Goal: Task Accomplishment & Management: Manage account settings

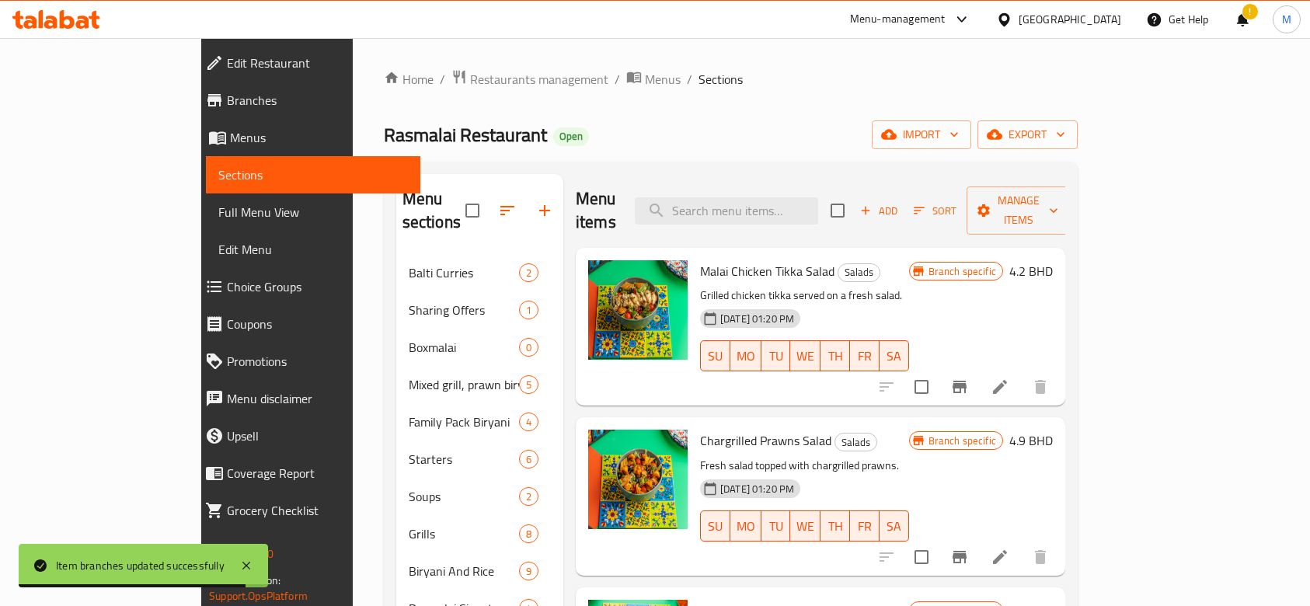
scroll to position [207, 0]
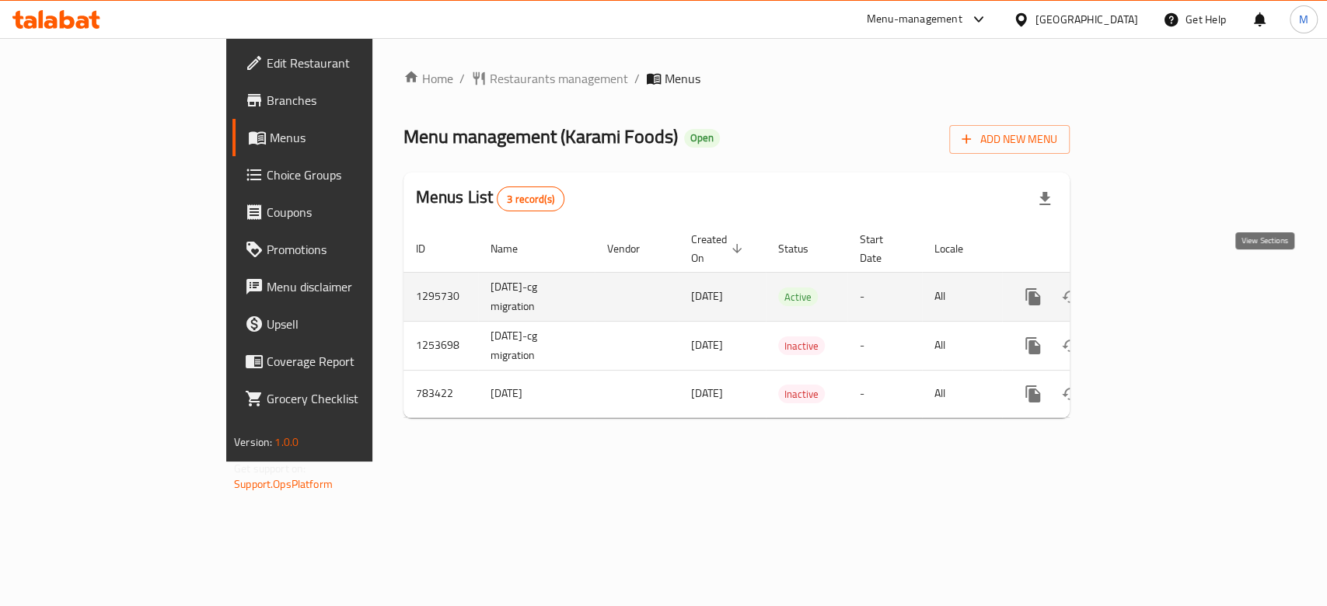
click at [1154, 288] on icon "enhanced table" at bounding box center [1145, 297] width 19 height 19
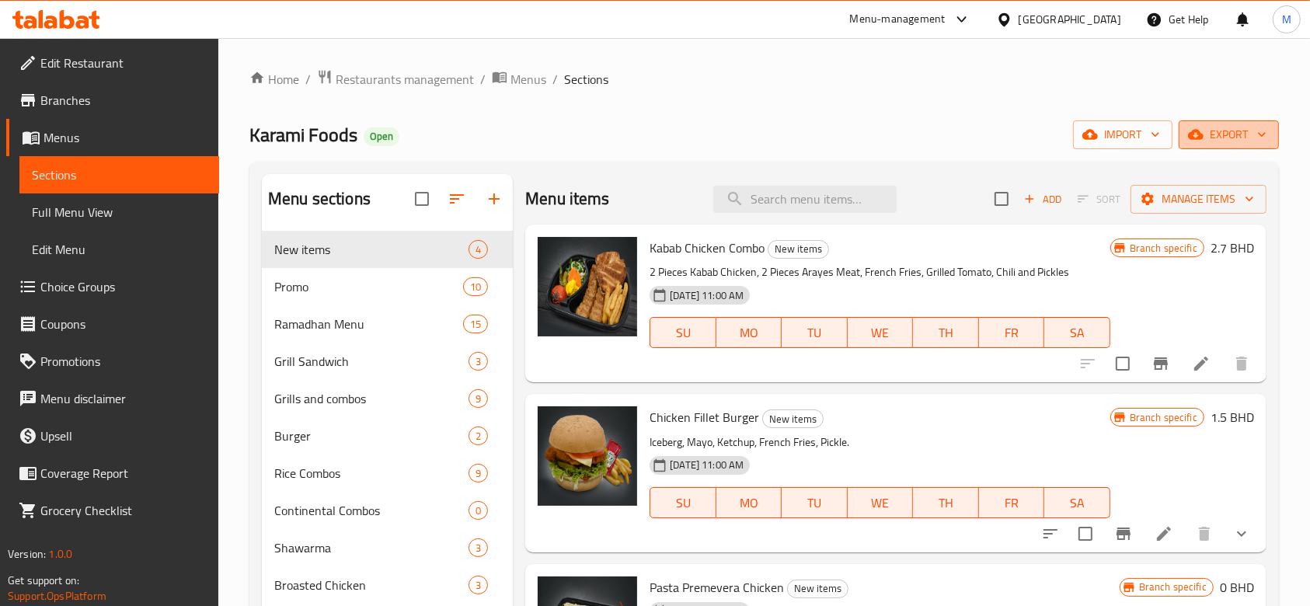
click at [1235, 141] on span "export" at bounding box center [1229, 134] width 75 height 19
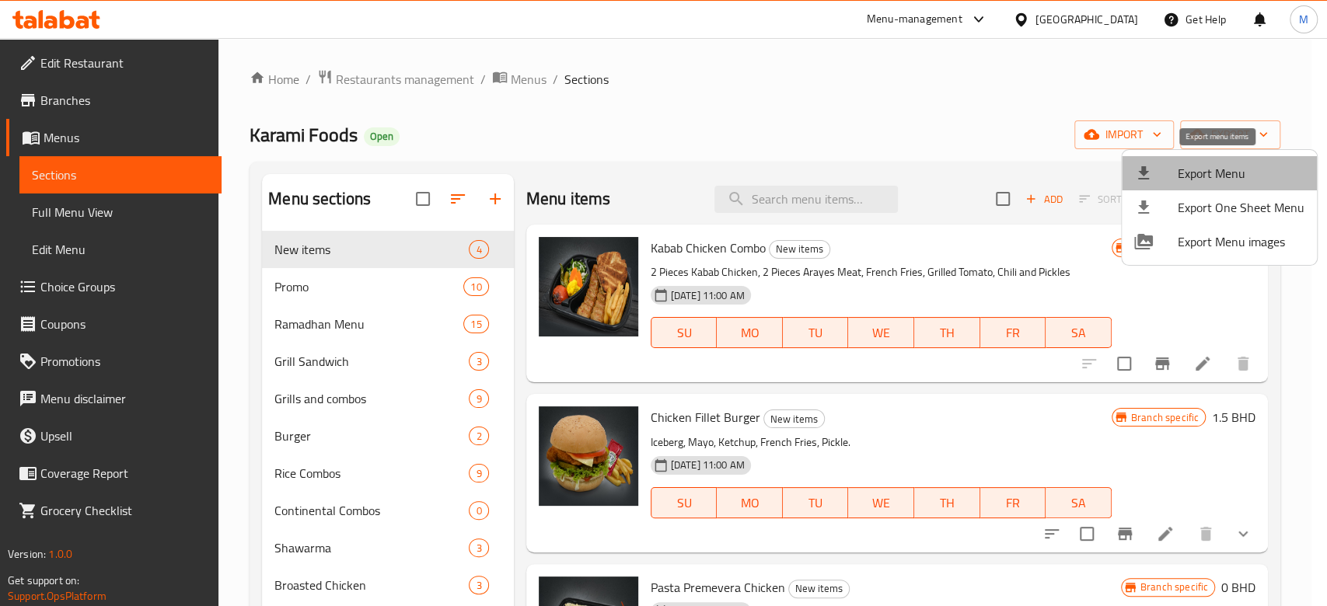
click at [1234, 178] on span "Export Menu" at bounding box center [1241, 173] width 127 height 19
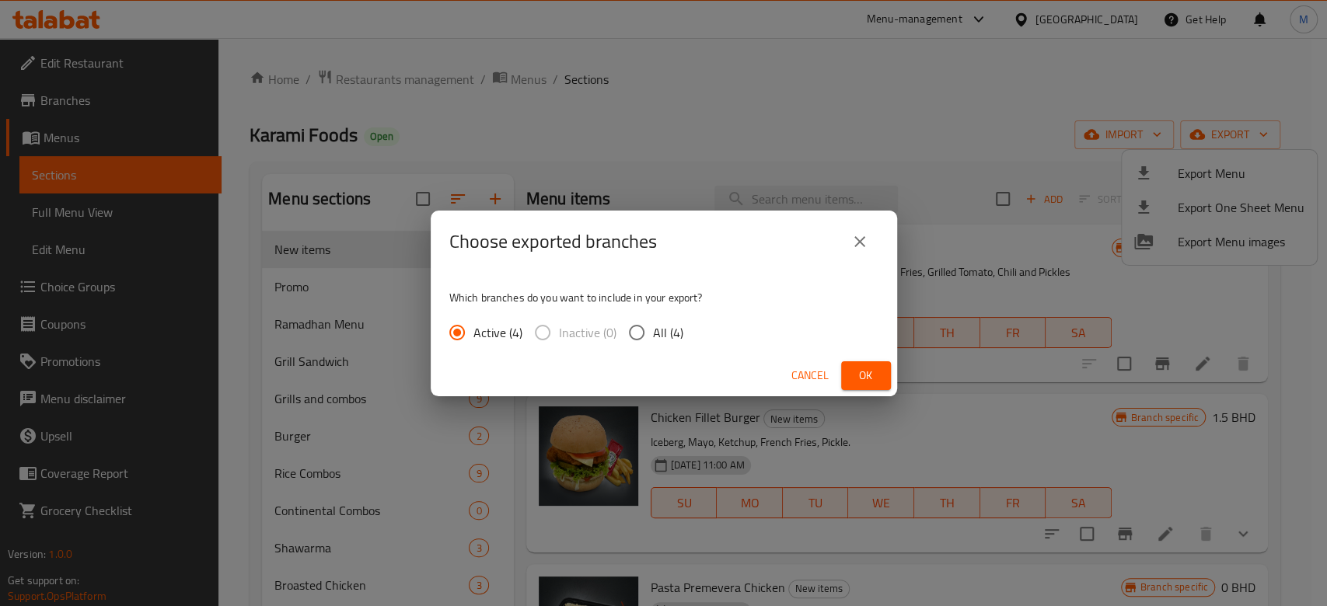
click at [874, 370] on span "Ok" at bounding box center [865, 375] width 25 height 19
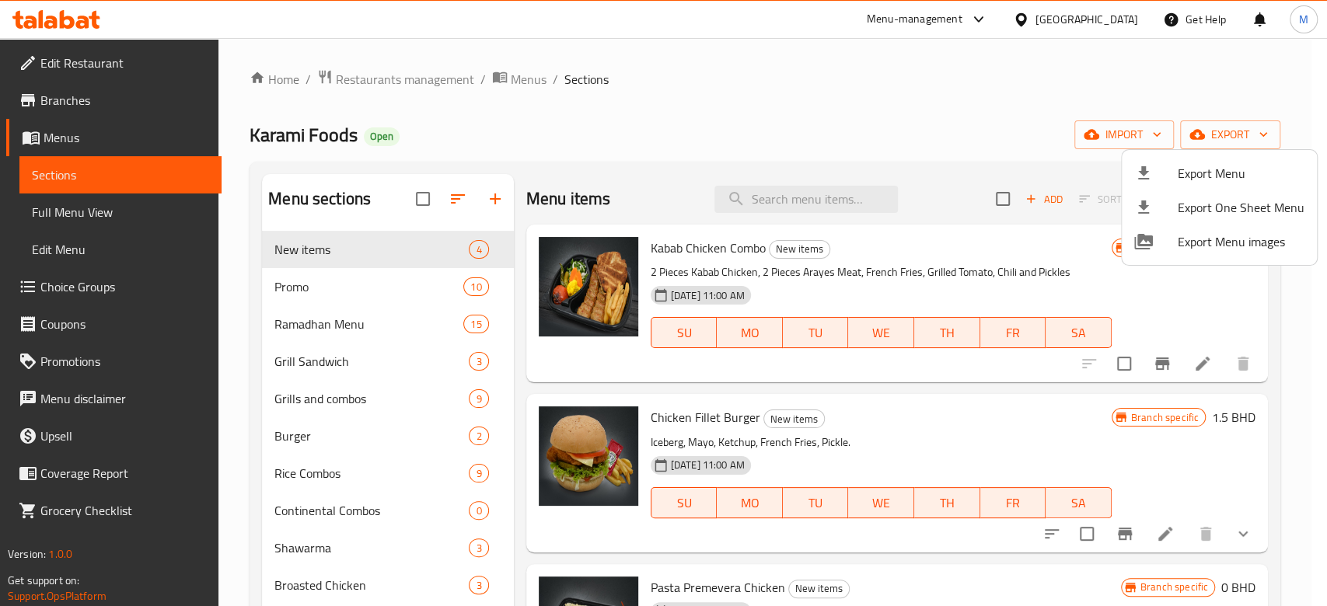
click at [417, 74] on div at bounding box center [663, 303] width 1327 height 606
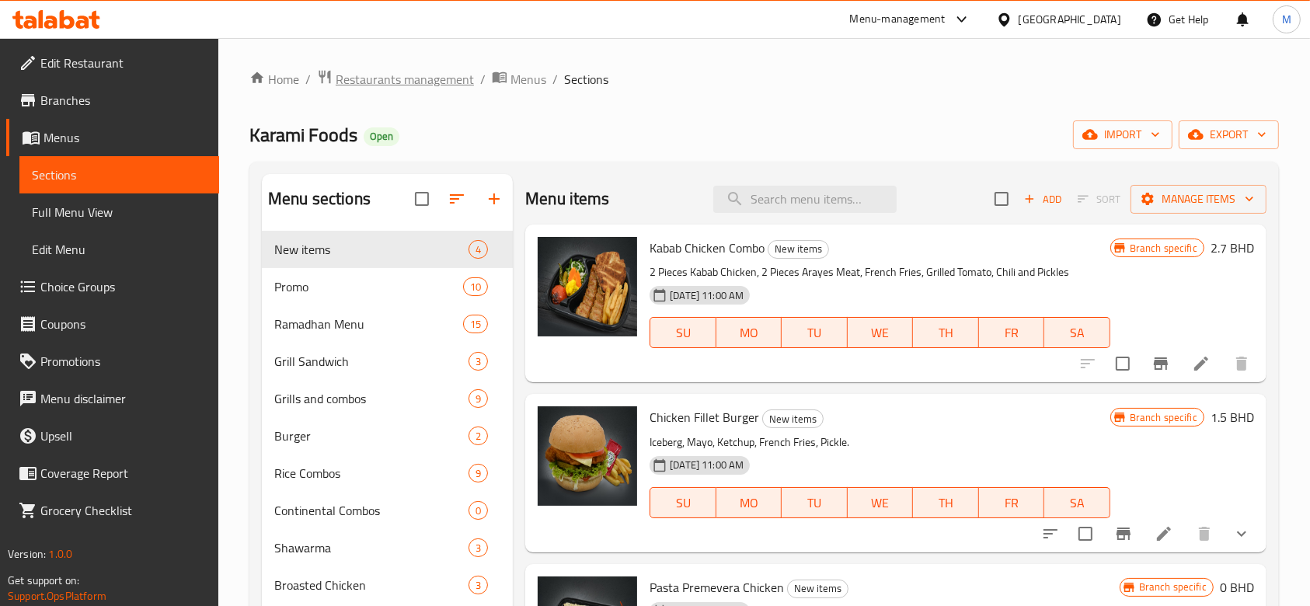
click at [417, 79] on span "Restaurants management" at bounding box center [405, 79] width 138 height 19
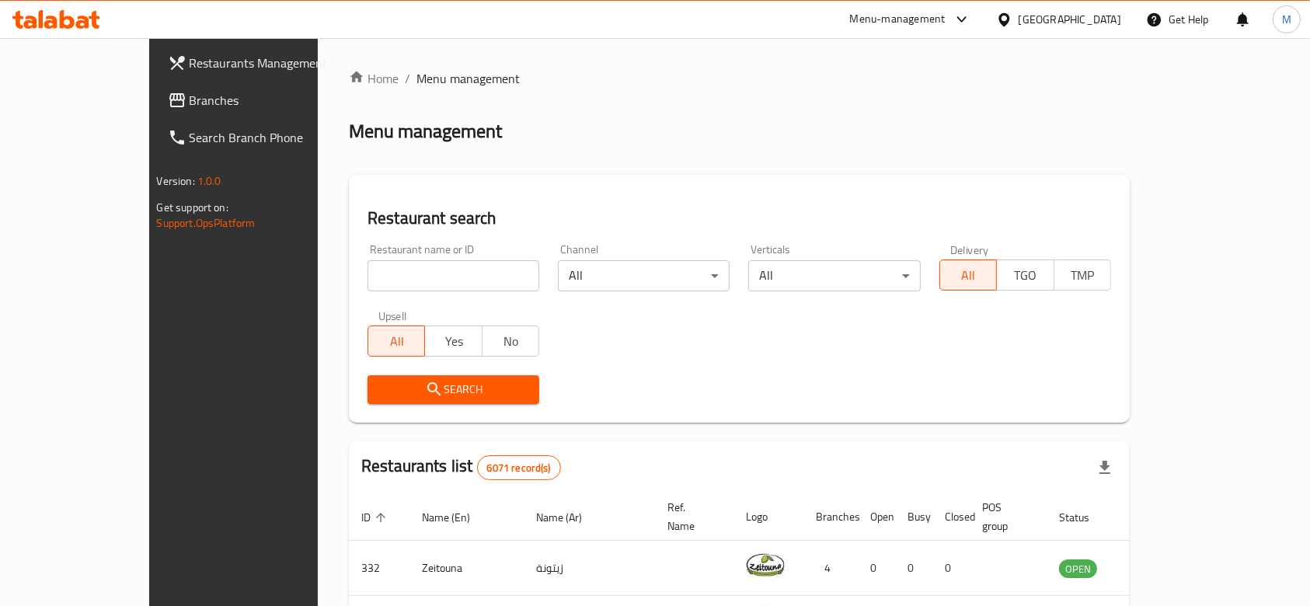
click at [407, 280] on div at bounding box center [655, 303] width 1310 height 606
click at [393, 279] on input "search" at bounding box center [454, 275] width 172 height 31
type input "karami res"
click button "Search" at bounding box center [454, 389] width 172 height 29
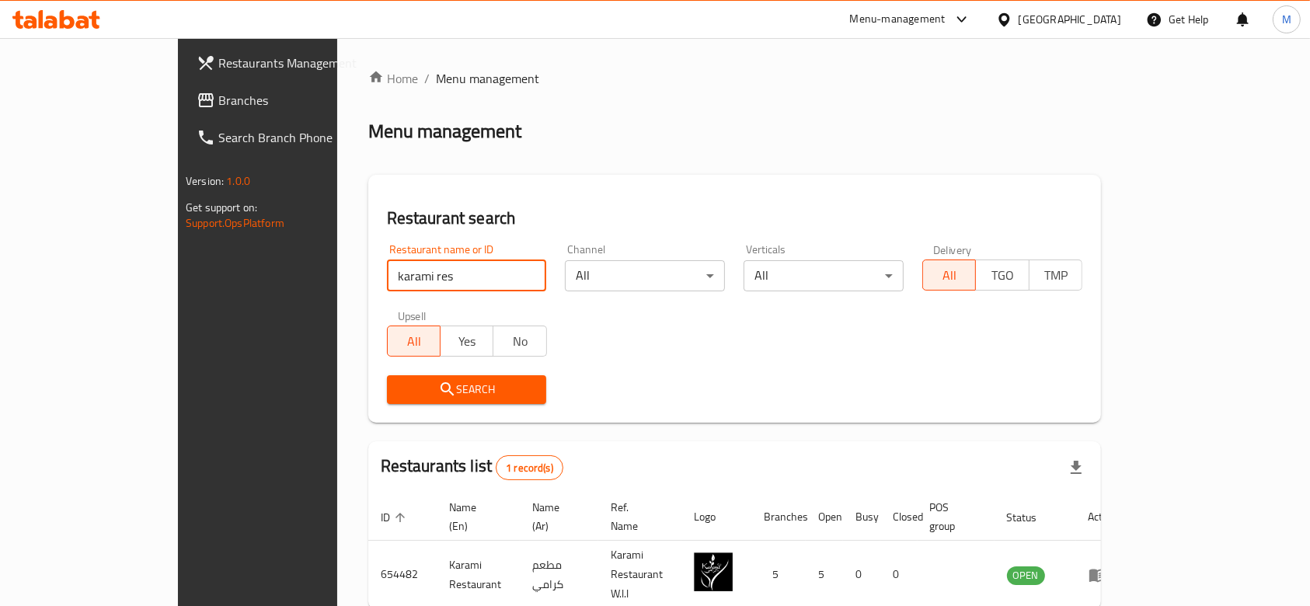
scroll to position [56, 0]
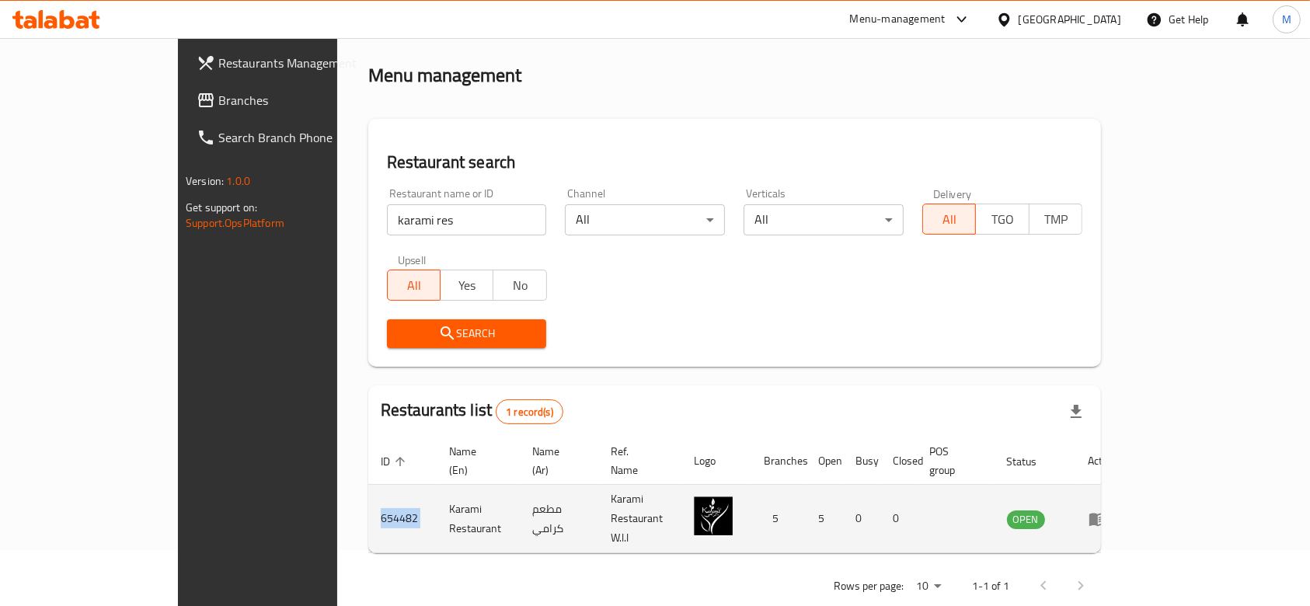
drag, startPoint x: 257, startPoint y: 497, endPoint x: 322, endPoint y: 499, distance: 64.6
click at [368, 499] on tr "654482 Karami Restaurant مطعم كرامي Karami Restaurant W.l.l 5 5 0 0 OPEN" at bounding box center [749, 519] width 762 height 68
copy td "654482"
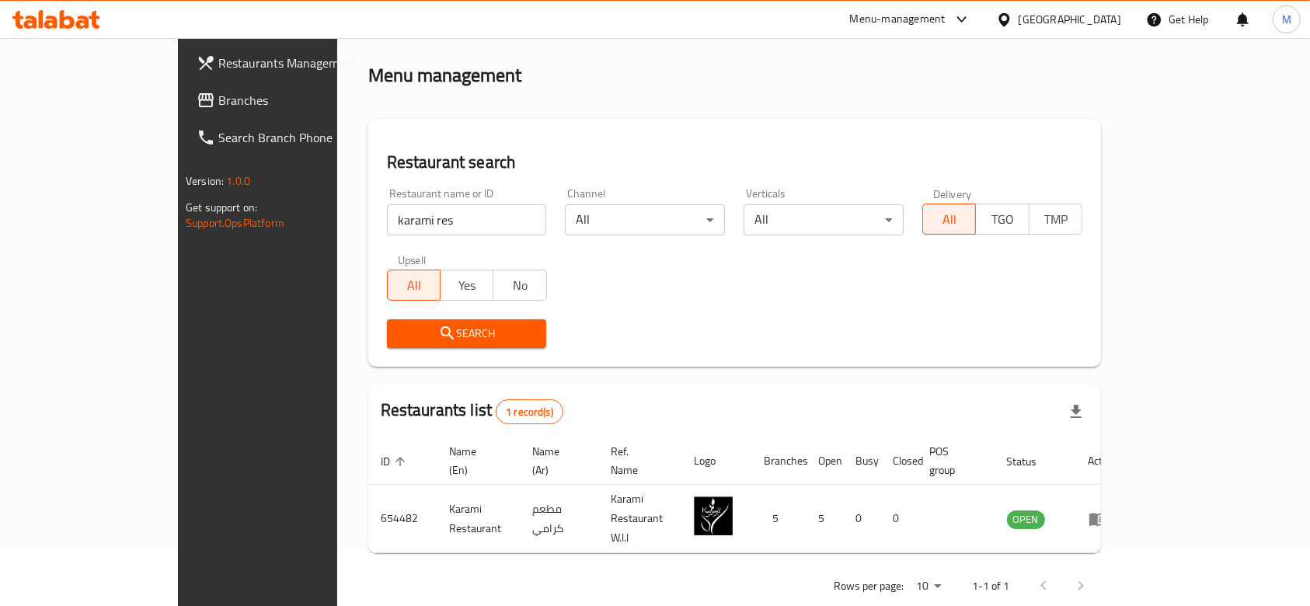
click at [940, 19] on div "Menu-management" at bounding box center [898, 19] width 96 height 19
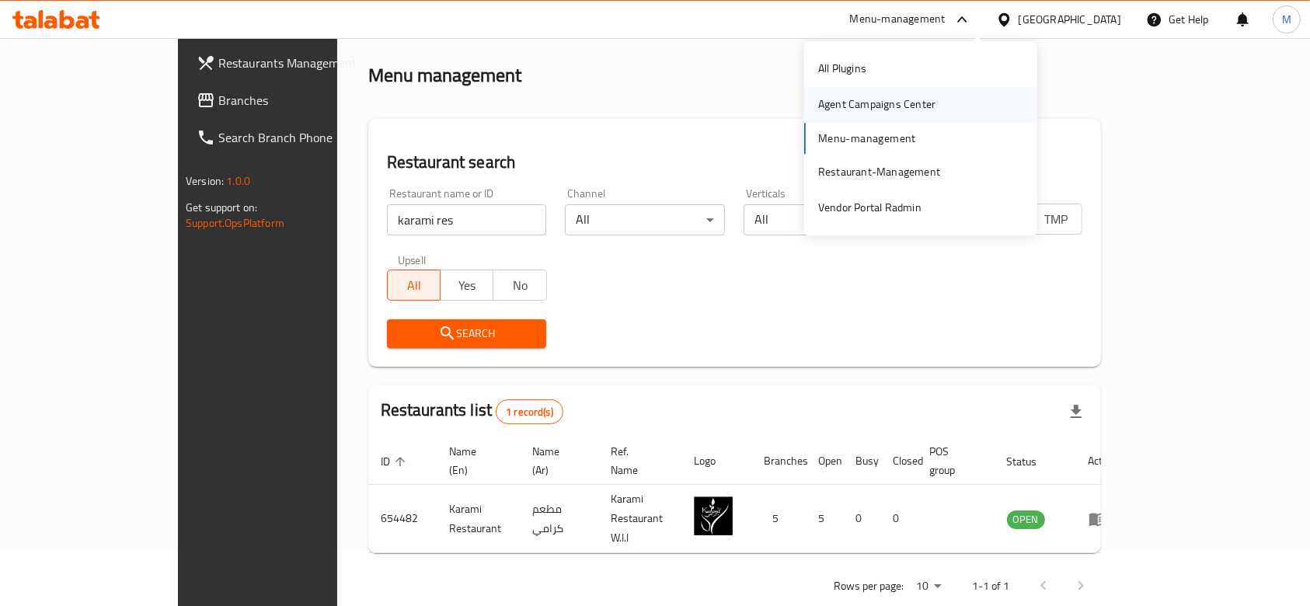
click at [933, 103] on div "Agent Campaigns Center" at bounding box center [876, 104] width 117 height 17
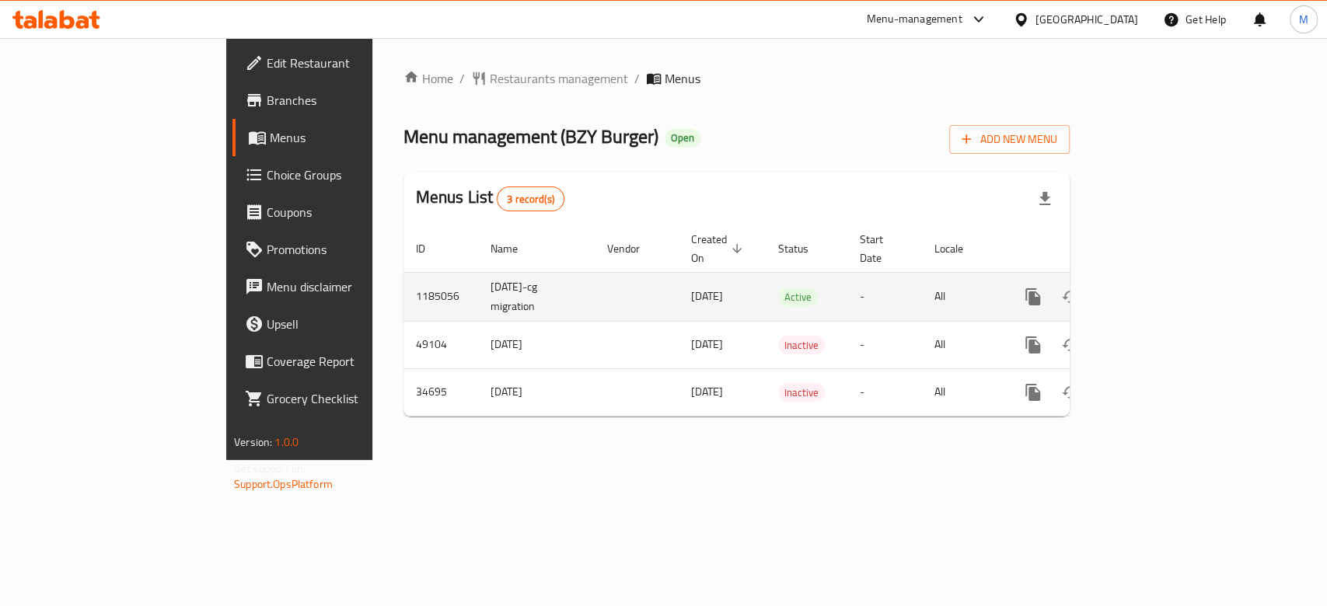
click at [1154, 288] on icon "enhanced table" at bounding box center [1145, 297] width 19 height 19
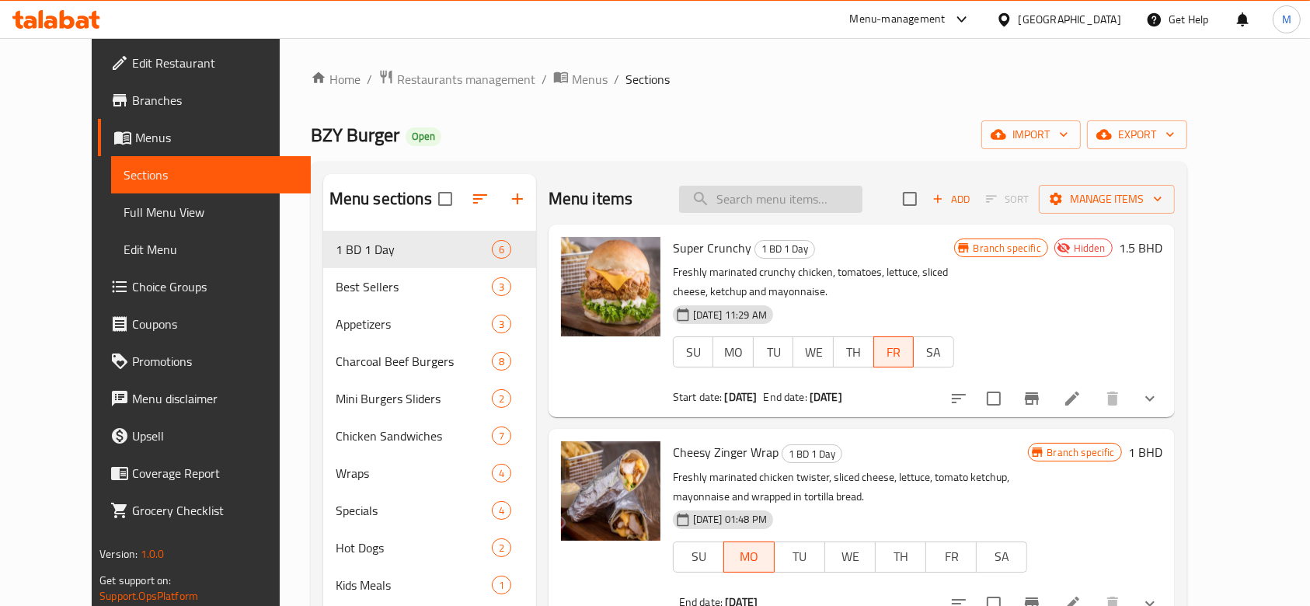
click at [796, 202] on input "search" at bounding box center [770, 199] width 183 height 27
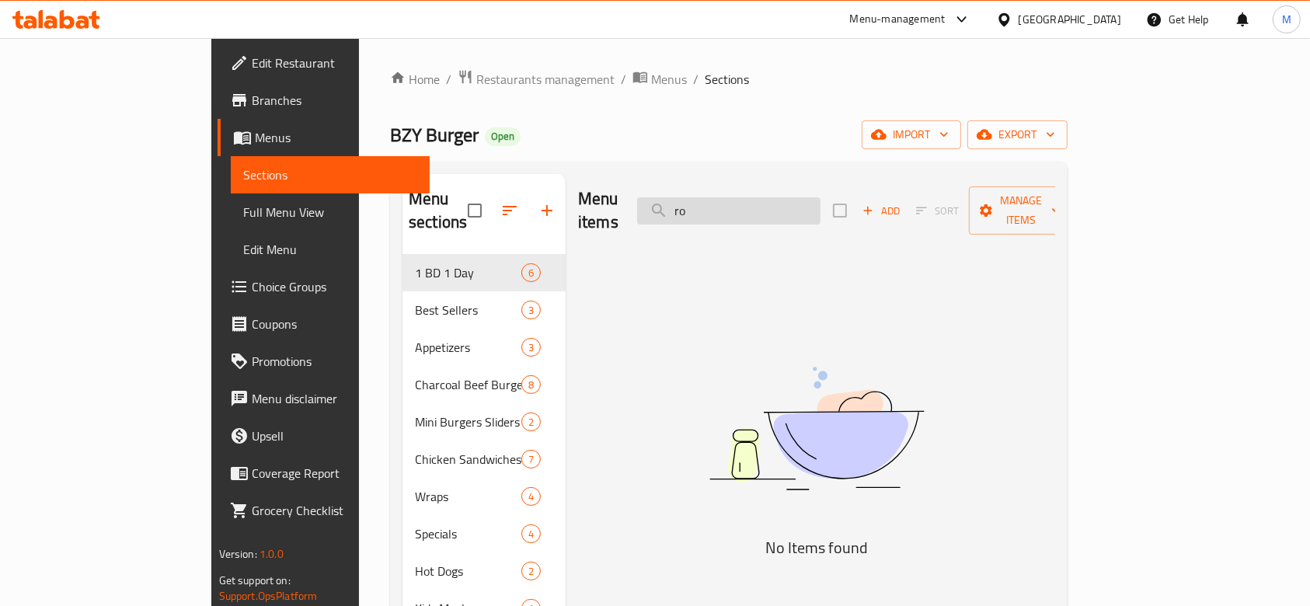
type input "r"
type input "c"
type input "n"
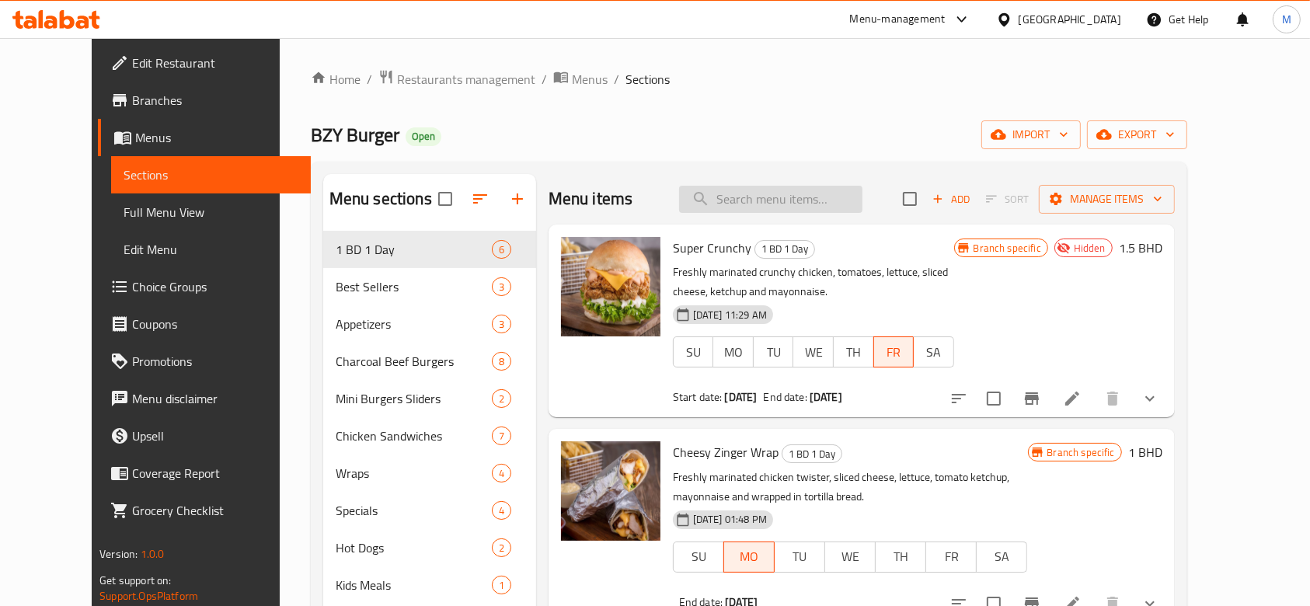
click at [825, 193] on input "search" at bounding box center [770, 199] width 183 height 27
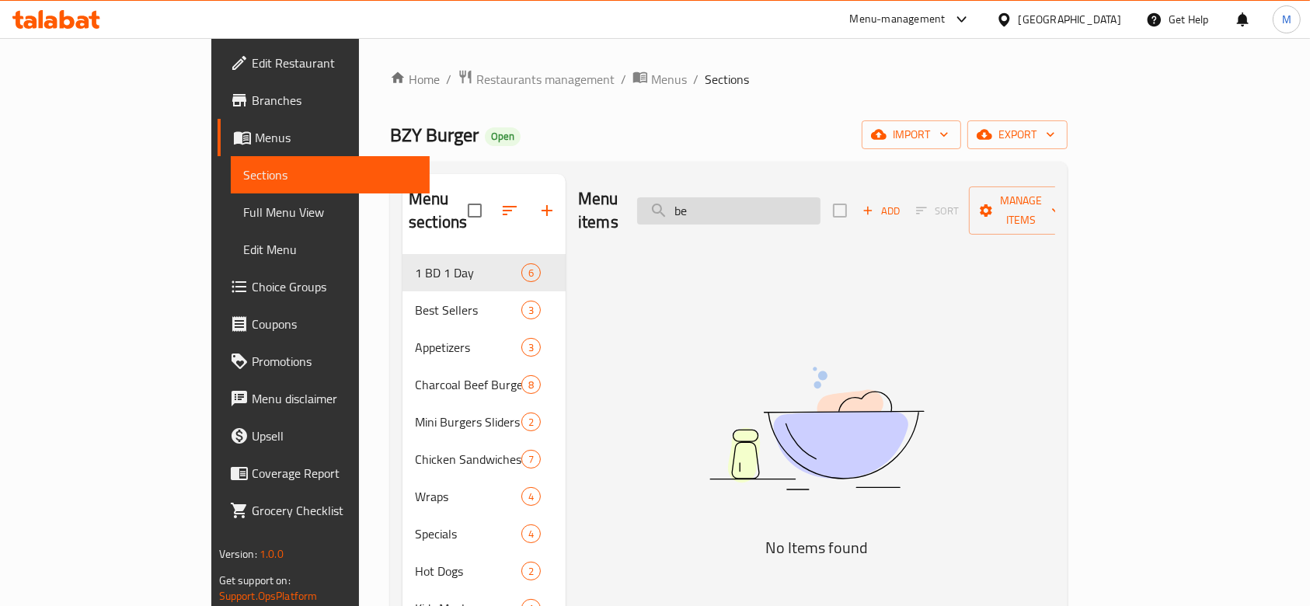
type input "b"
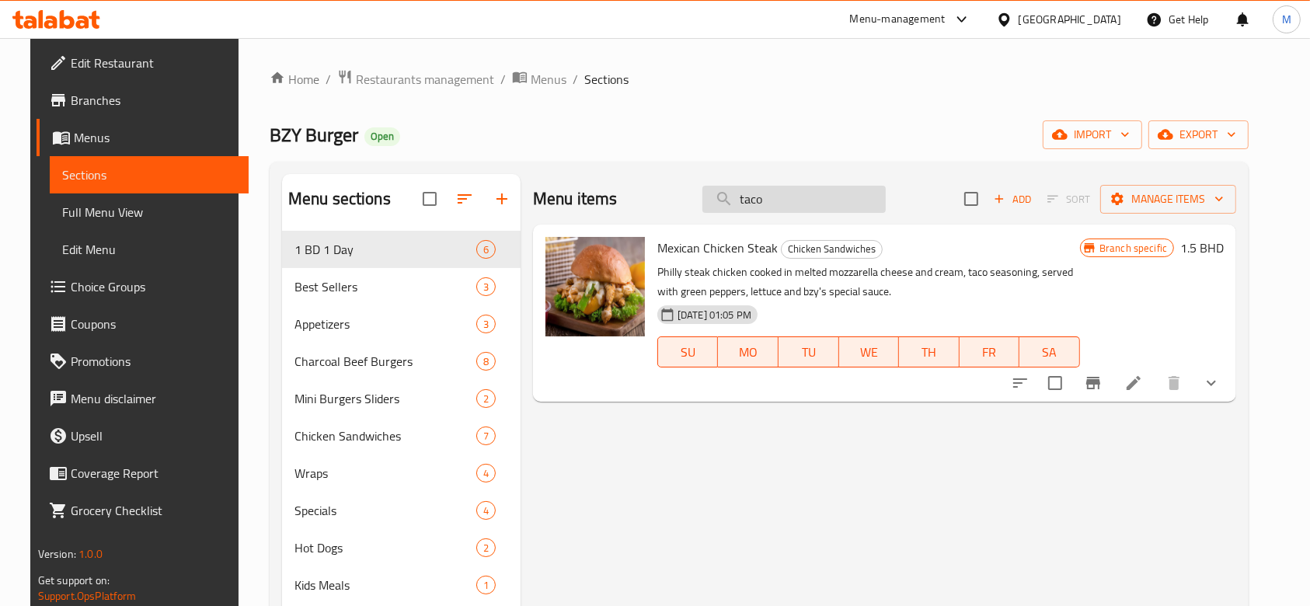
click at [798, 204] on input "taco" at bounding box center [794, 199] width 183 height 27
click at [798, 205] on input "taco" at bounding box center [794, 199] width 183 height 27
click at [798, 206] on input "taco" at bounding box center [794, 199] width 183 height 27
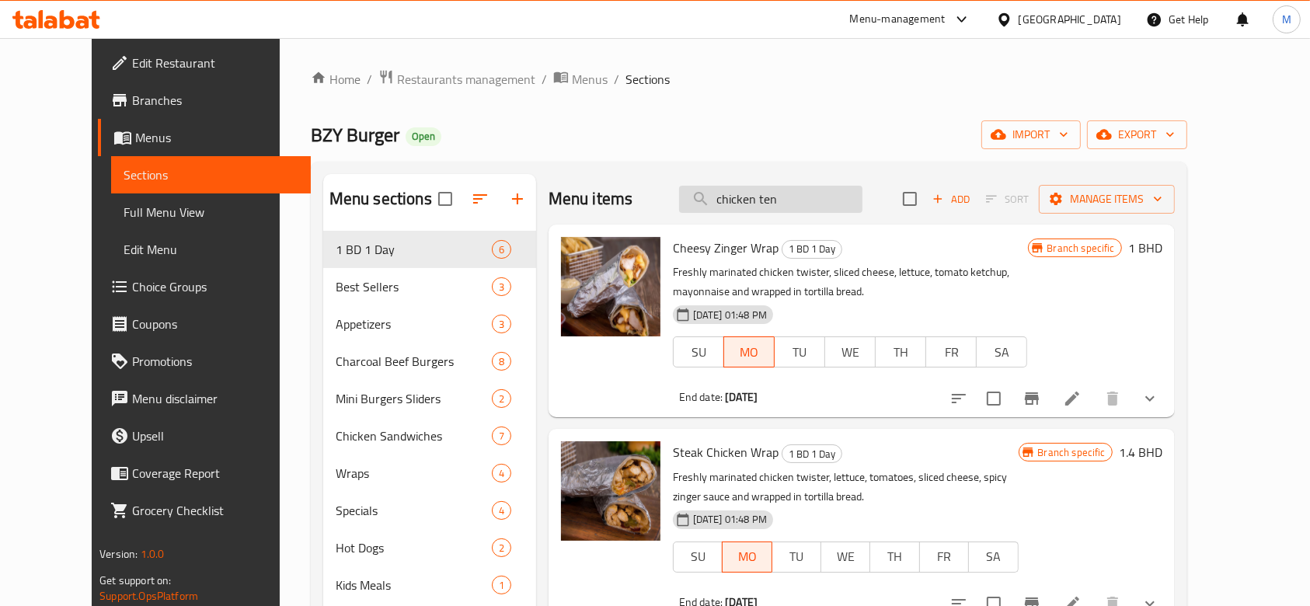
type input "chicken tend"
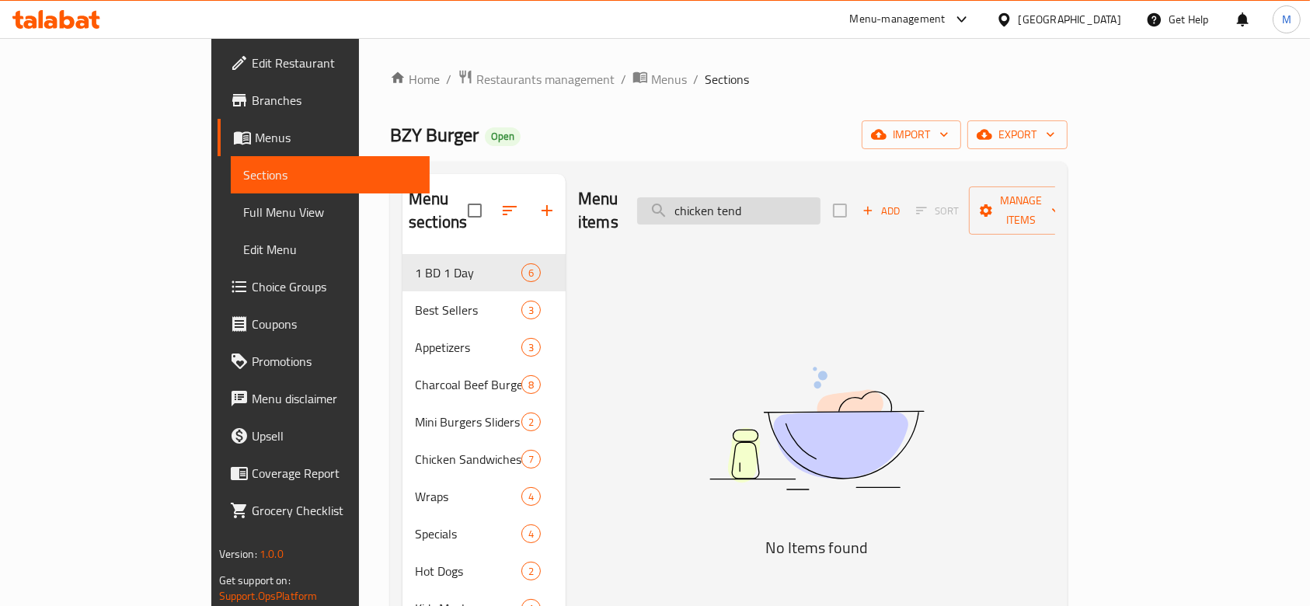
click at [800, 205] on input "chicken tend" at bounding box center [728, 210] width 183 height 27
click at [799, 205] on input "chicken tend" at bounding box center [728, 210] width 183 height 27
click at [798, 204] on input "chicken tend" at bounding box center [728, 210] width 183 height 27
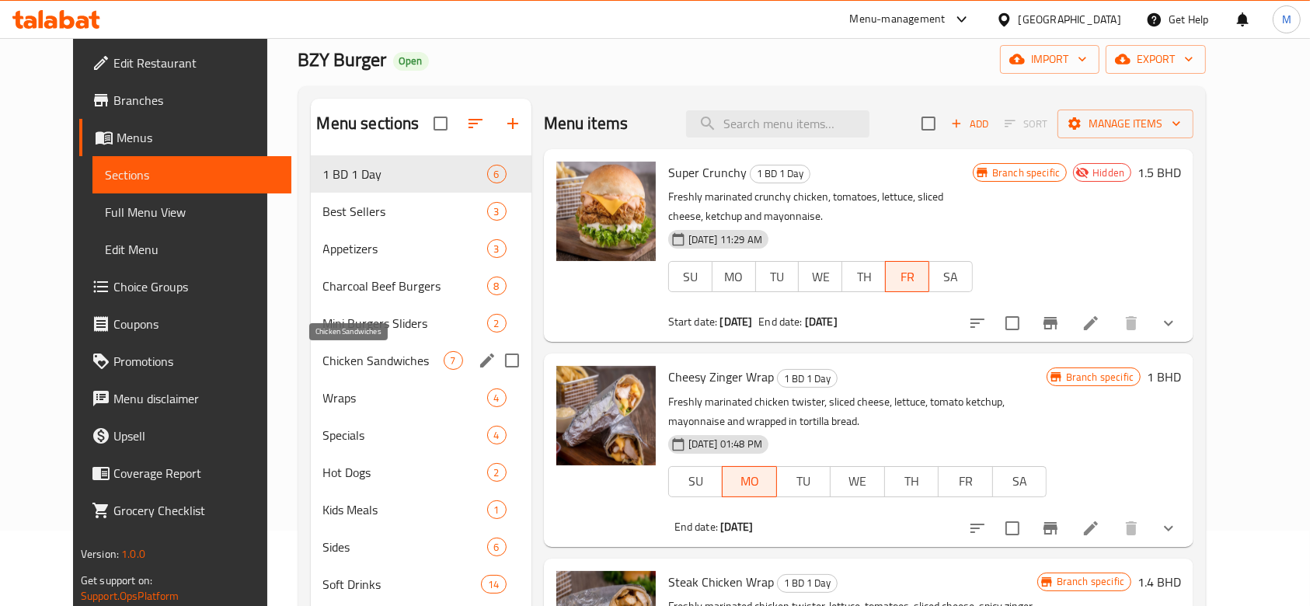
scroll to position [10, 0]
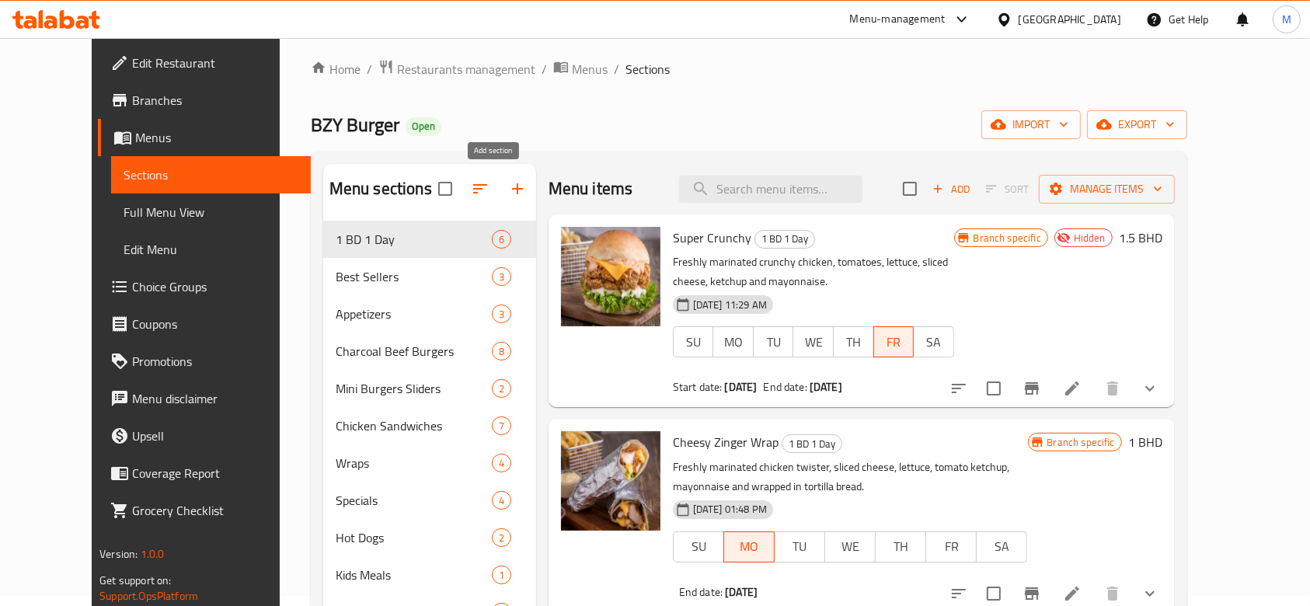
click at [508, 187] on icon "button" at bounding box center [517, 189] width 19 height 19
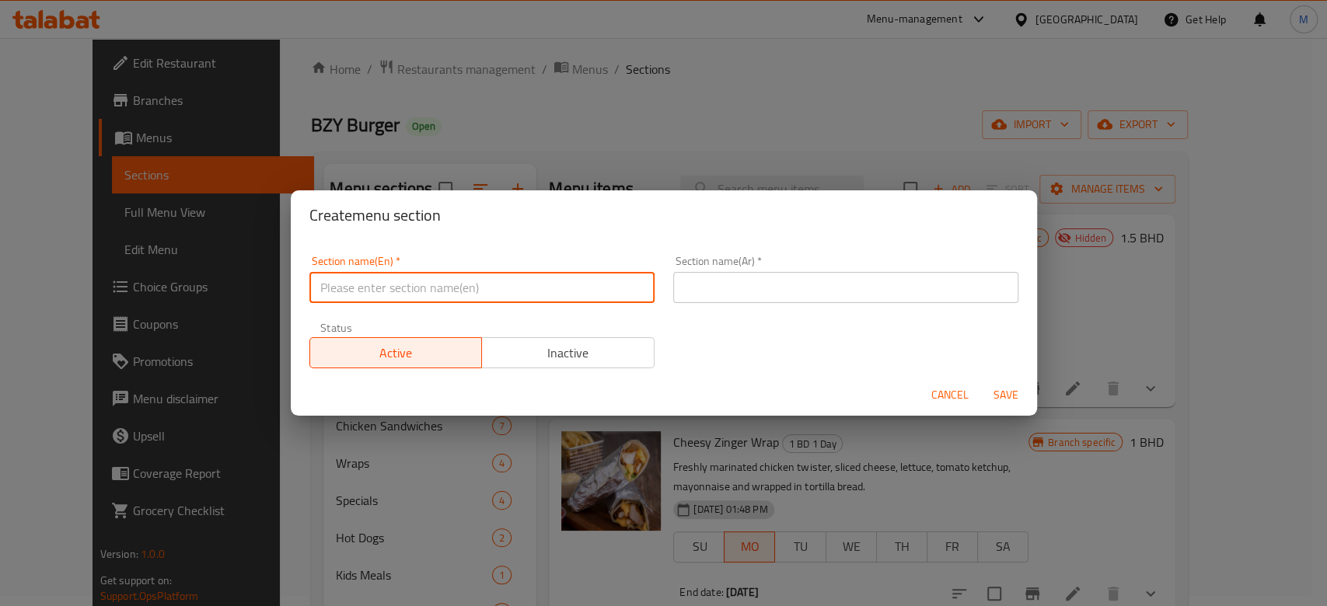
click at [470, 279] on input "text" at bounding box center [481, 287] width 345 height 31
type input "New Items"
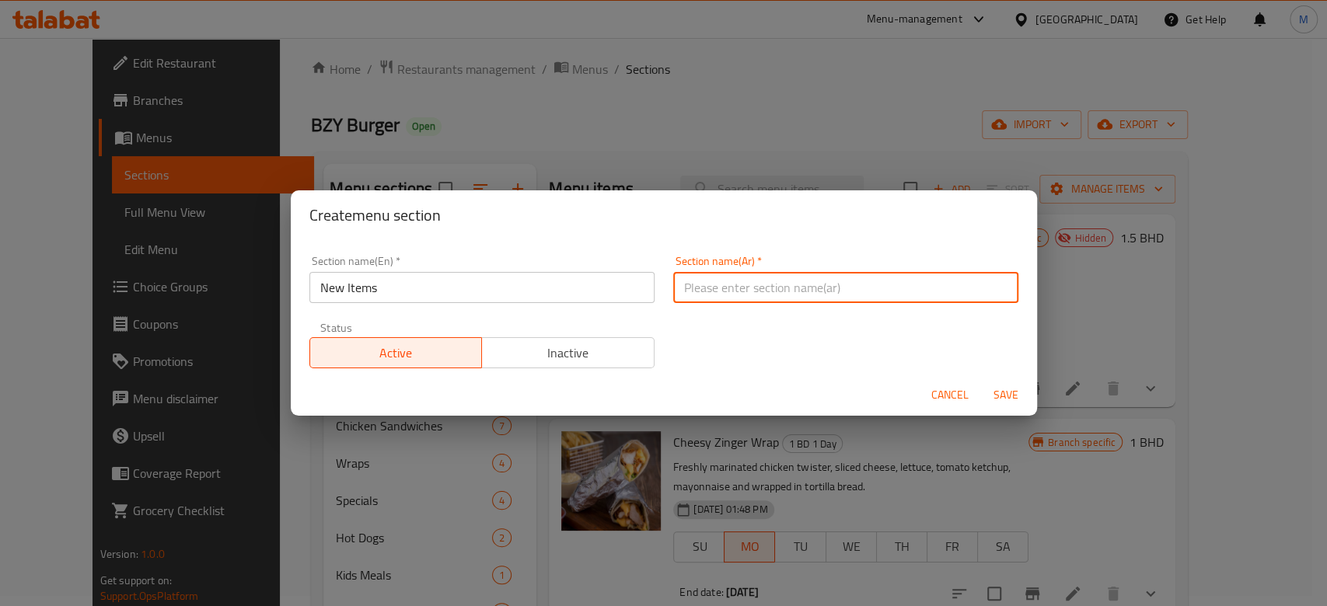
click at [466, 278] on div "Section name(En)   * New Items Section name(En) *" at bounding box center [481, 279] width 345 height 47
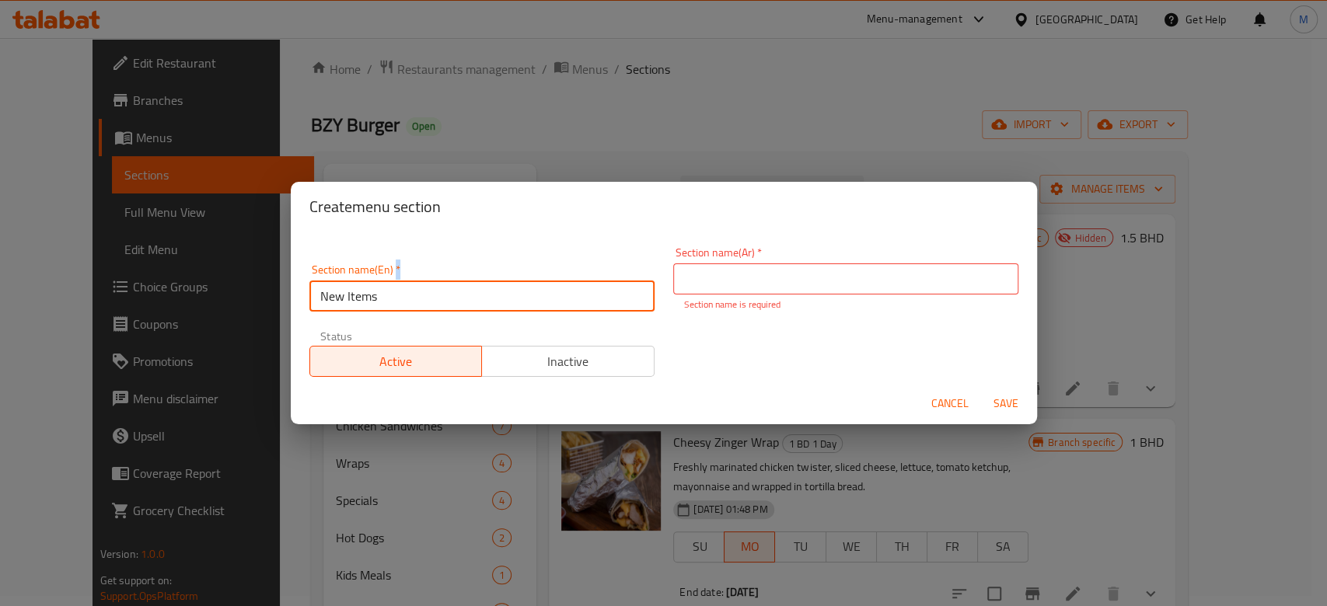
click at [466, 278] on div "Section name(En)   * New Items Section name(En) *" at bounding box center [481, 287] width 345 height 47
click at [462, 293] on input "New Items" at bounding box center [481, 296] width 345 height 31
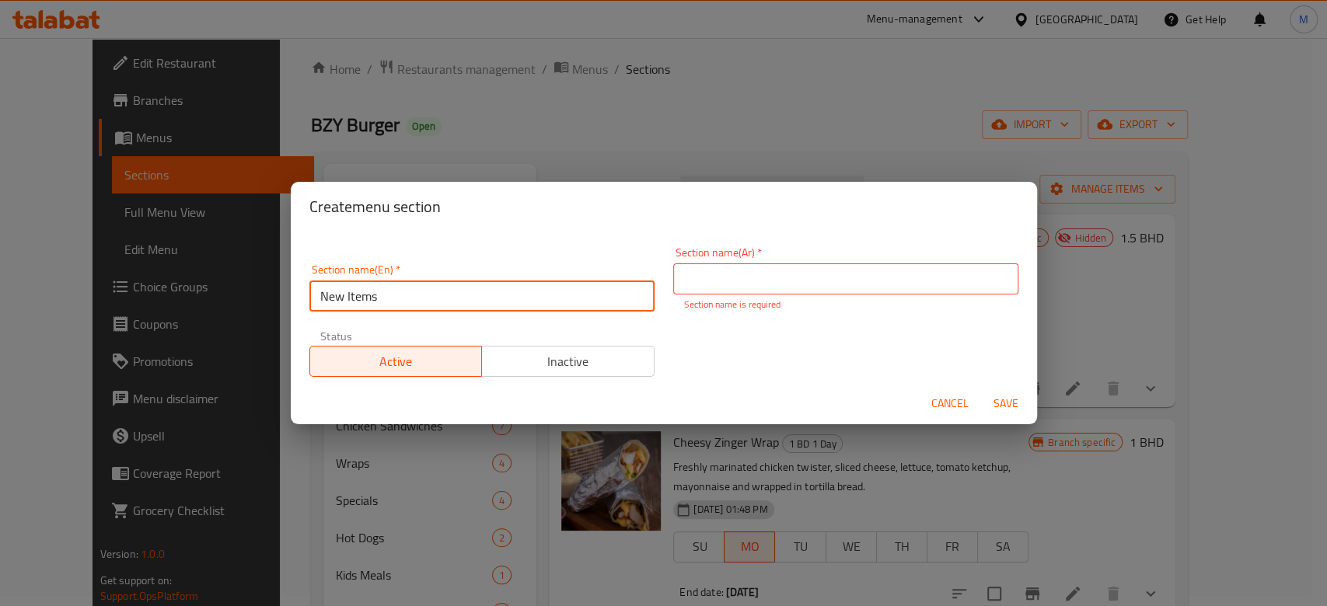
click at [694, 298] on p "Section name is required" at bounding box center [845, 305] width 323 height 14
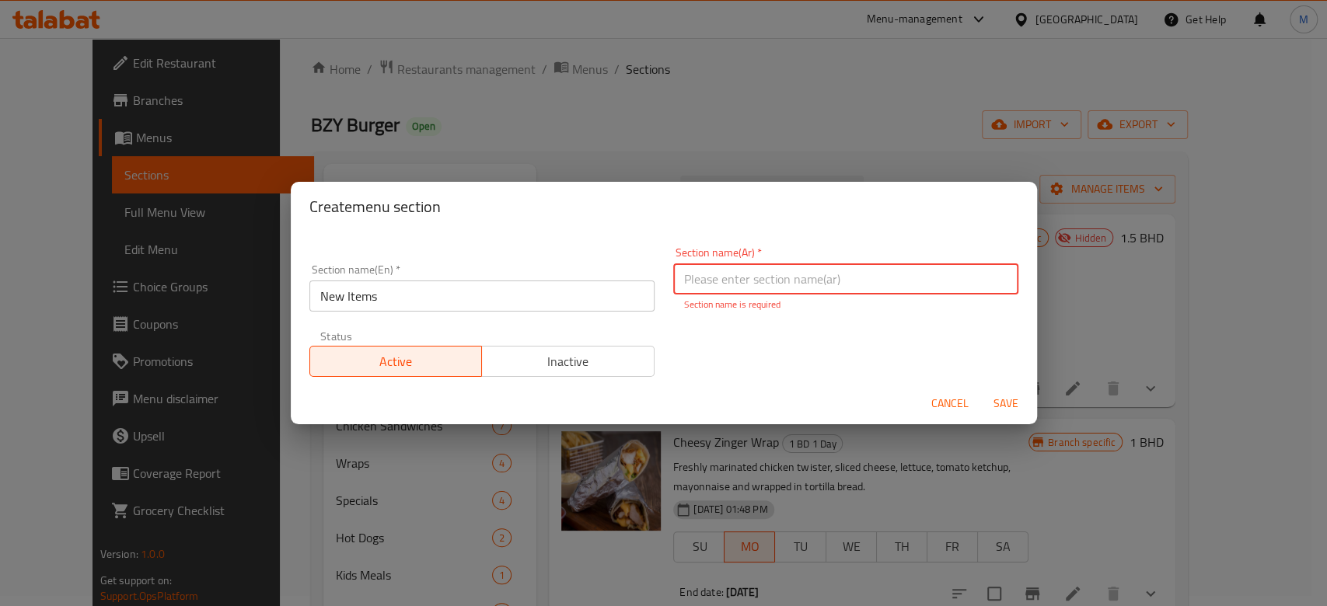
click at [700, 286] on input "text" at bounding box center [845, 278] width 345 height 31
paste input "New Items"
click at [1015, 399] on span "Save" at bounding box center [1005, 403] width 37 height 19
click at [1013, 404] on span "Save" at bounding box center [1005, 403] width 37 height 19
click at [758, 283] on input "New Items" at bounding box center [845, 278] width 345 height 31
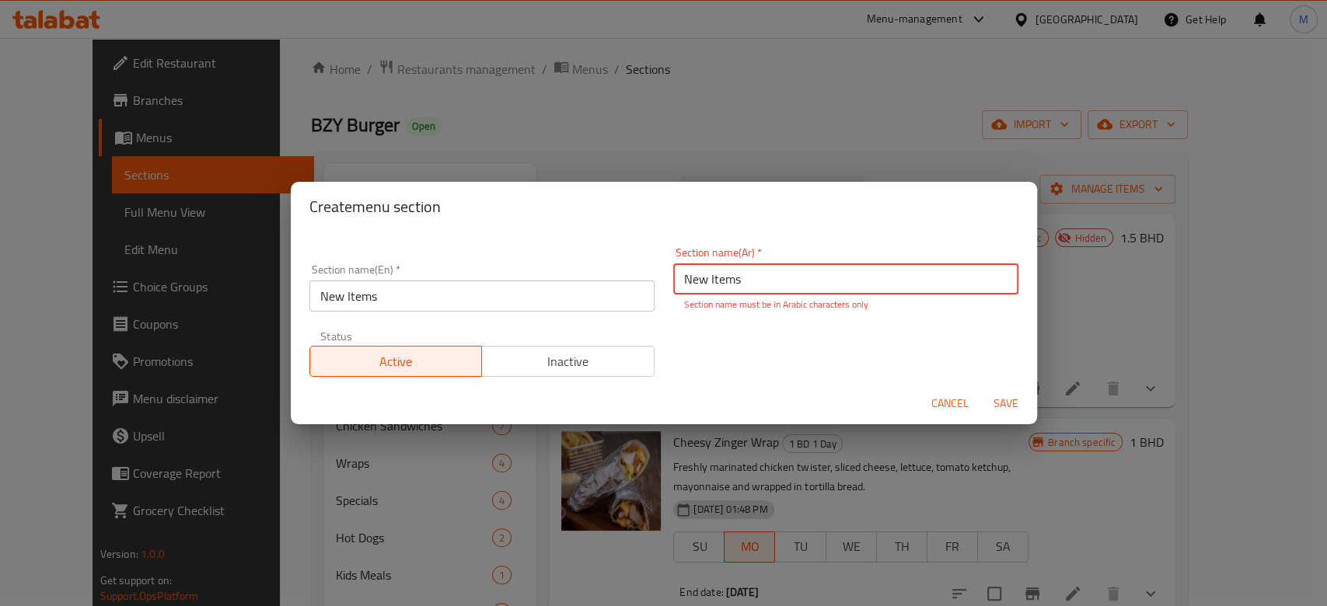
click at [758, 283] on input "New Items" at bounding box center [845, 278] width 345 height 31
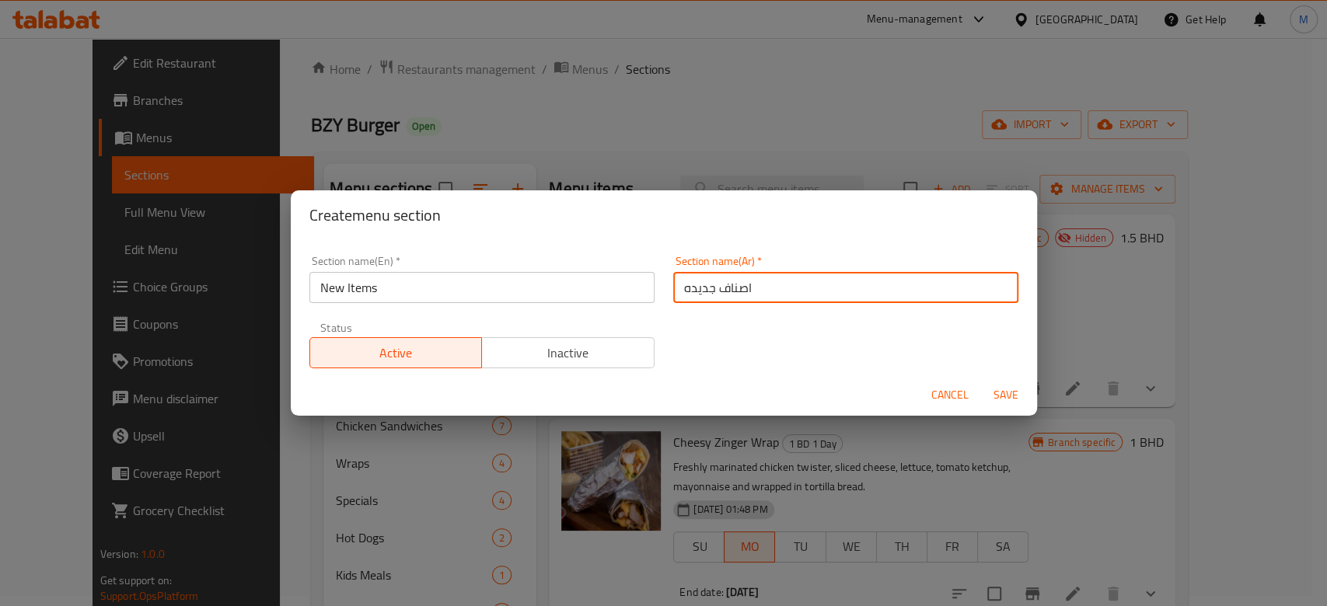
type input "اصناف جديده"
click at [998, 396] on span "Save" at bounding box center [1005, 395] width 37 height 19
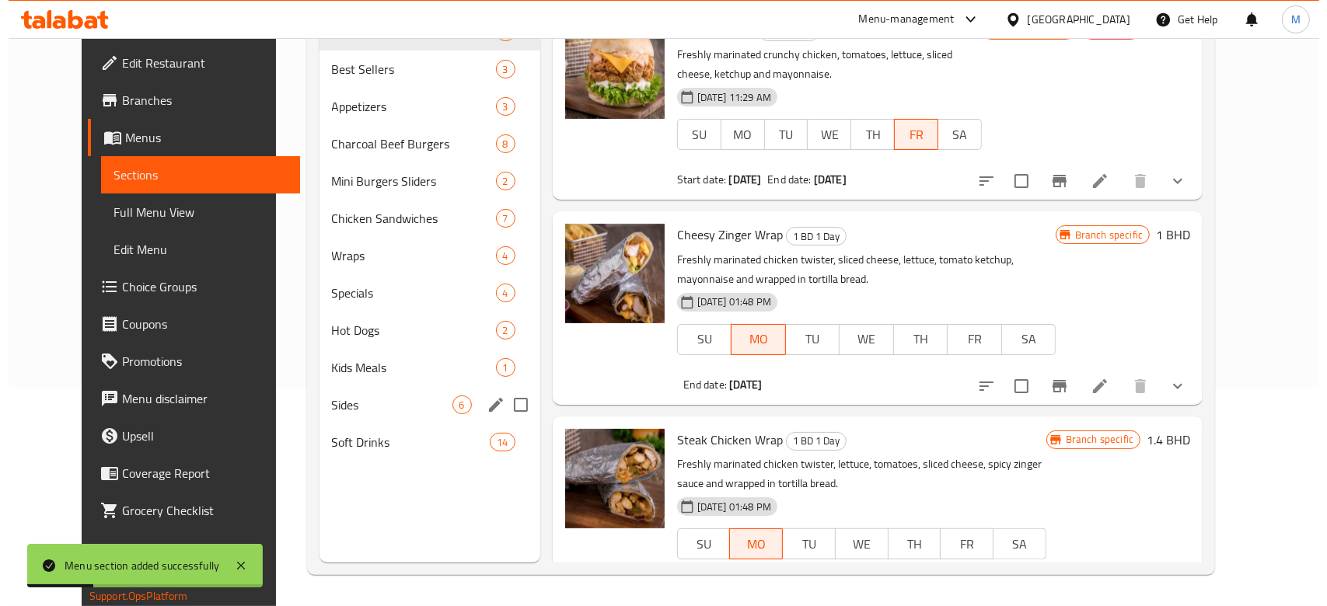
scroll to position [0, 0]
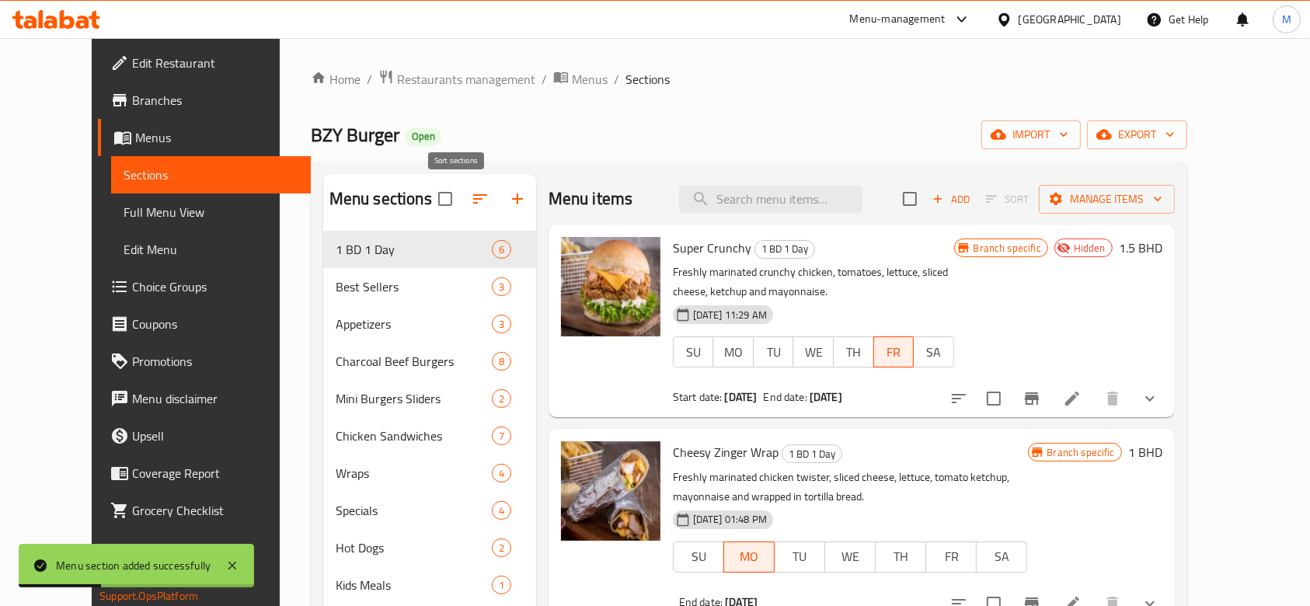
click at [471, 200] on icon "button" at bounding box center [480, 199] width 19 height 19
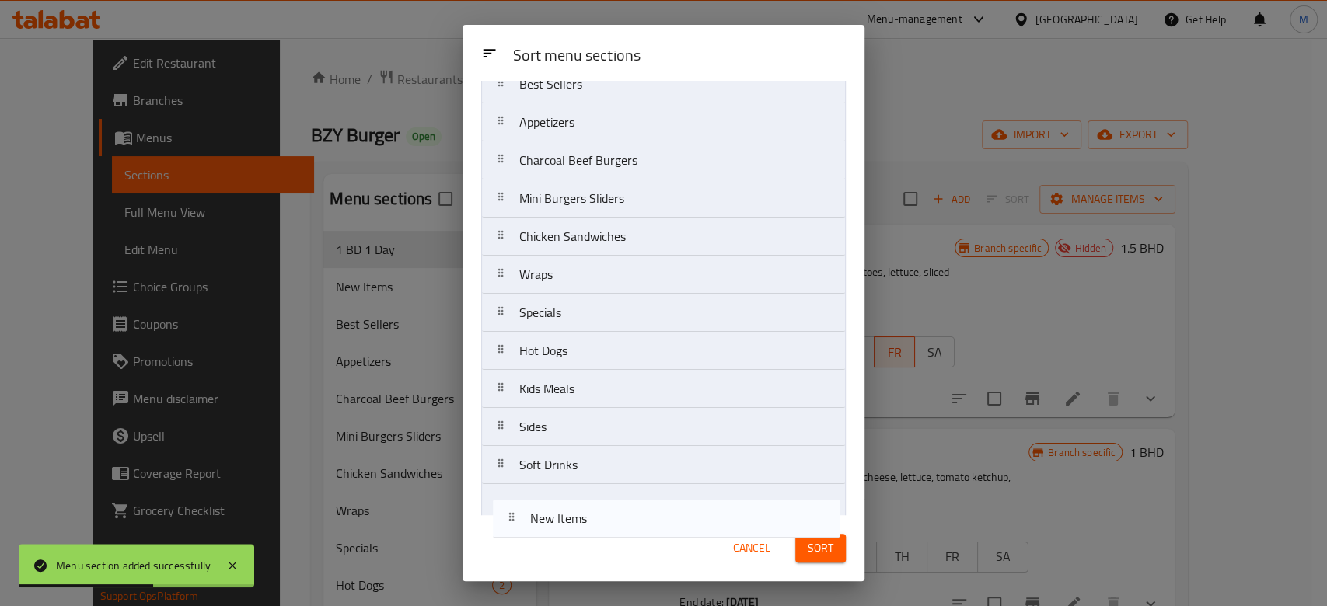
scroll to position [111, 0]
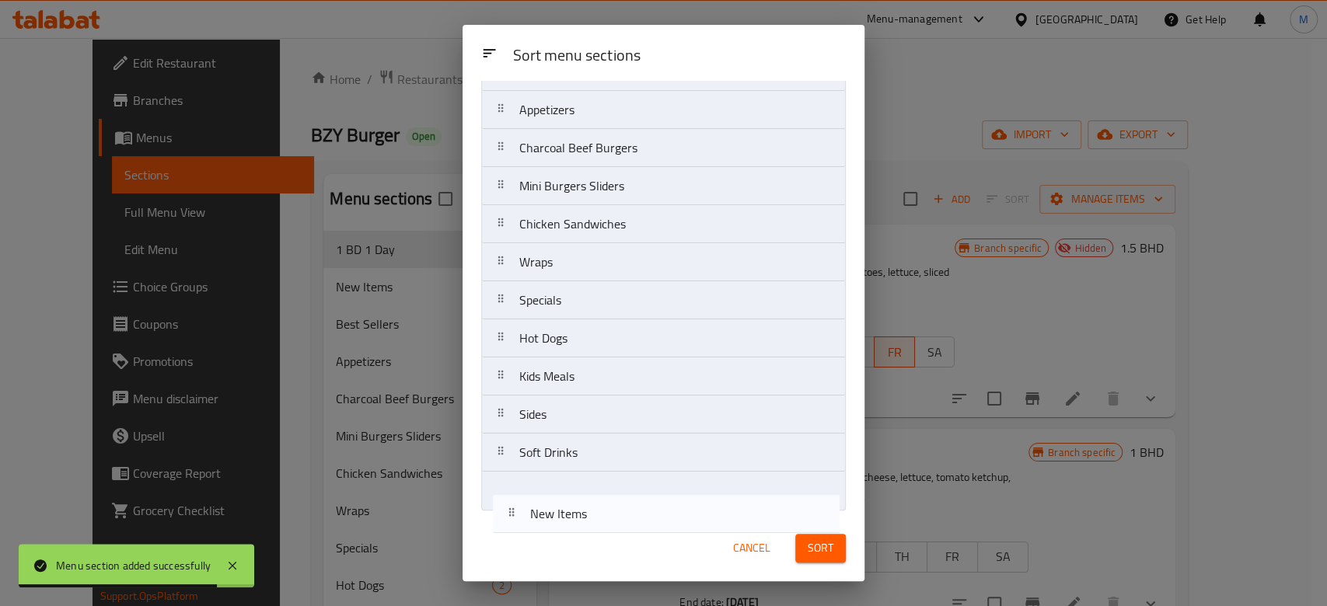
drag, startPoint x: 504, startPoint y: 186, endPoint x: 515, endPoint y: 522, distance: 336.7
click at [515, 522] on div "Sort menu sections Sort menu sections 1 BD 1 Day New Items Best Sellers Appetiz…" at bounding box center [663, 303] width 402 height 557
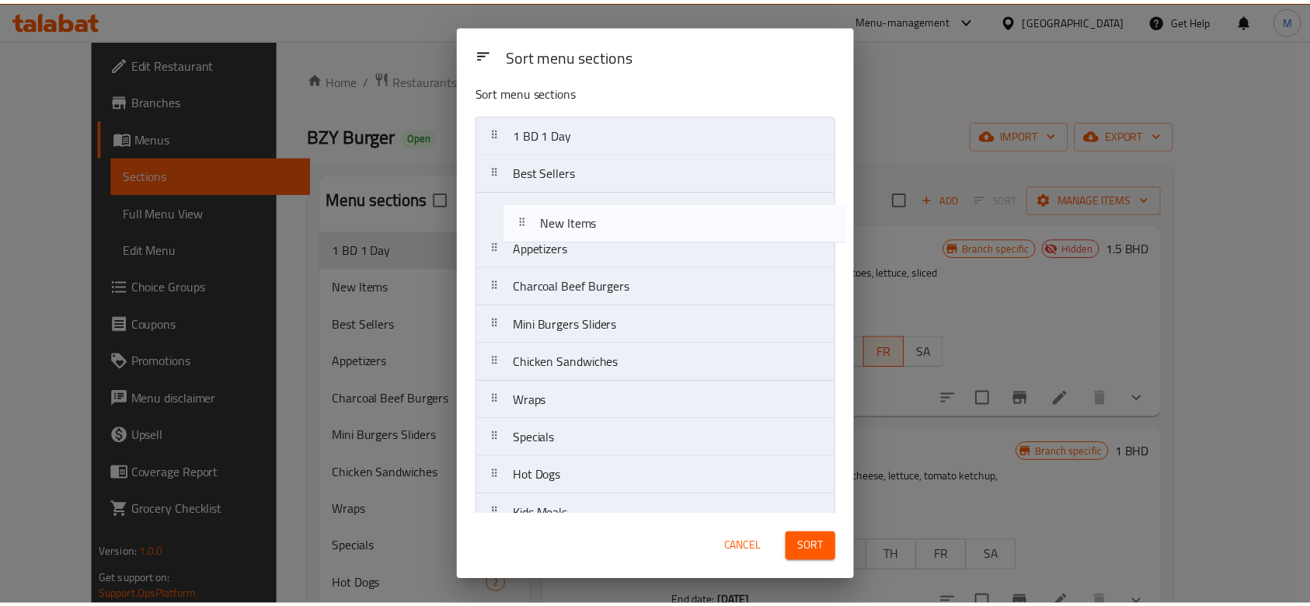
scroll to position [8, 0]
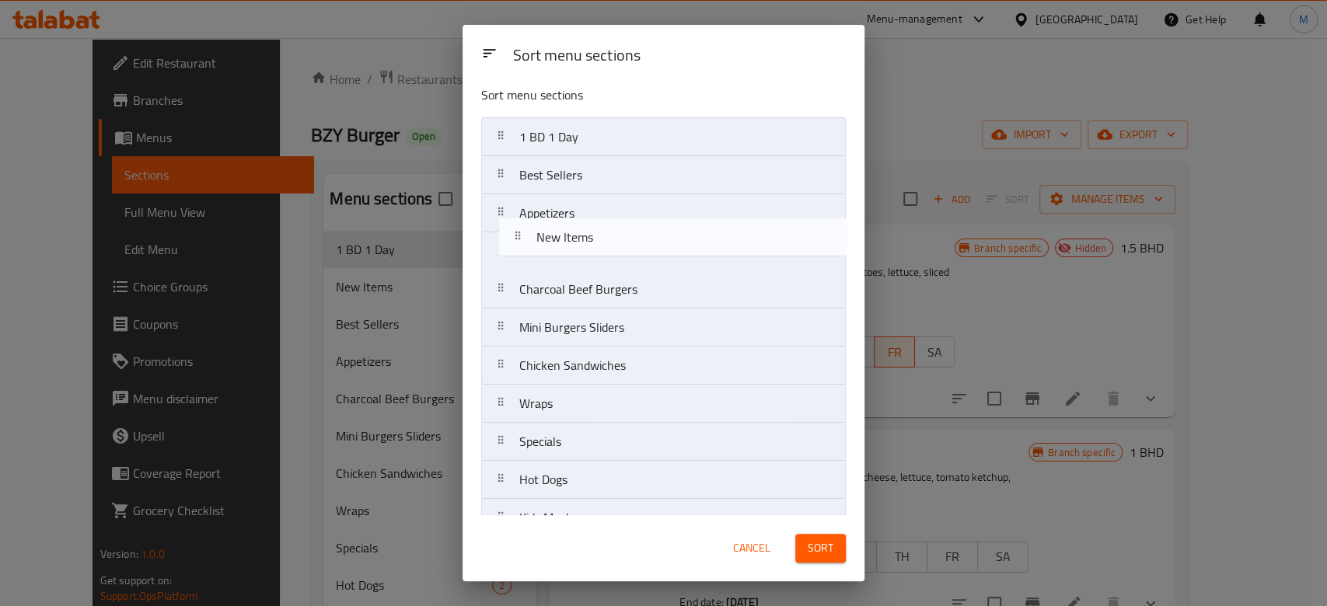
drag, startPoint x: 504, startPoint y: 492, endPoint x: 521, endPoint y: 236, distance: 257.1
click at [521, 236] on nav "1 BD 1 Day Best Sellers Appetizers Charcoal Beef Burgers Mini Burgers Sliders C…" at bounding box center [663, 365] width 365 height 497
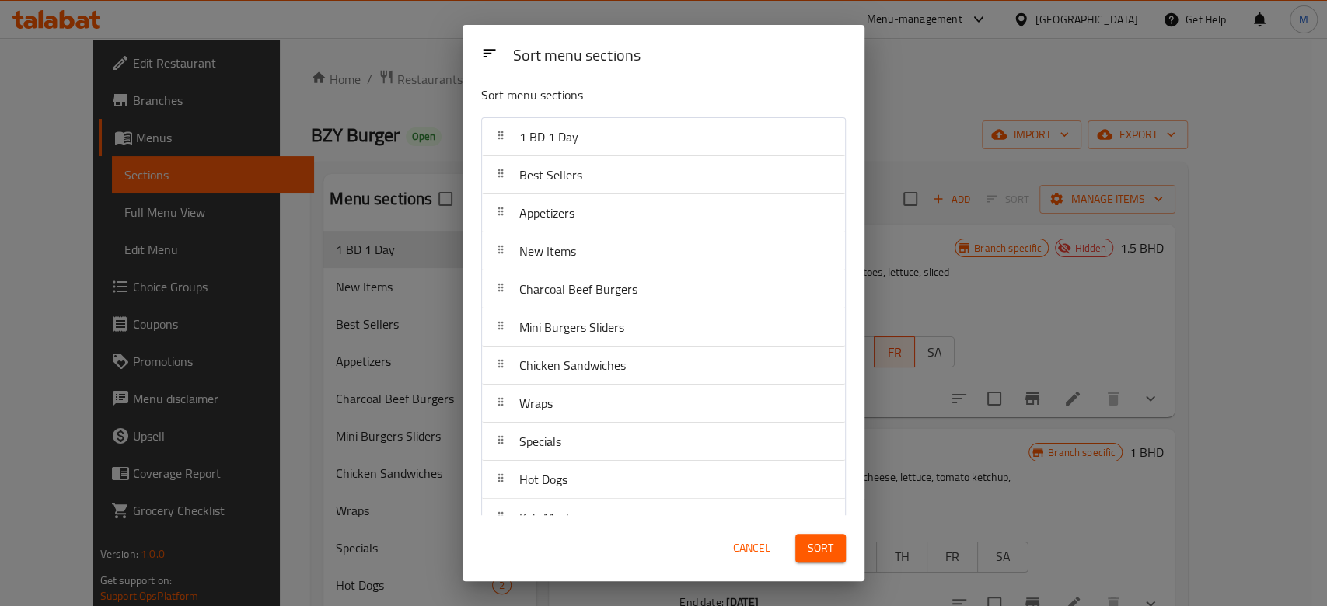
click at [822, 545] on span "Sort" at bounding box center [821, 548] width 26 height 19
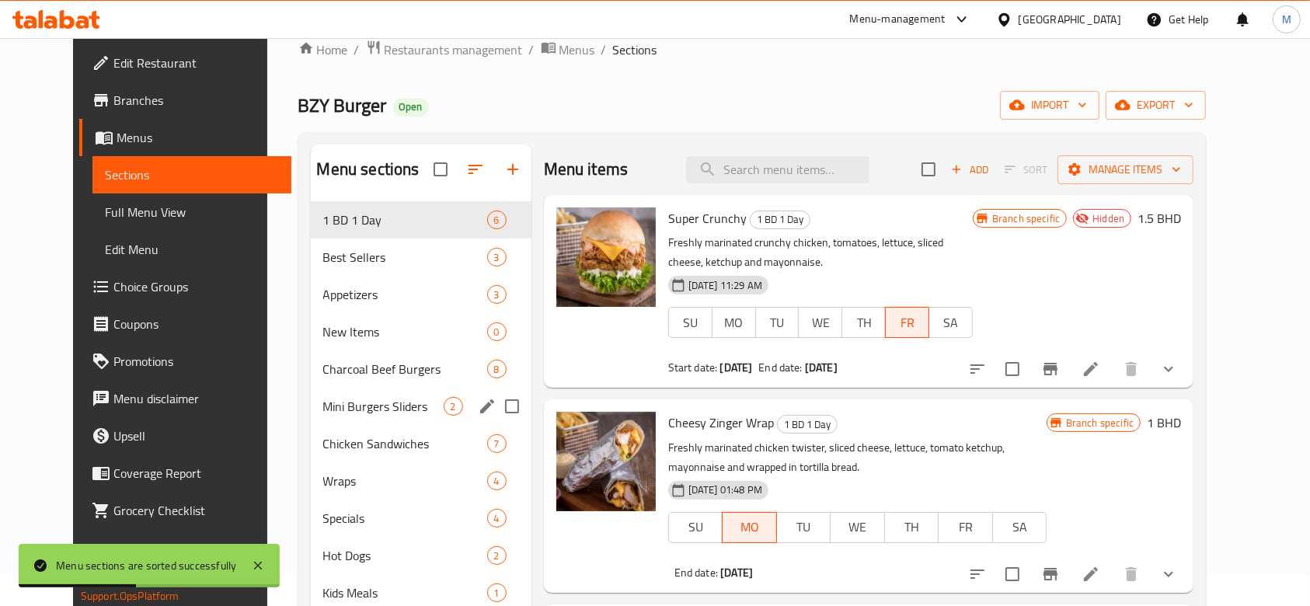
scroll to position [0, 0]
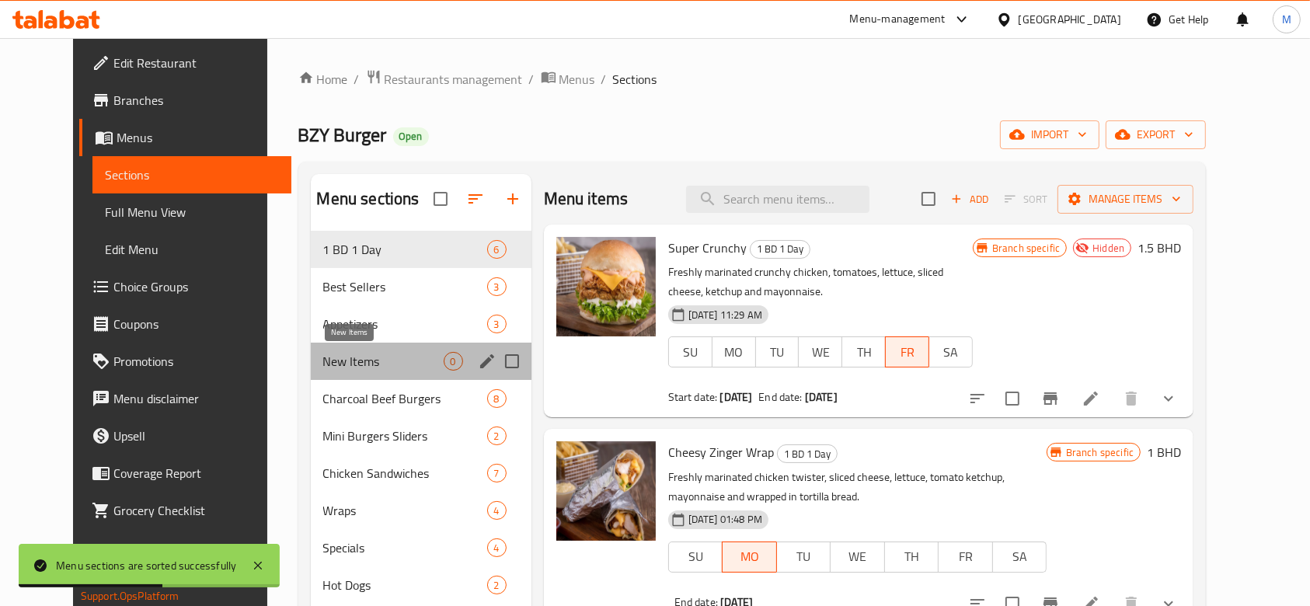
click at [353, 358] on span "New Items" at bounding box center [383, 361] width 120 height 19
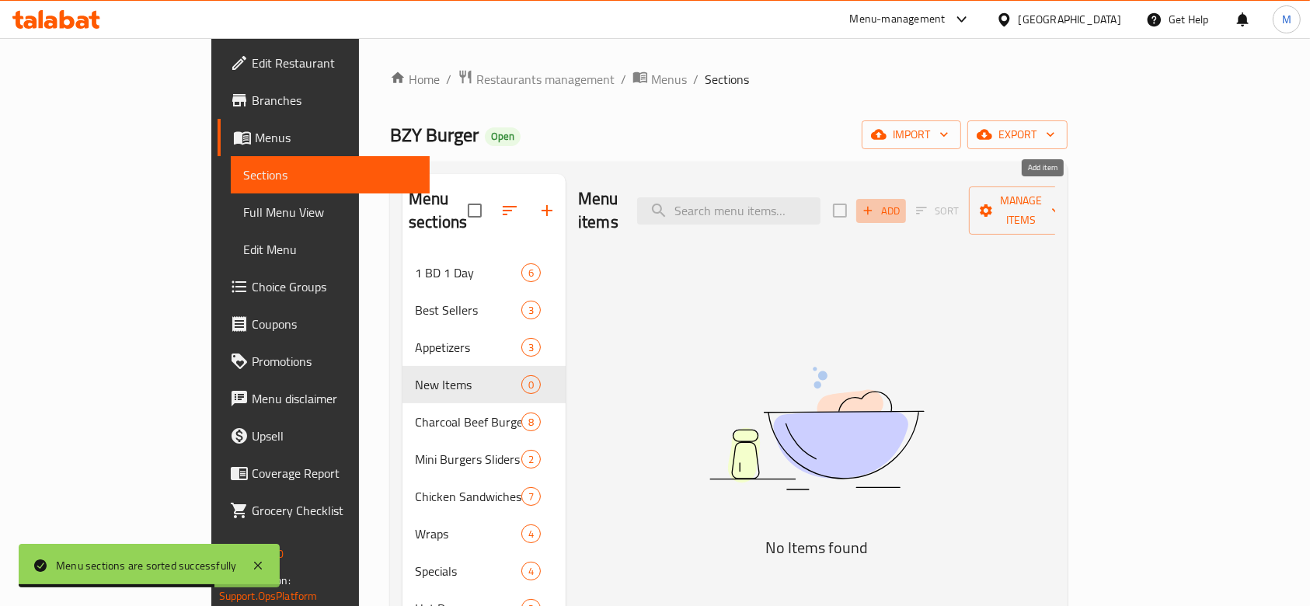
click at [902, 205] on span "Add" at bounding box center [881, 211] width 42 height 18
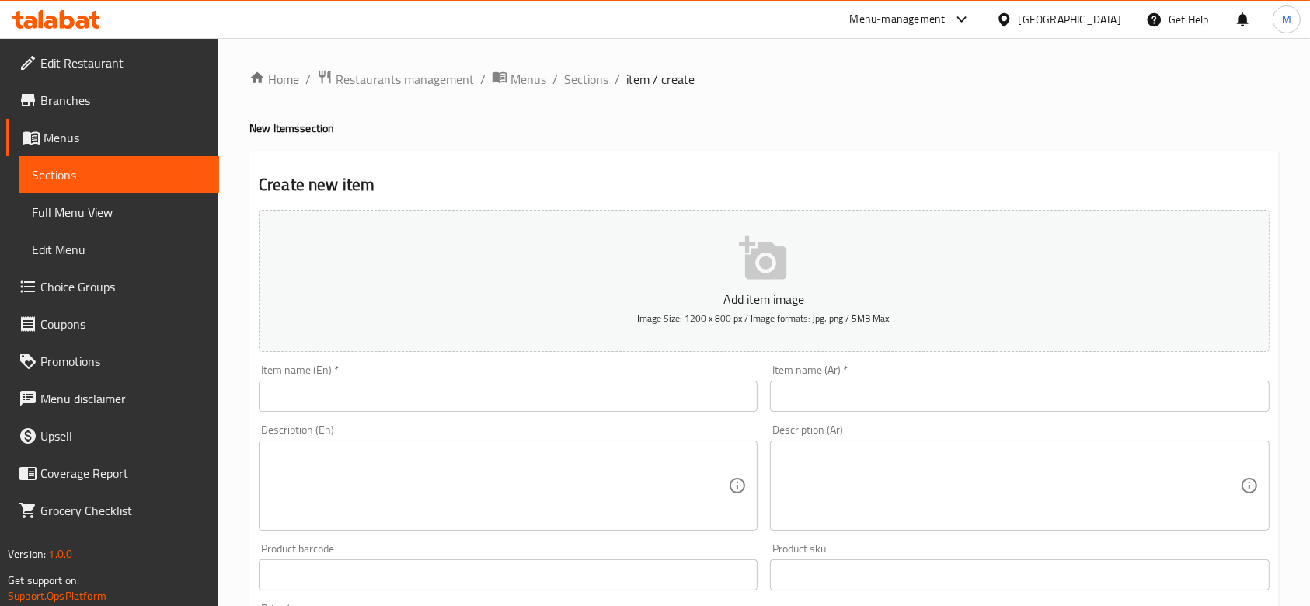
drag, startPoint x: 591, startPoint y: 389, endPoint x: 583, endPoint y: 396, distance: 10.5
click at [586, 393] on input "text" at bounding box center [508, 396] width 499 height 31
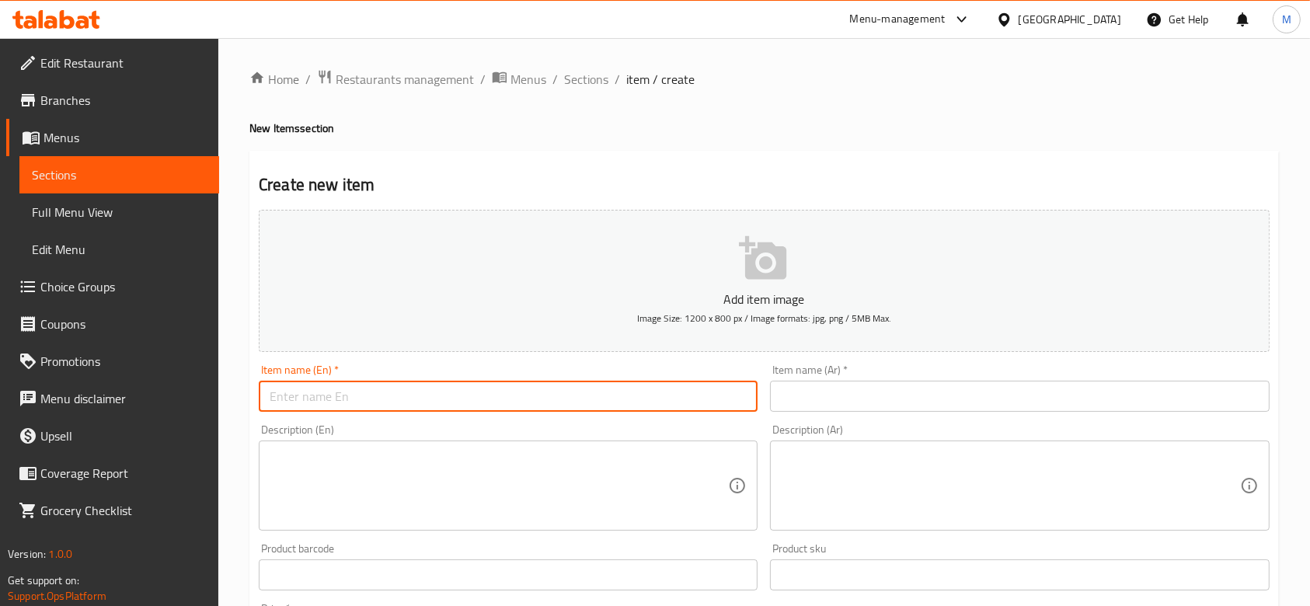
paste input "Rose Crispy [GEOGRAPHIC_DATA]"
type input "Rose Crispy [GEOGRAPHIC_DATA]"
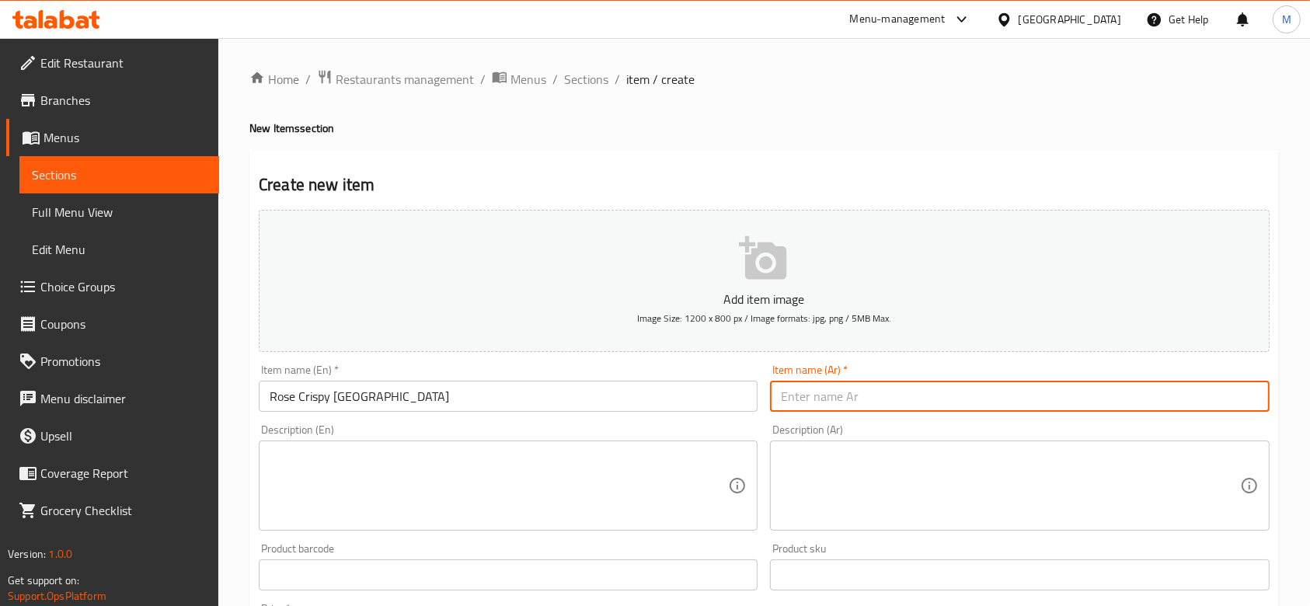
click at [850, 393] on input "text" at bounding box center [1019, 396] width 499 height 31
paste input "روز كريسبي ناشفيل"
type input "روز كريسبي ناشفيل"
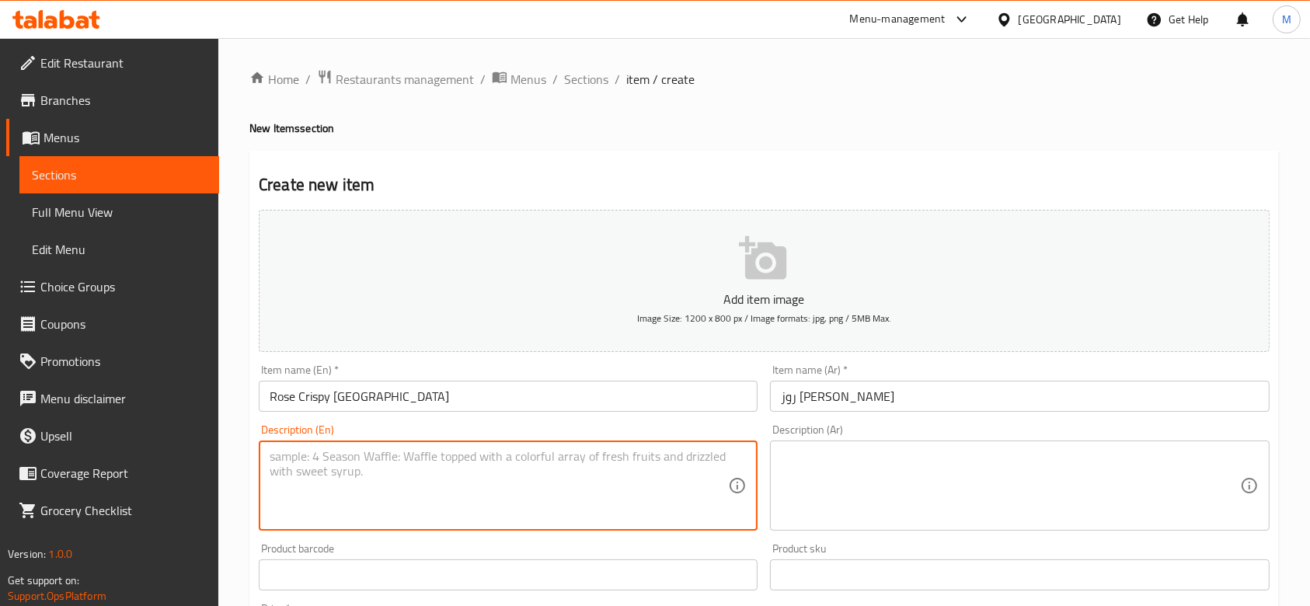
click at [549, 480] on textarea at bounding box center [499, 486] width 459 height 74
paste textarea "Layers of rice, crispy chicken, fries, and coleslaw with our special sauce – an…"
click at [272, 454] on textarea "Layers of rice, crispy chicken, fries, and coleslaw with our special sauce – an…" at bounding box center [499, 486] width 459 height 74
click at [271, 454] on textarea "Layers of rice, crispy chicken, fries, and coleslaw with our special sauce – an…" at bounding box center [499, 486] width 459 height 74
type textarea "Layers of rice, crispy chicken, fries, and coleslaw with our special sauce – an…"
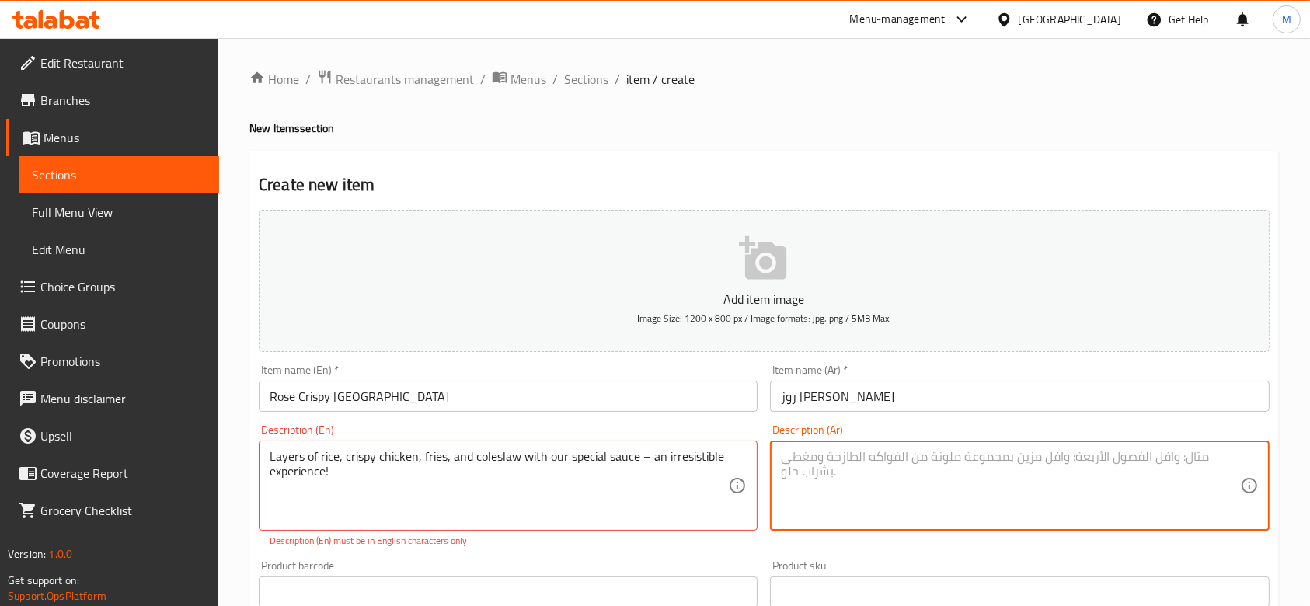
click at [868, 497] on textarea at bounding box center [1010, 486] width 459 height 74
paste textarea "طبقات من الرز والدجاج الكريسبي والبطاطس والسلطة مع صوصنا الخاص! تجربة لا تُقاوم!"
type textarea "طبقات من الرز والدجاج الكريسبي والبطاطس والسلطة مع صوصنا الخاص! تجربة لا تُقاوم!"
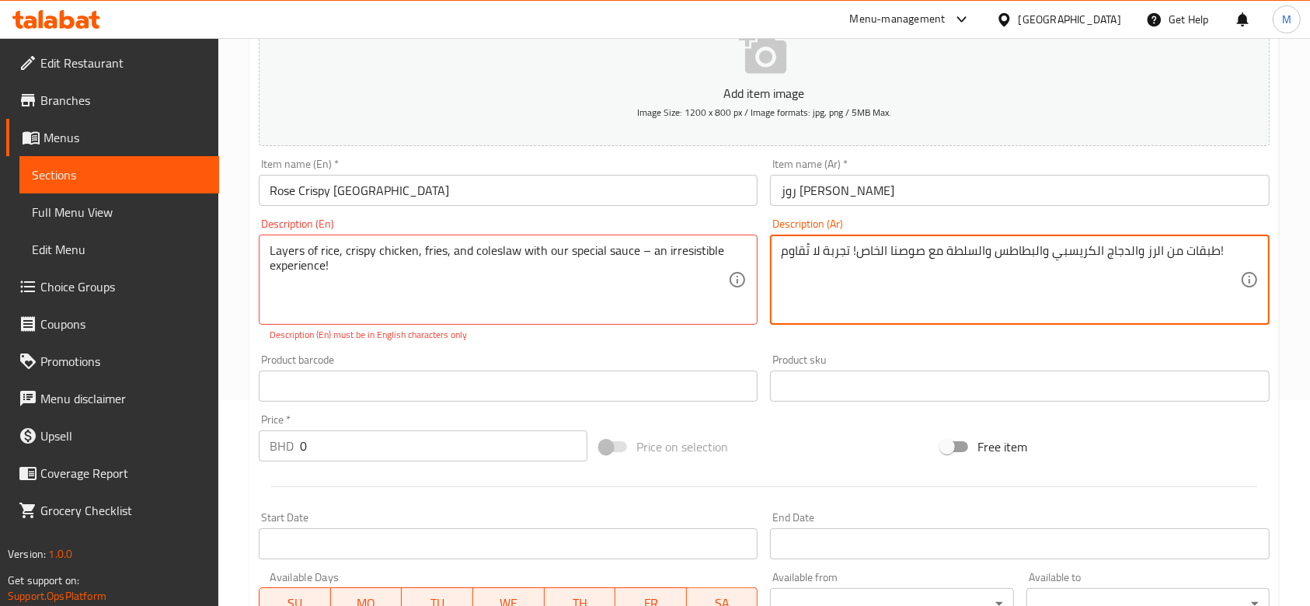
scroll to position [207, 0]
click at [383, 445] on input "0" at bounding box center [444, 445] width 288 height 31
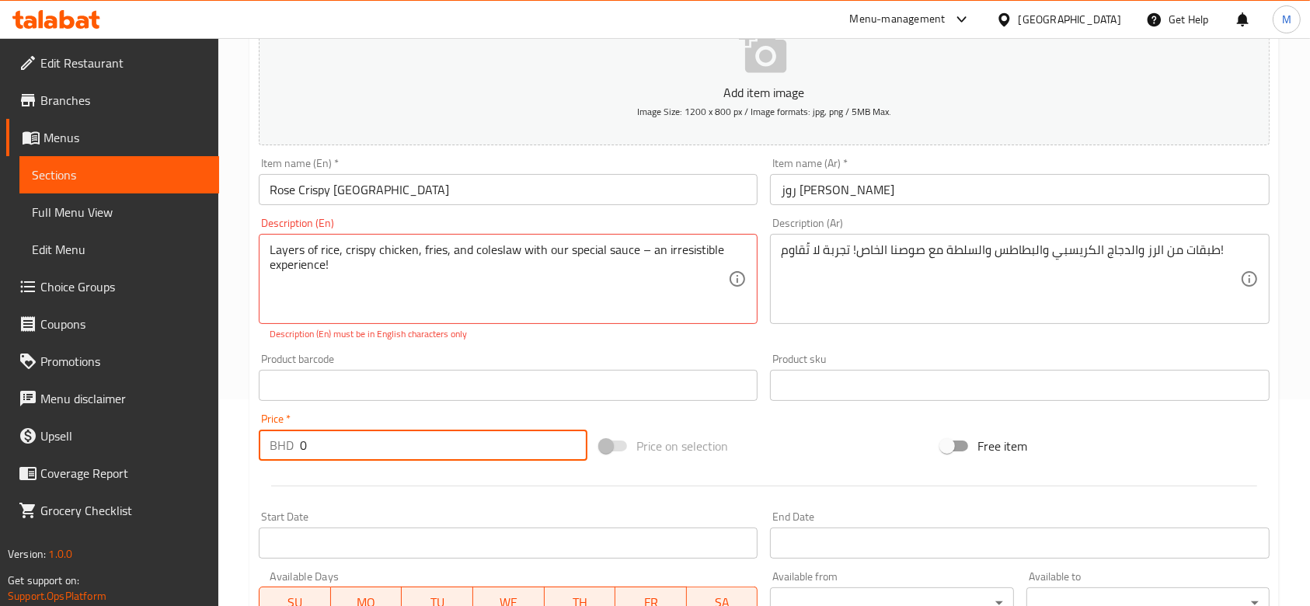
click at [383, 445] on input "0" at bounding box center [444, 445] width 288 height 31
paste input "1.60"
type input "1.600"
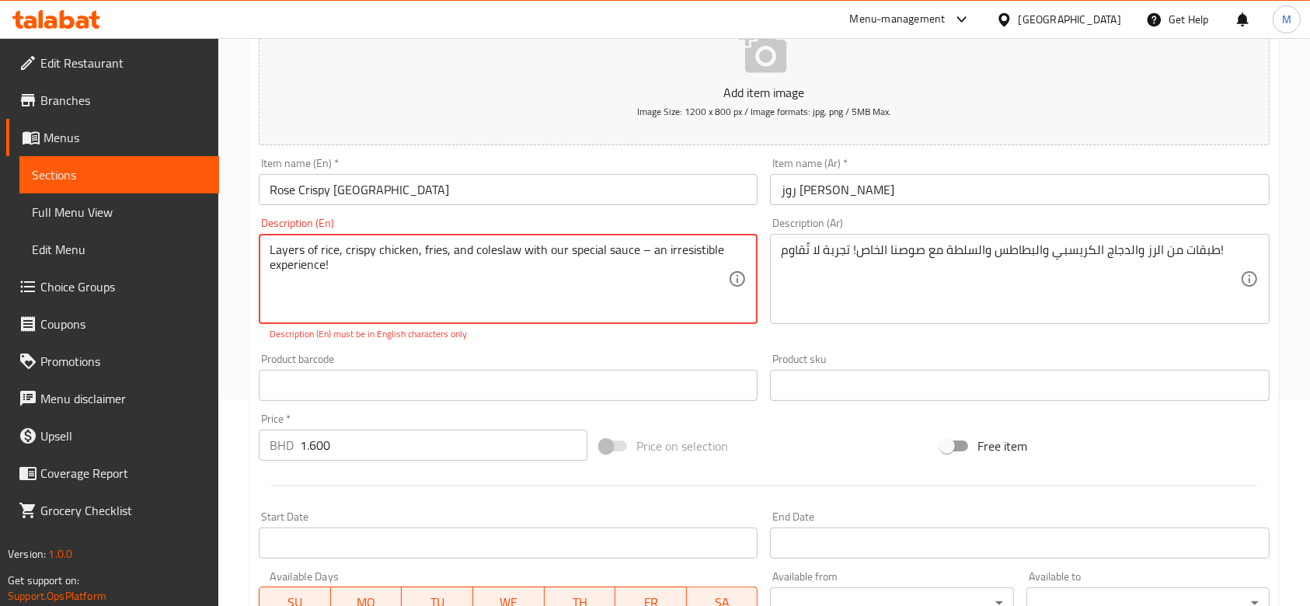
click at [642, 253] on textarea "Layers of rice, crispy chicken, fries, and coleslaw with our special sauce – an…" at bounding box center [499, 280] width 459 height 74
click at [645, 253] on textarea "Layers of rice, crispy chicken, fries, and coleslaw with our special sauce – an…" at bounding box center [499, 280] width 459 height 74
click at [374, 258] on textarea "Layers of rice, crispy chicken, fries, and coleslaw with our special sauce. an …" at bounding box center [499, 280] width 459 height 74
click at [339, 278] on textarea "Layers of rice, crispy chicken, fries, and coleslaw with our special sauce. an …" at bounding box center [499, 280] width 459 height 74
type textarea "Layers of rice, crispy chicken, fries, and coleslaw with our special sauce. an …"
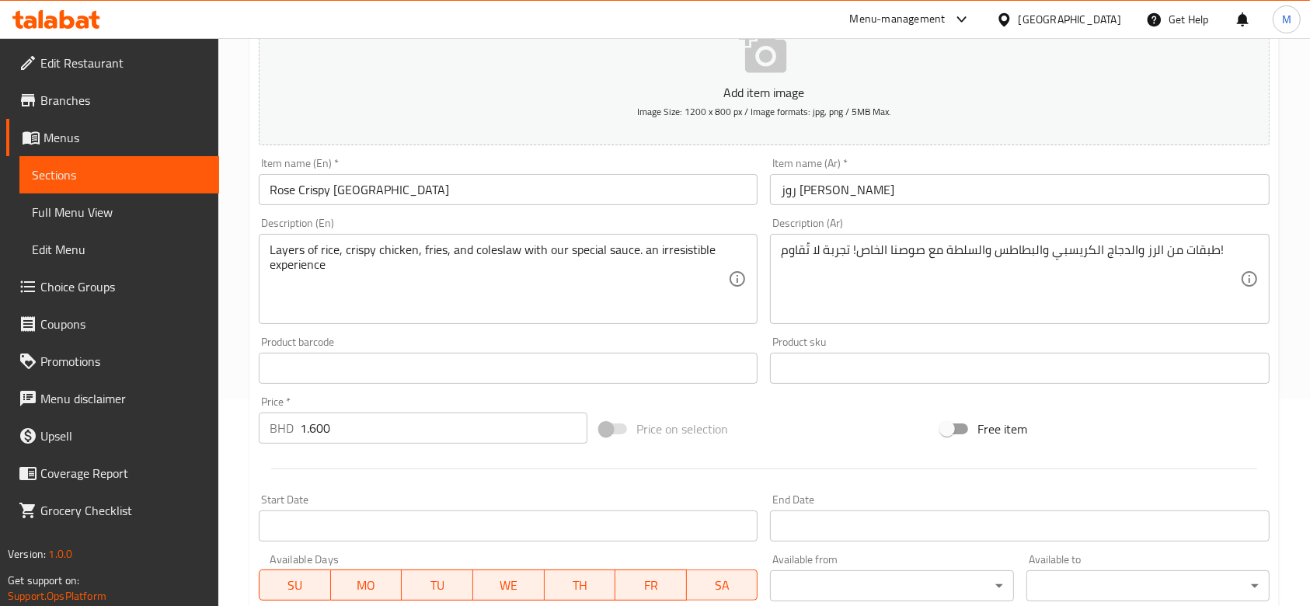
click at [553, 347] on div "Product barcode Product barcode" at bounding box center [508, 360] width 511 height 60
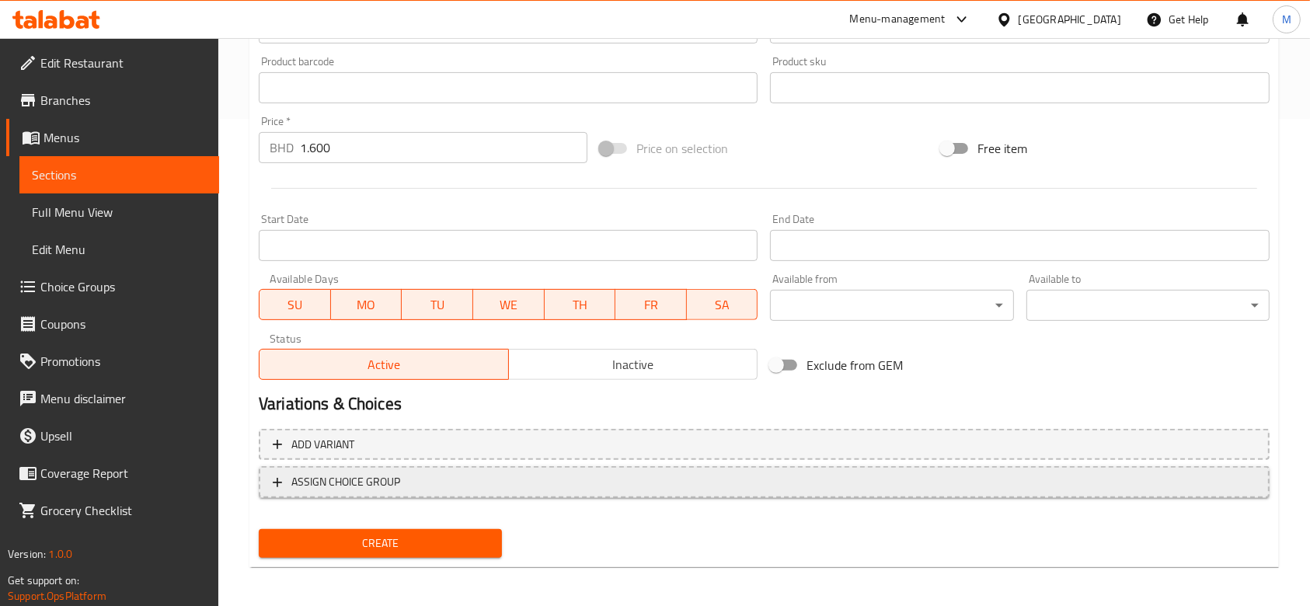
scroll to position [491, 0]
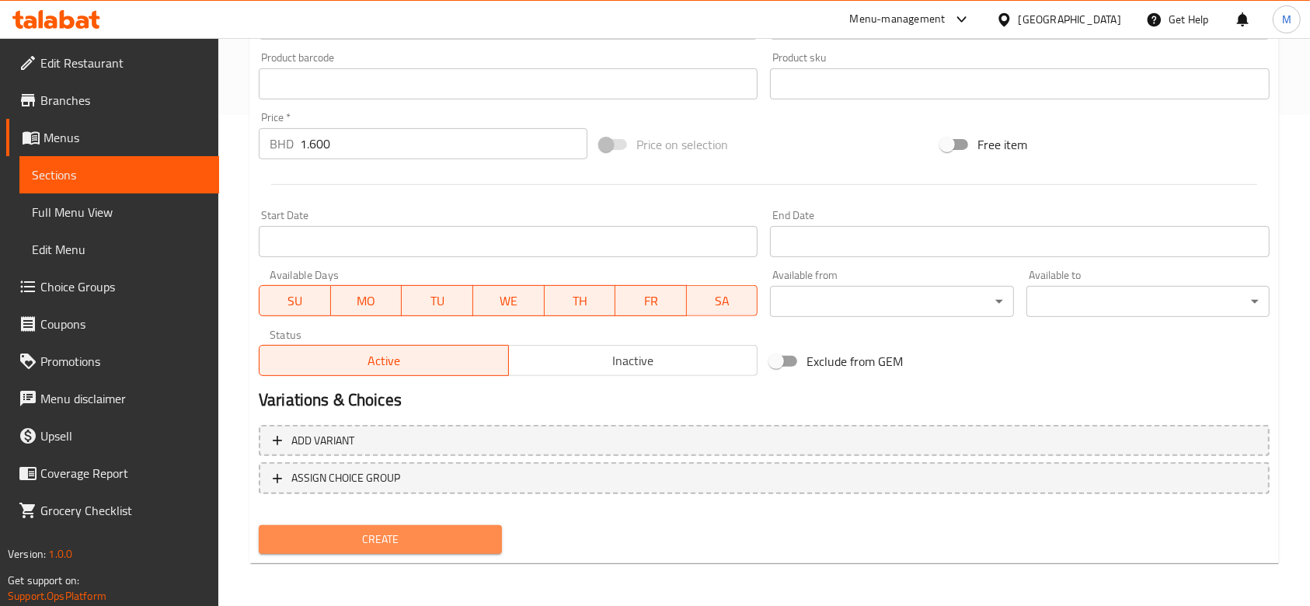
click at [383, 537] on span "Create" at bounding box center [380, 539] width 218 height 19
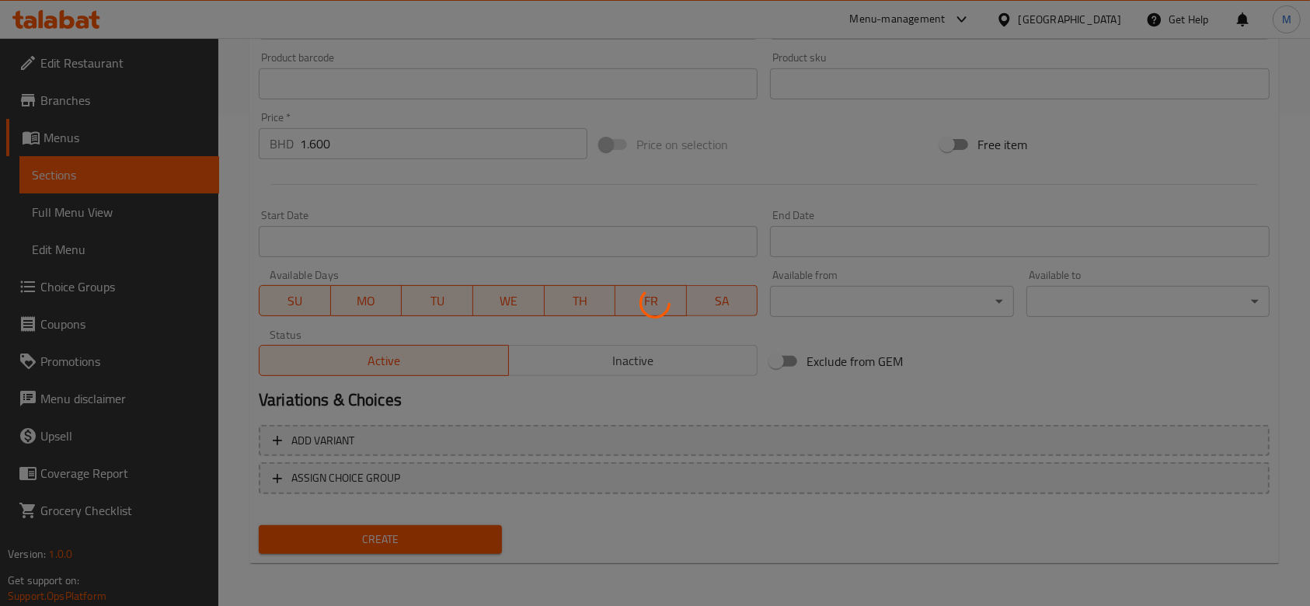
type input "0"
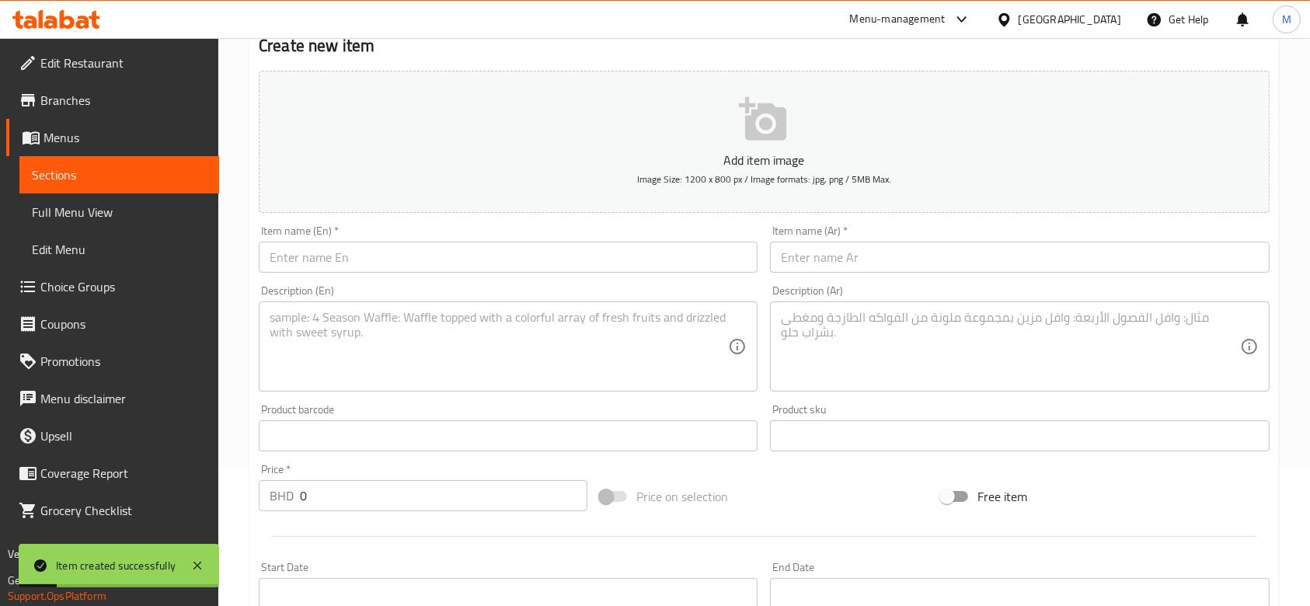
scroll to position [0, 0]
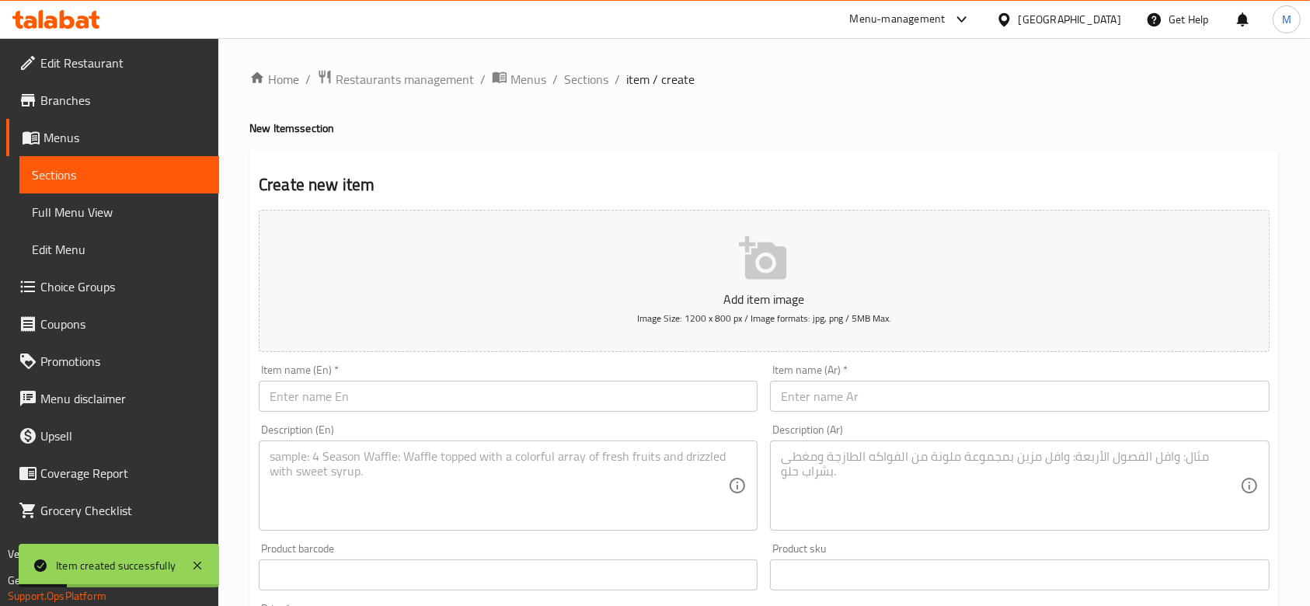
click at [403, 407] on input "text" at bounding box center [508, 396] width 499 height 31
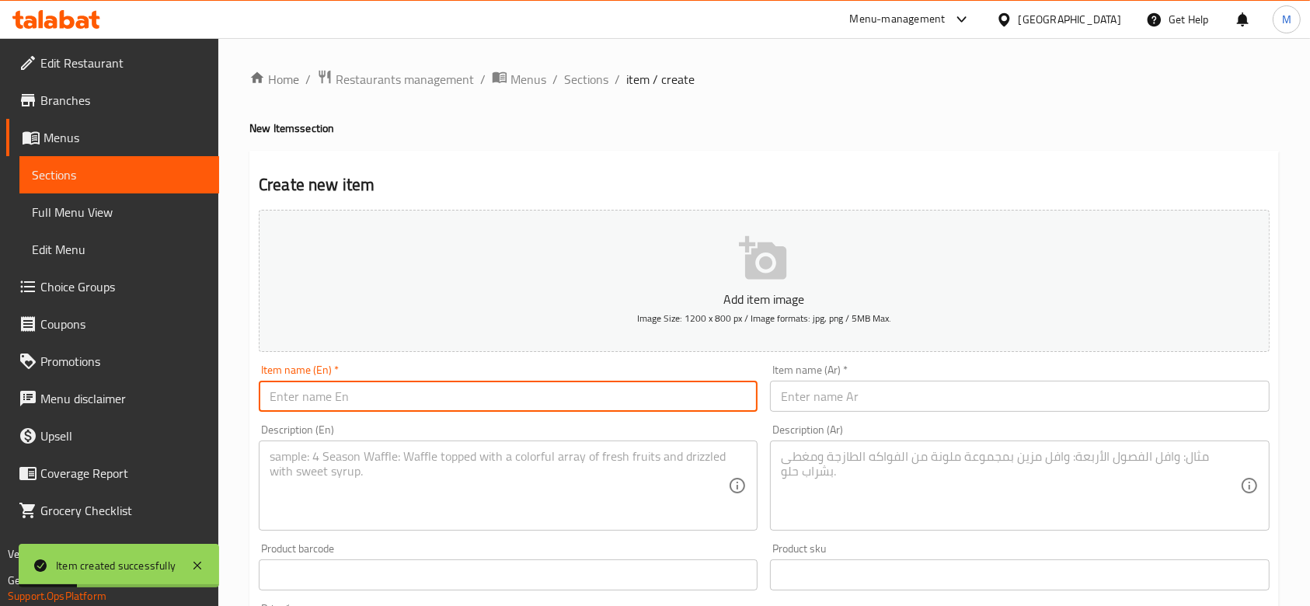
paste input "Chicken Tender"
type input "Chicken Tender"
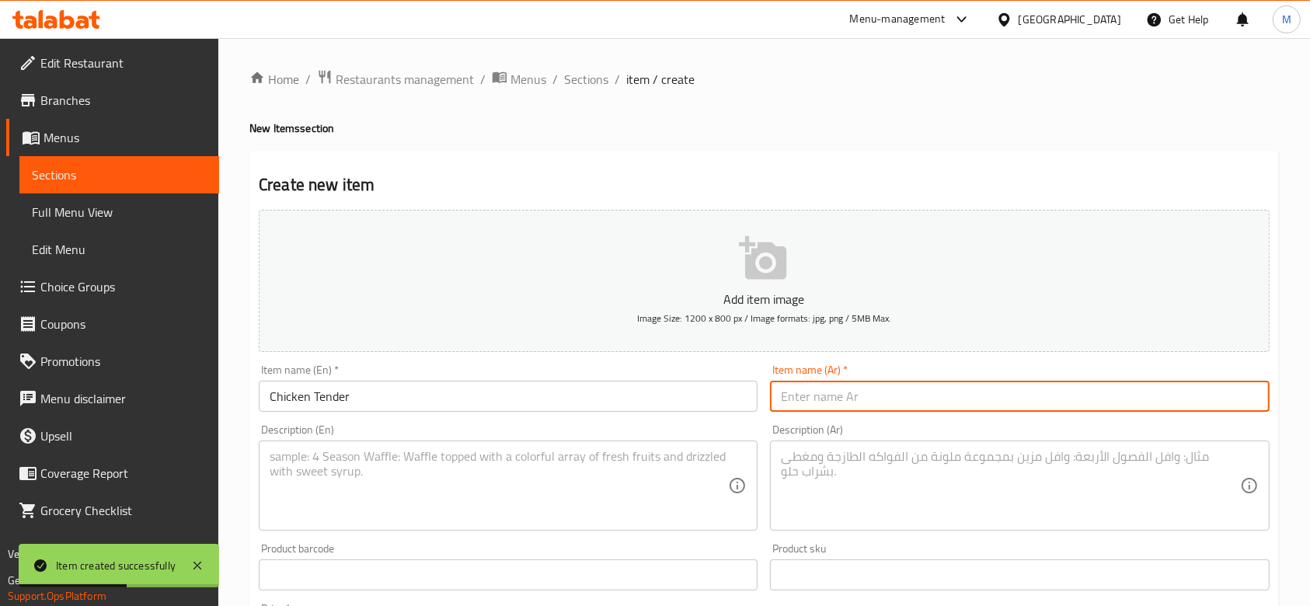
click at [843, 400] on input "text" at bounding box center [1019, 396] width 499 height 31
paste input "تشيكن تندرز"
click at [837, 396] on input "تشيكن تندرز" at bounding box center [1019, 396] width 499 height 31
click at [771, 400] on input "تشيكن تندرز" at bounding box center [1019, 396] width 499 height 31
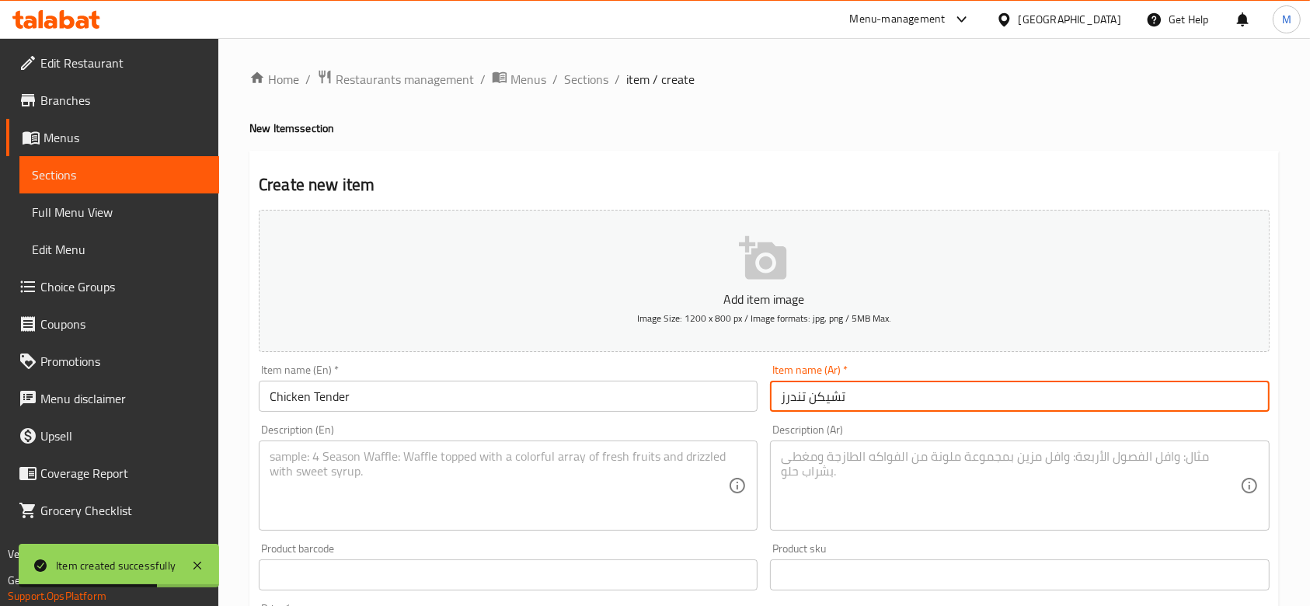
type input "تشيكن تندرز"
click at [661, 393] on input "Chicken Tender" at bounding box center [508, 396] width 499 height 31
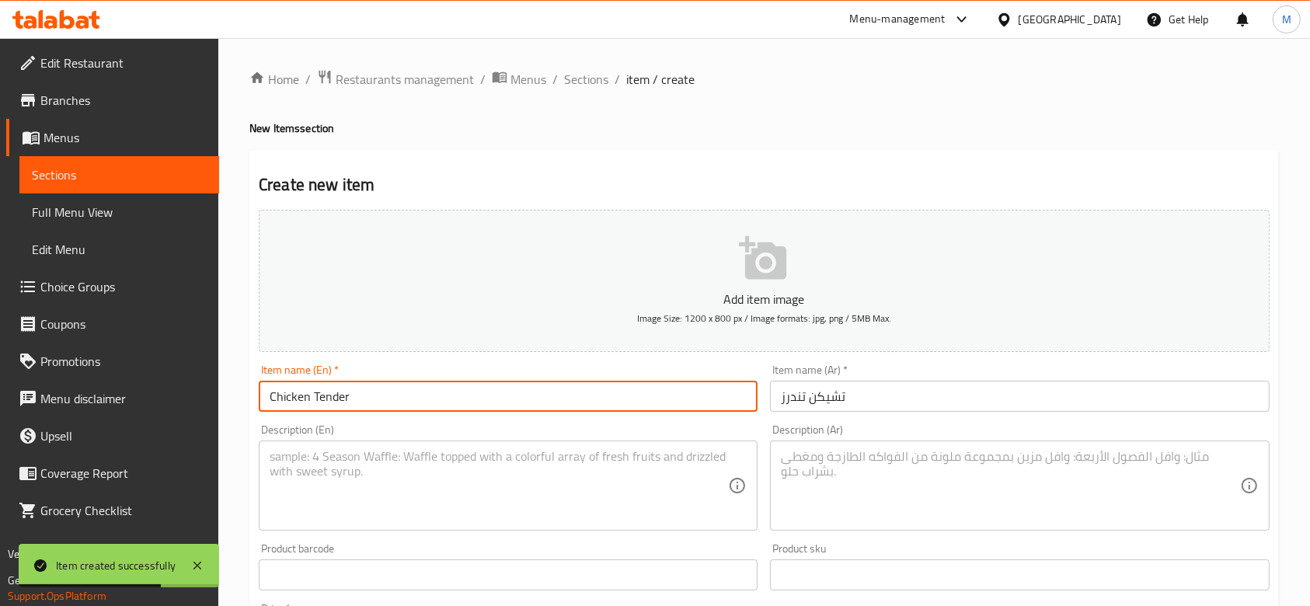
click at [607, 481] on textarea at bounding box center [499, 486] width 459 height 74
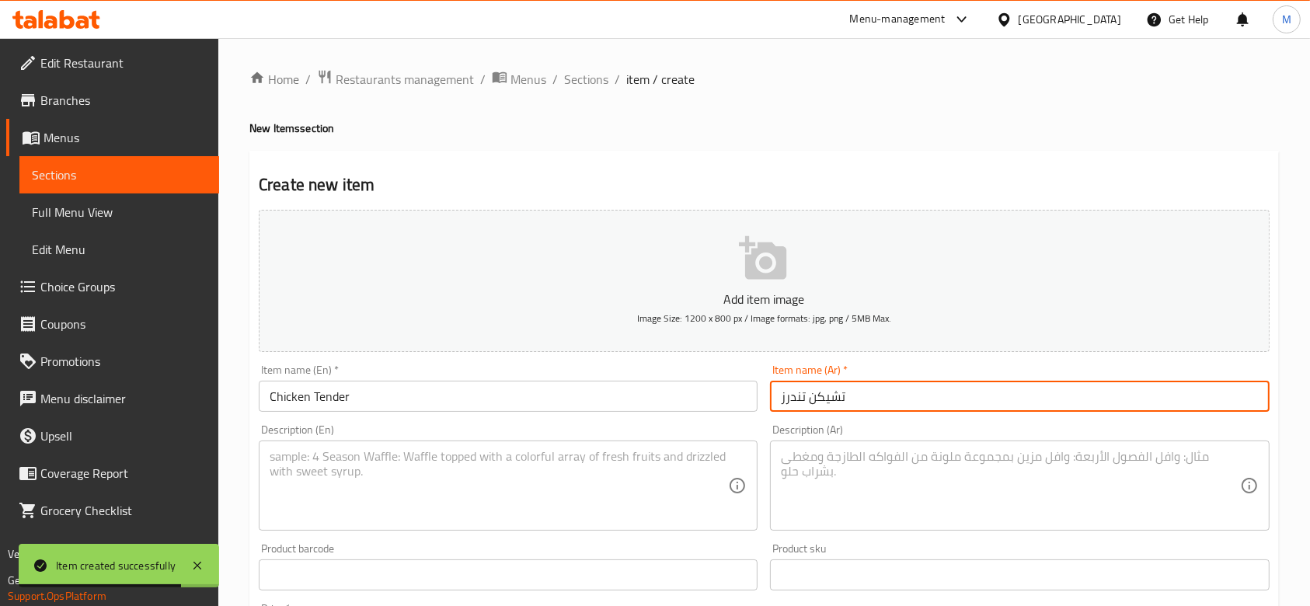
click at [937, 395] on input "تشيكن تندرز" at bounding box center [1019, 396] width 499 height 31
click at [936, 395] on input "تشيكن تندرز" at bounding box center [1019, 396] width 499 height 31
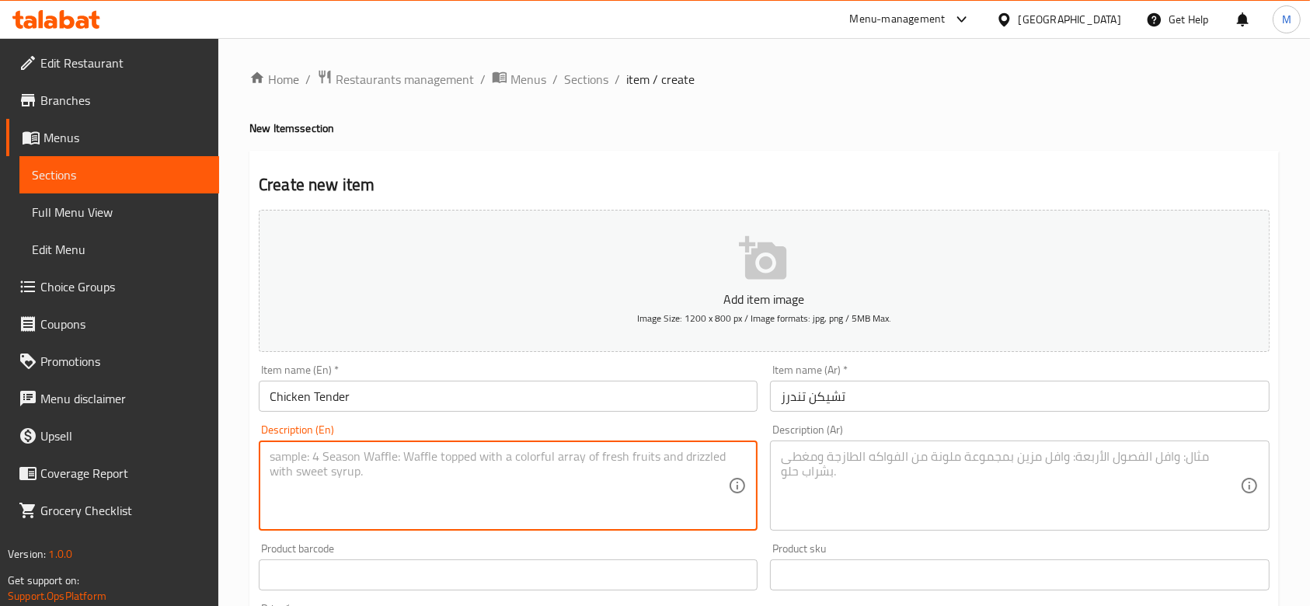
click at [586, 507] on textarea at bounding box center [499, 486] width 459 height 74
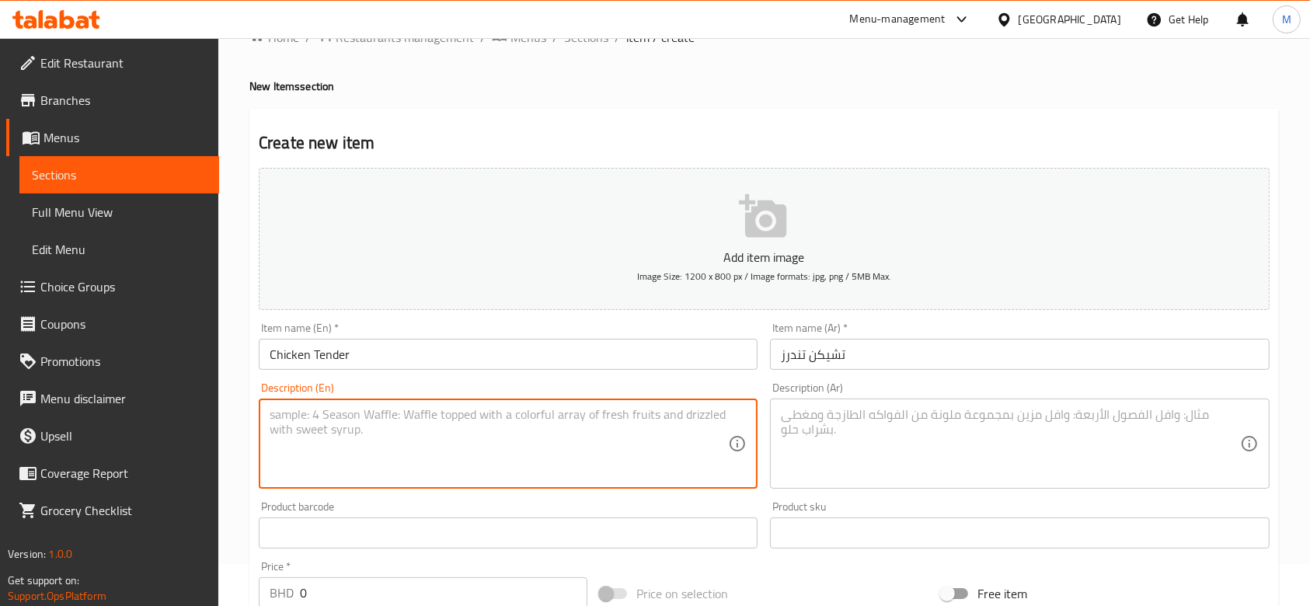
scroll to position [103, 0]
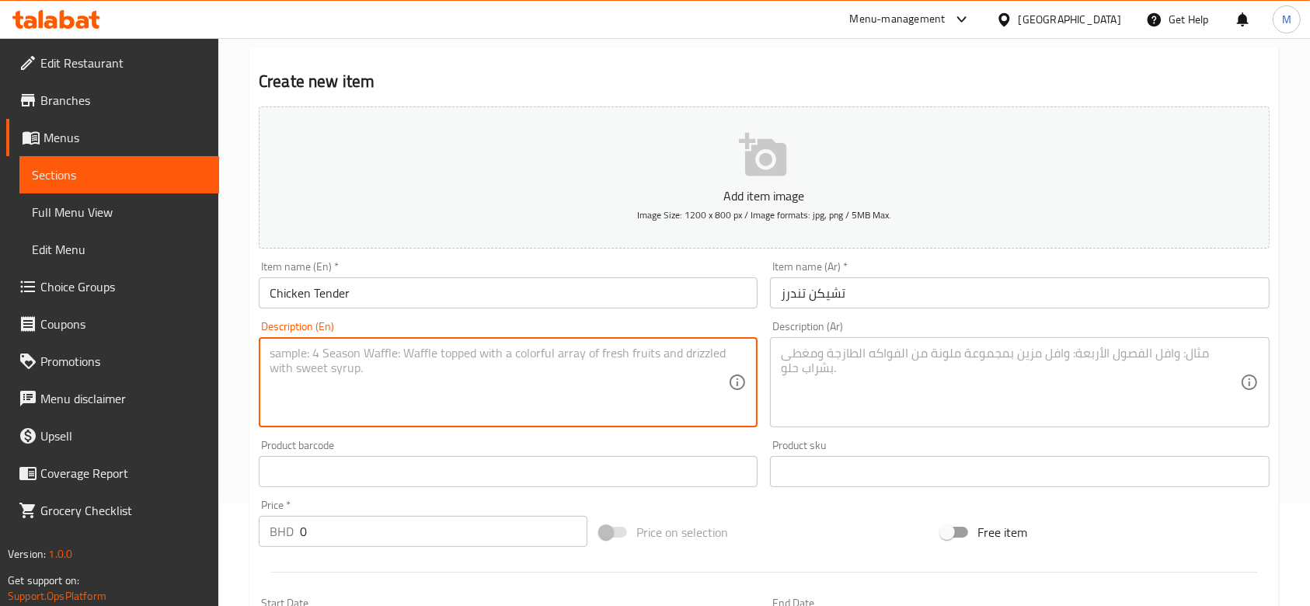
click at [369, 535] on input "0" at bounding box center [444, 531] width 288 height 31
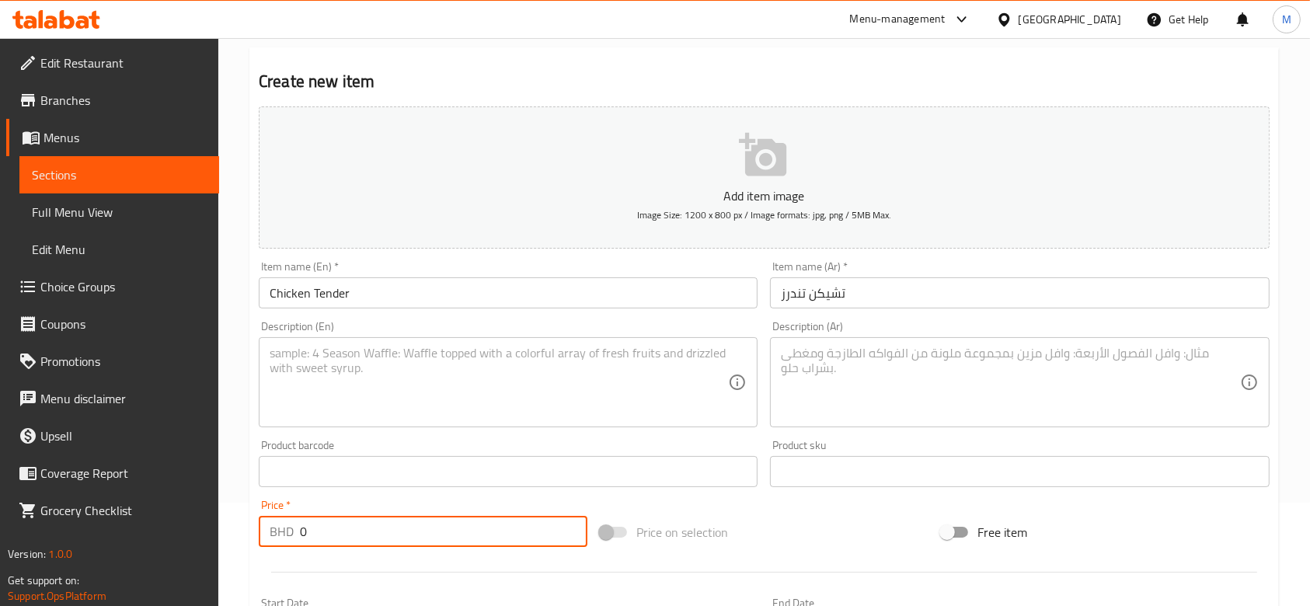
click at [369, 535] on input "0" at bounding box center [444, 531] width 288 height 31
paste input "2.25"
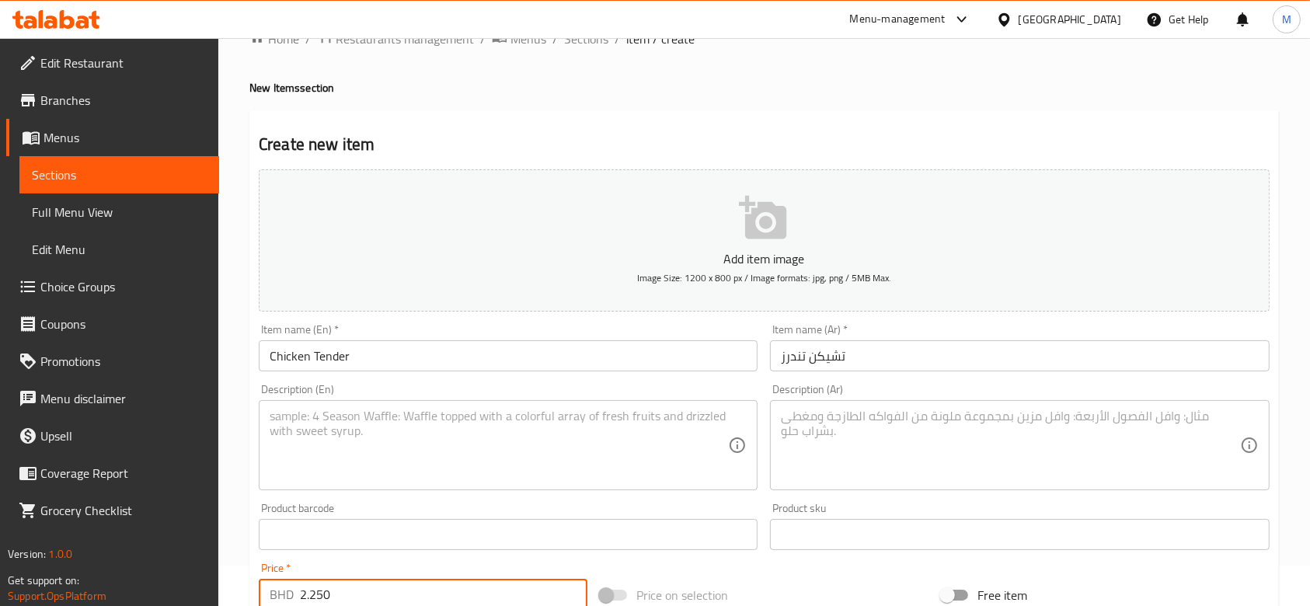
scroll to position [0, 0]
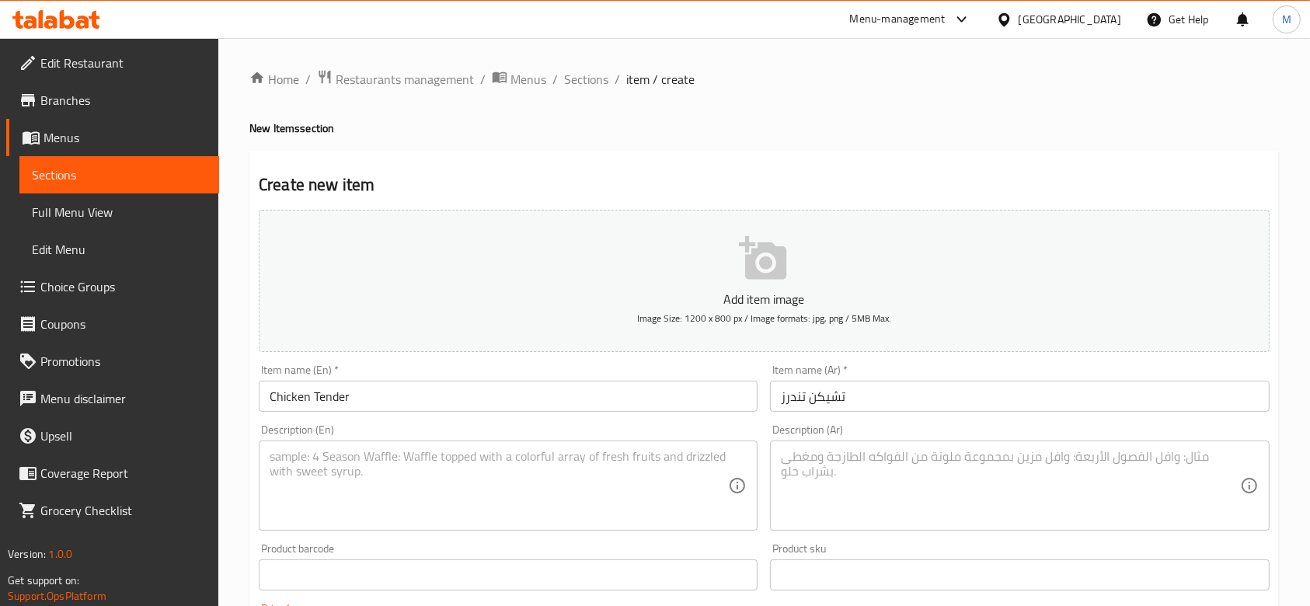
type input "2.250"
click at [403, 484] on textarea at bounding box center [499, 486] width 459 height 74
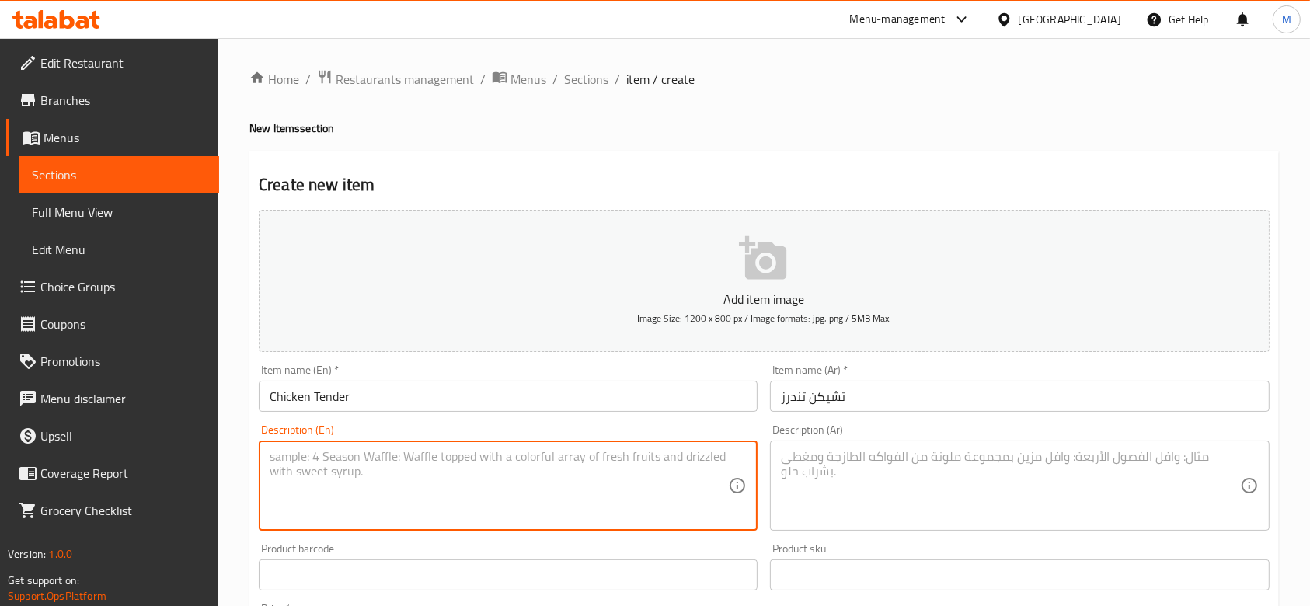
paste textarea "Crispy golden chicken tenders, seasoned with special spices and fried to perfec…"
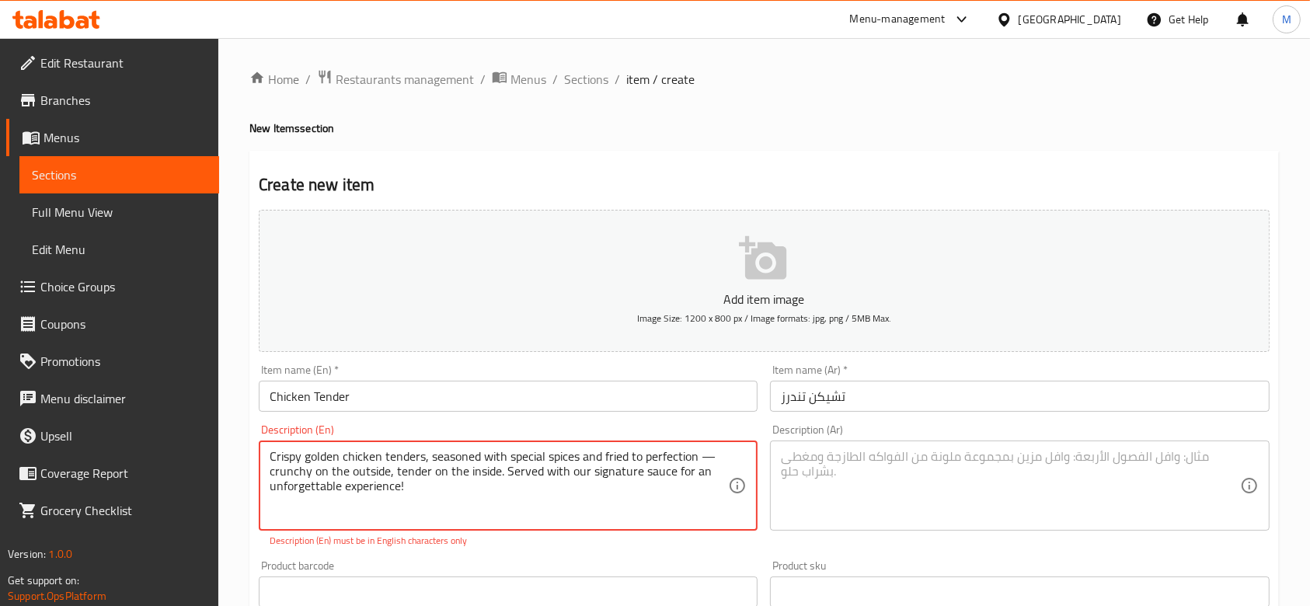
type textarea "Crispy golden chicken tenders, seasoned with special spices and fried to perfec…"
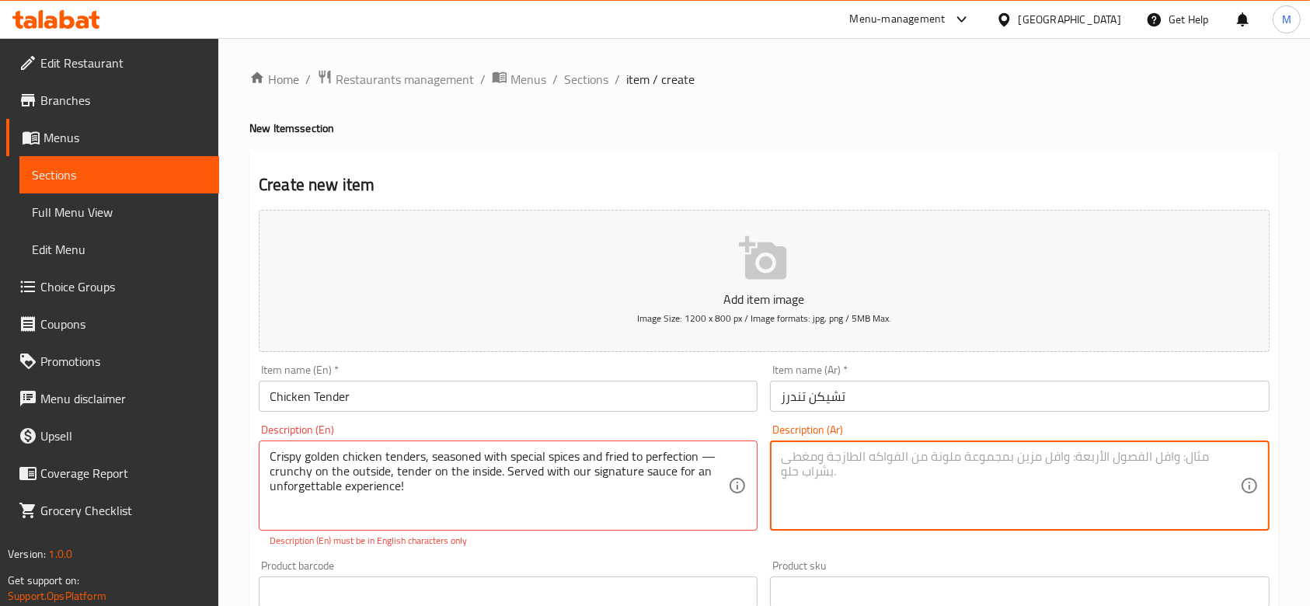
click at [879, 460] on textarea at bounding box center [1010, 486] width 459 height 74
paste textarea "قطع دجاج كريسبي ذهبية، متبّلة بتوابل خاصة ومقلية حتى تصبح مقرمشة من الخارج وطري…"
type textarea "قطع دجاج كريسبي ذهبية، متبّلة بتوابل خاصة ومقلية حتى تصبح مقرمشة من الخارج وطري…"
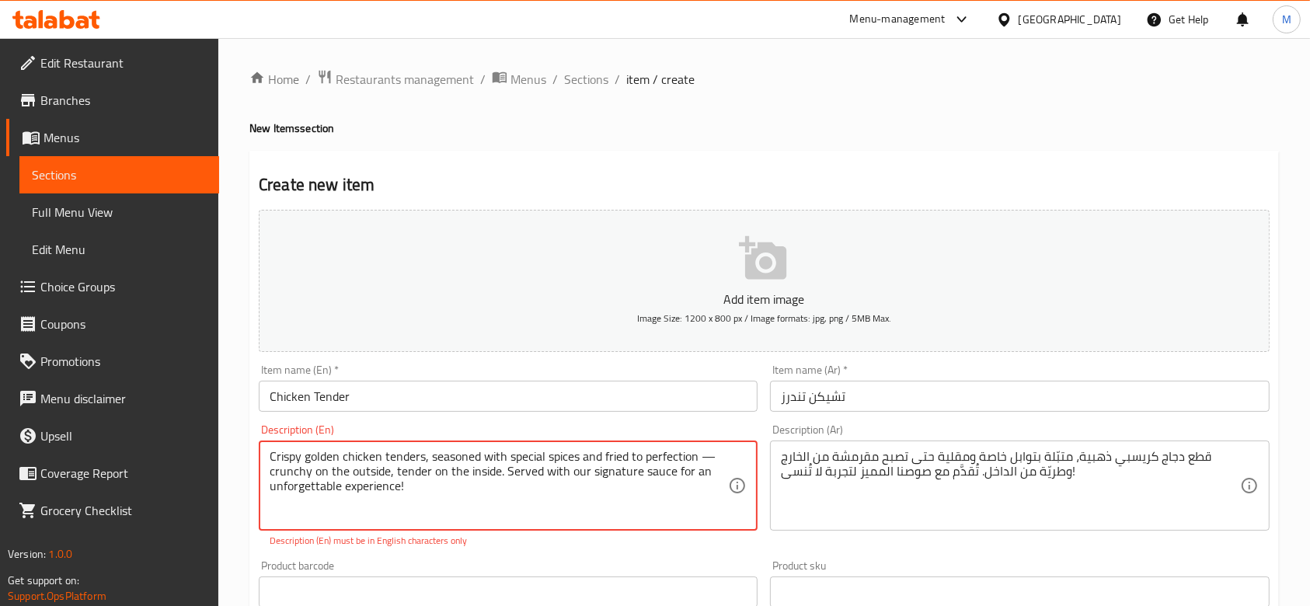
click at [710, 458] on textarea "Crispy golden chicken tenders, seasoned with special spices and fried to perfec…" at bounding box center [499, 486] width 459 height 74
click at [445, 498] on textarea "Crispy golden chicken tenders, seasoned with special spices and fried to perfec…" at bounding box center [499, 486] width 459 height 74
type textarea "Crispy golden chicken tenders, seasoned with special spices and fried to perfec…"
click at [414, 553] on div "Product barcode Product barcode" at bounding box center [508, 566] width 499 height 47
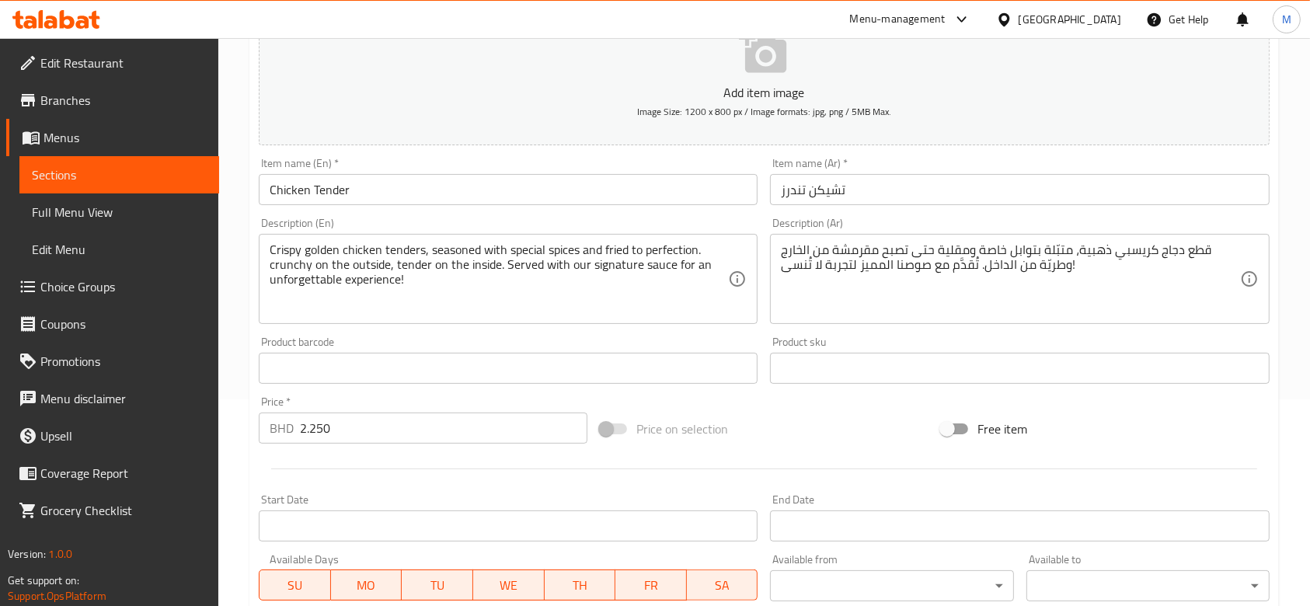
scroll to position [491, 0]
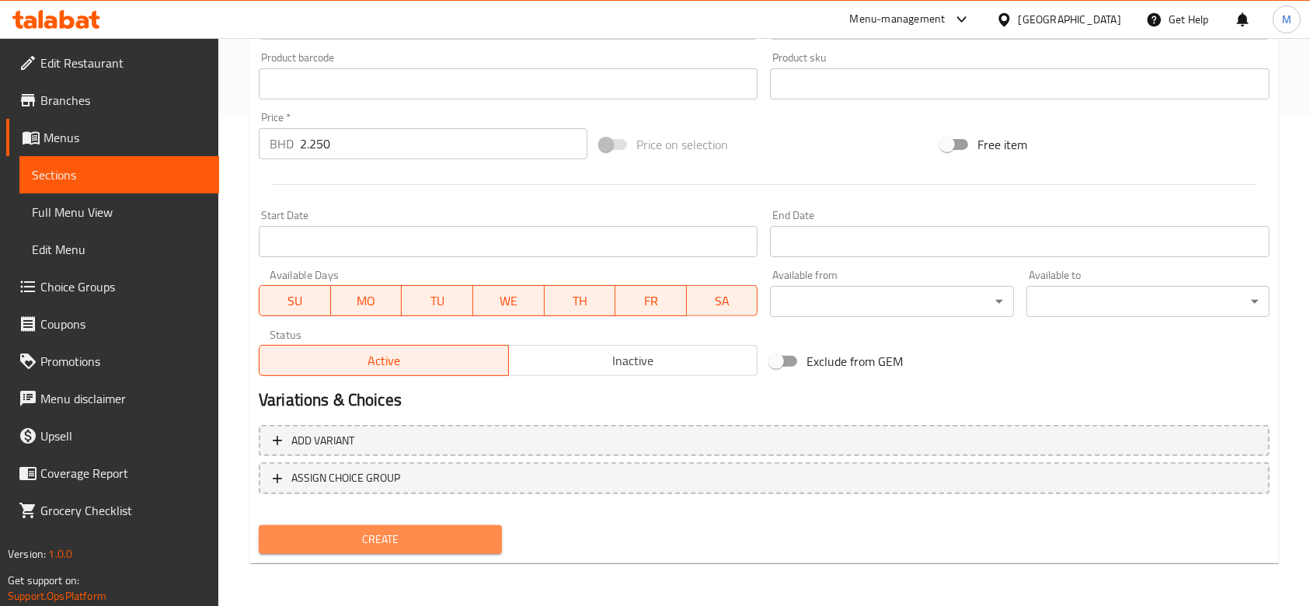
click at [454, 538] on span "Create" at bounding box center [380, 539] width 218 height 19
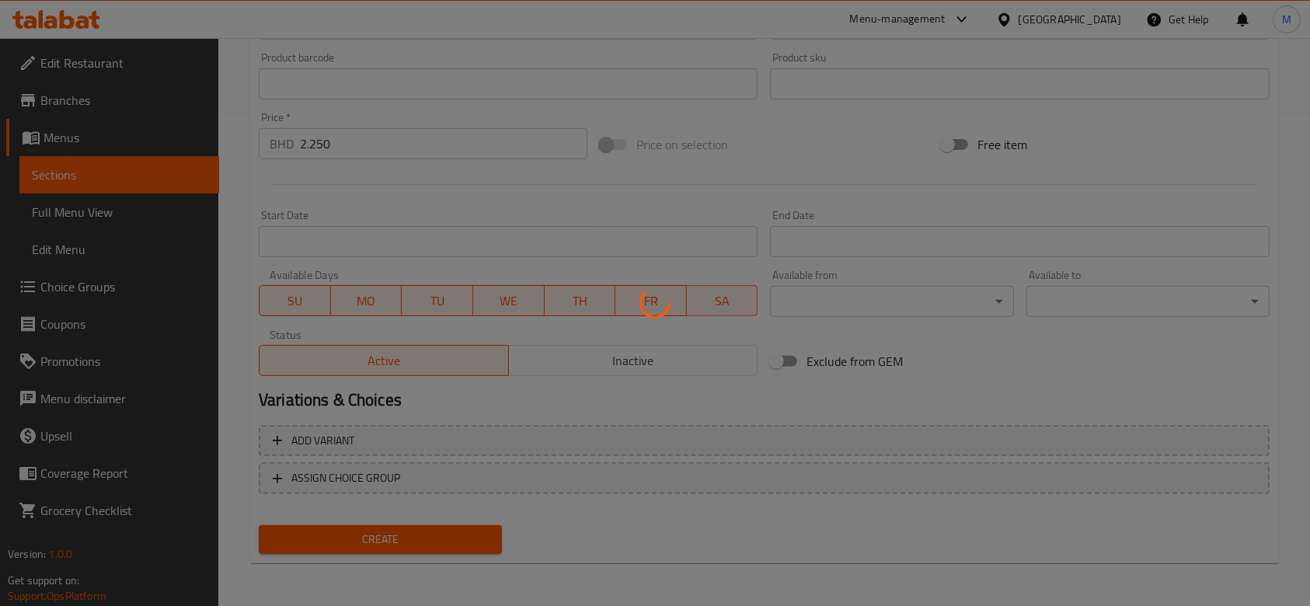
type input "0"
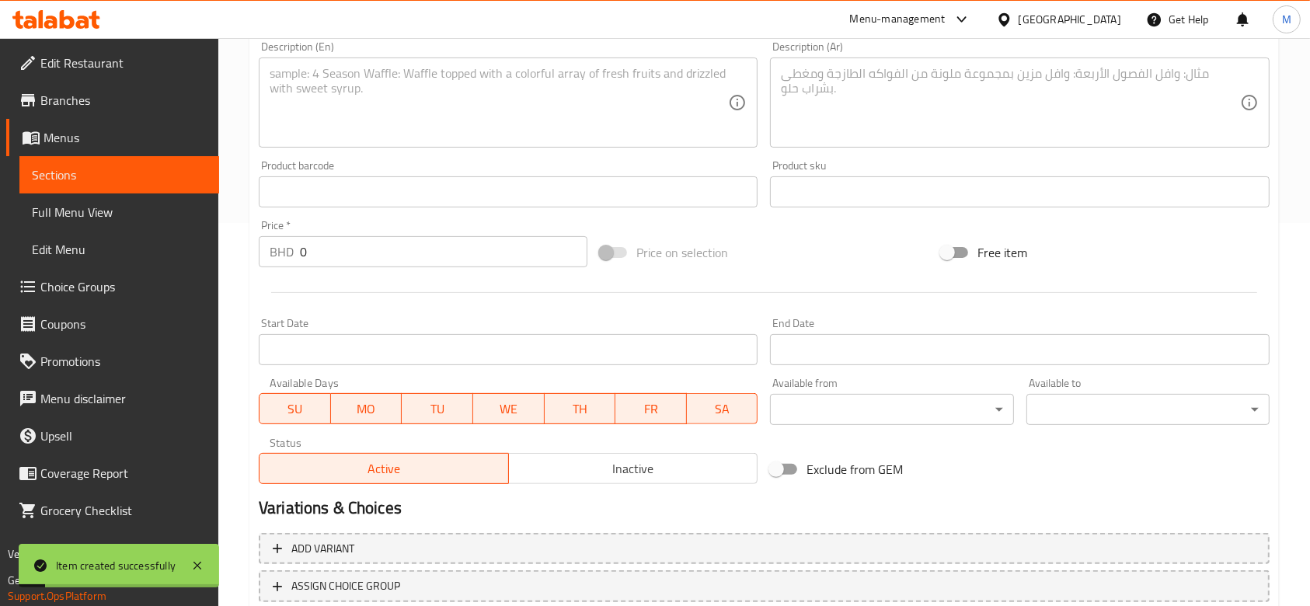
scroll to position [180, 0]
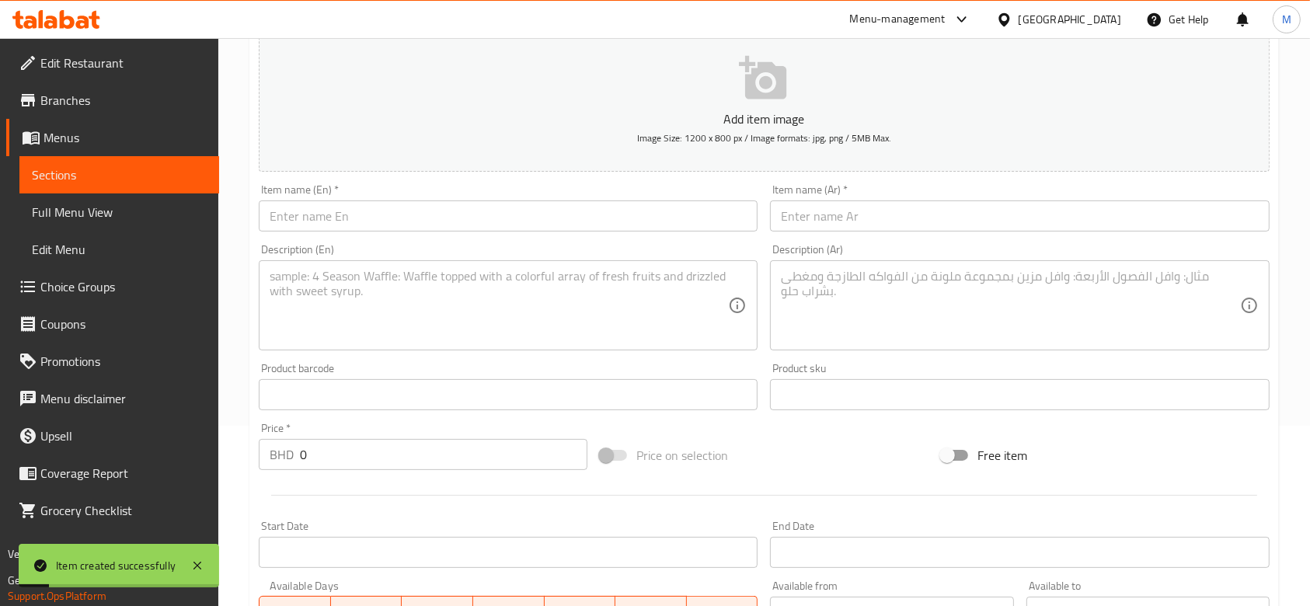
click at [947, 316] on textarea at bounding box center [1010, 306] width 459 height 74
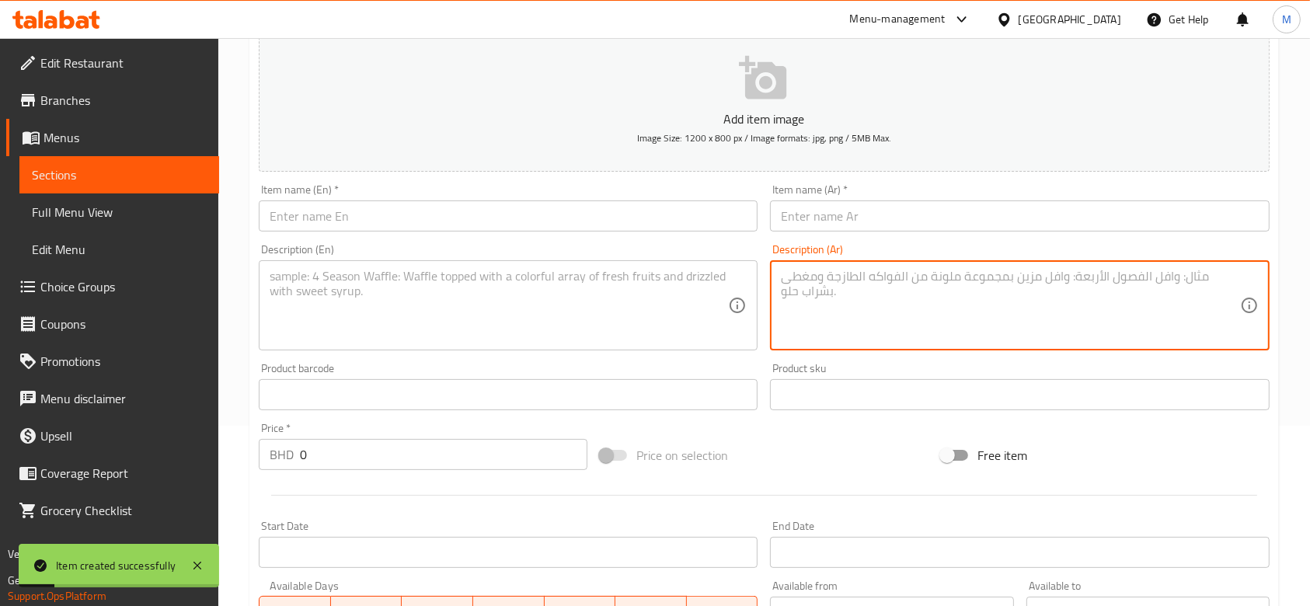
paste textarea "ساندويتش غنيّ بشرائح اللحم البقري المشوي، الجبن الذائب، الخس، والطماطم، مع صوصن…"
type textarea "ساندويتش غنيّ بشرائح اللحم البقري المشوي، الجبن الذائب، الخس، والطماطم، مع صوصن…"
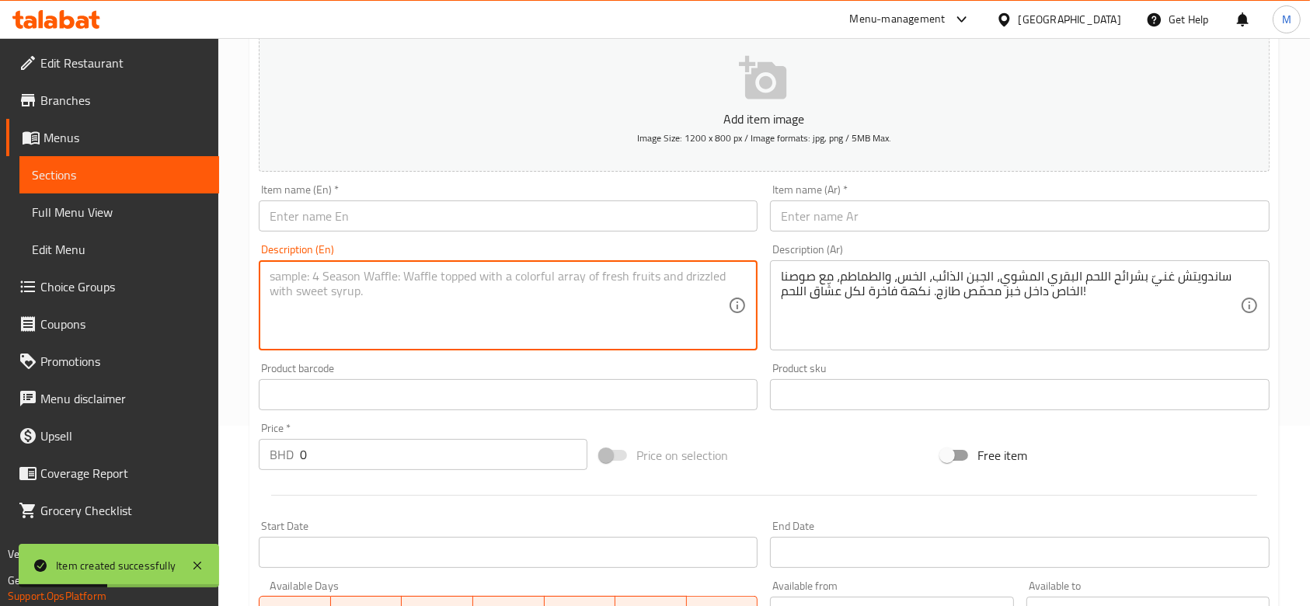
click at [675, 281] on textarea at bounding box center [499, 306] width 459 height 74
paste textarea "A rich sandwich stacked with grilled beef slices, melted cheese, lettuce, and t…"
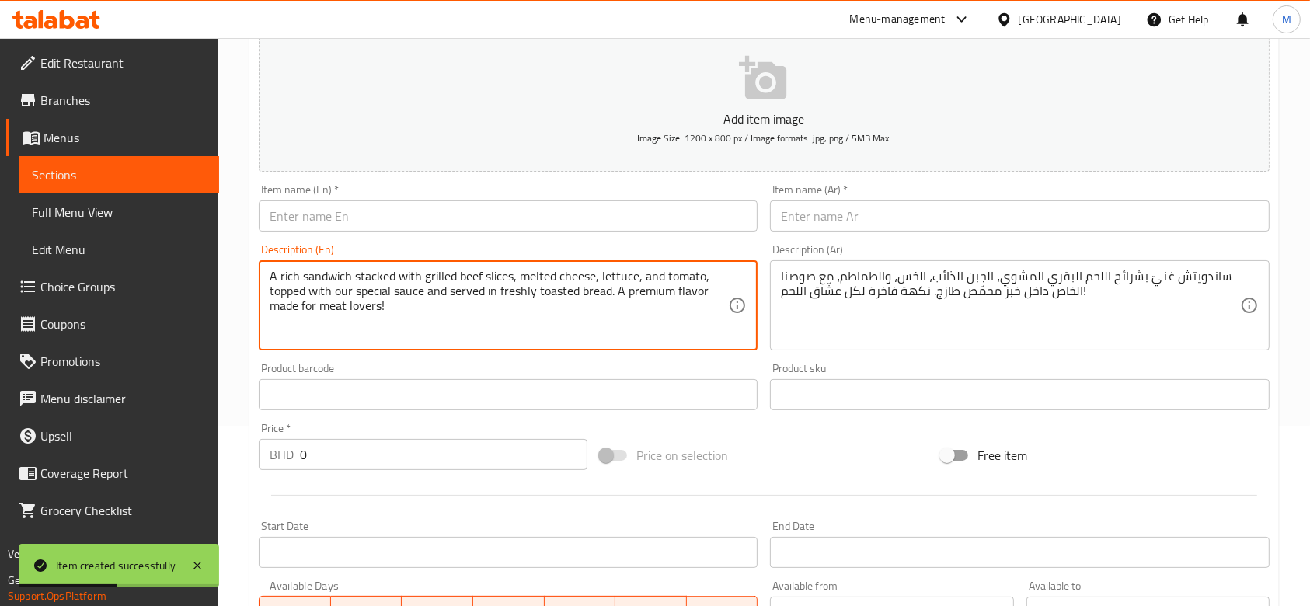
type textarea "A rich sandwich stacked with grilled beef slices, melted cheese, lettuce, and t…"
click at [396, 460] on input "0" at bounding box center [444, 454] width 288 height 31
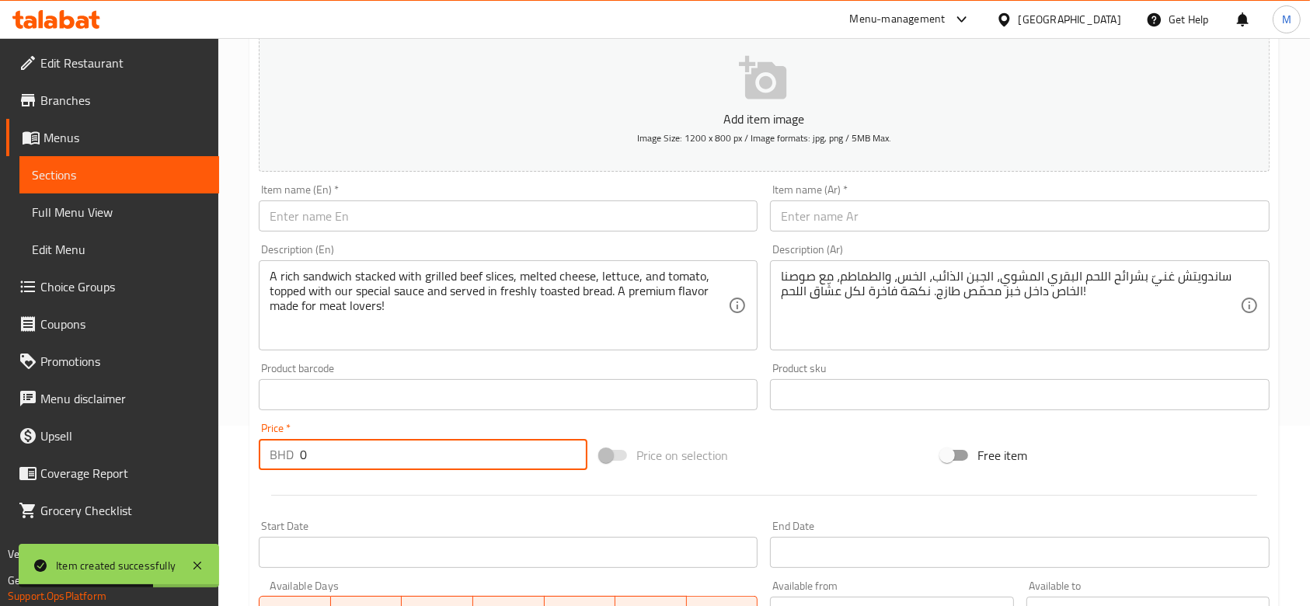
click at [396, 460] on input "0" at bounding box center [444, 454] width 288 height 31
paste input "2.25"
type input "2.250"
click at [828, 215] on input "text" at bounding box center [1019, 216] width 499 height 31
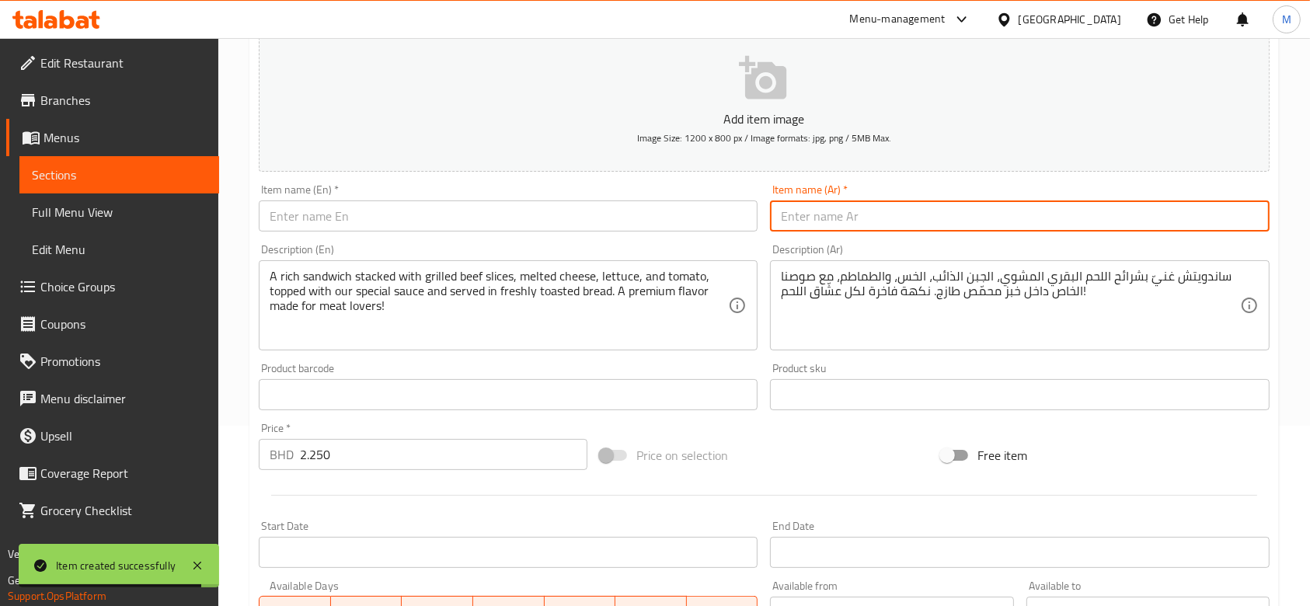
paste input "كلَب بيف ساندويتش"
type input "كلَب بيف ساندويتش"
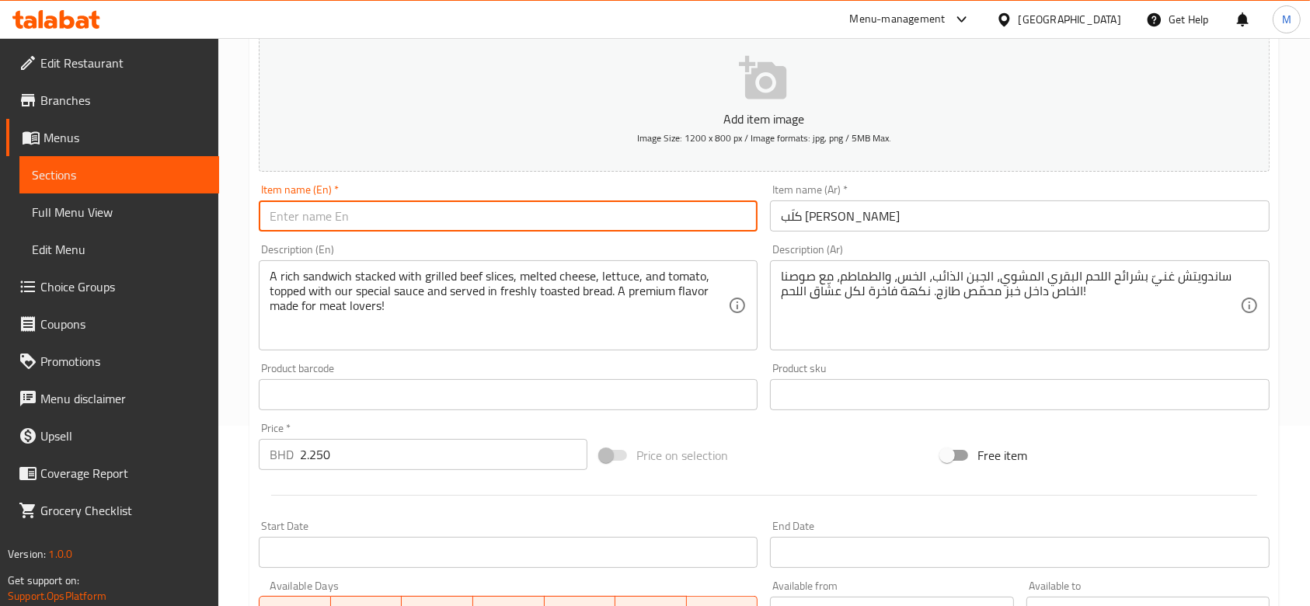
click at [409, 219] on input "text" at bounding box center [508, 216] width 499 height 31
paste input "Club Beef Sandwich"
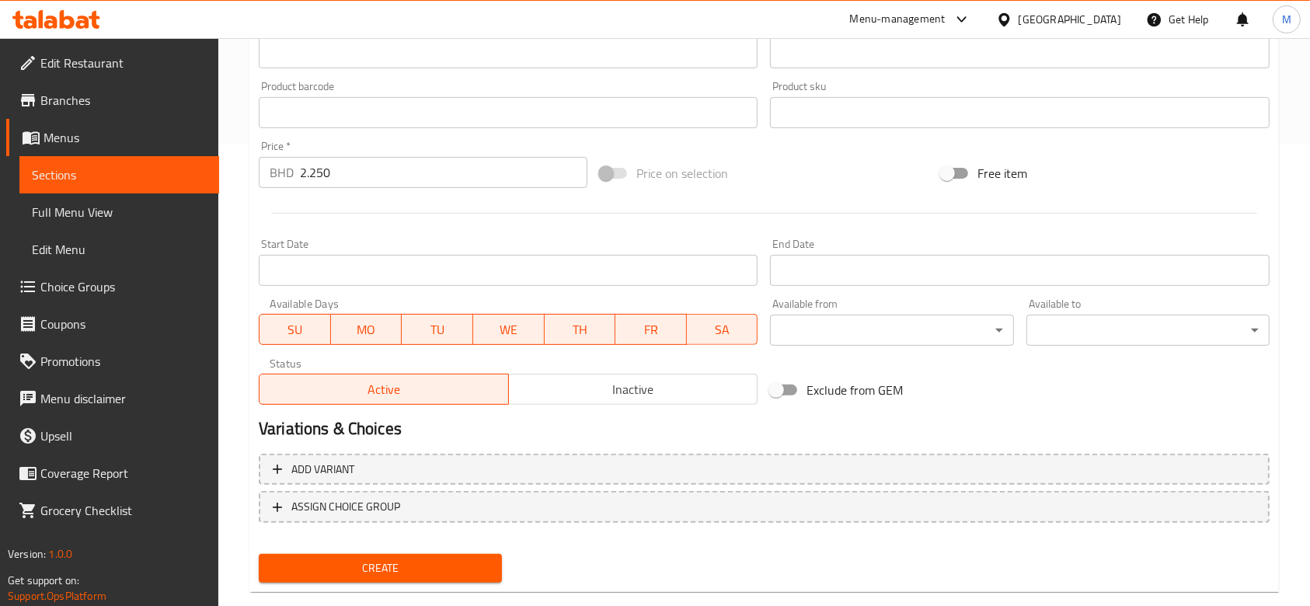
scroll to position [491, 0]
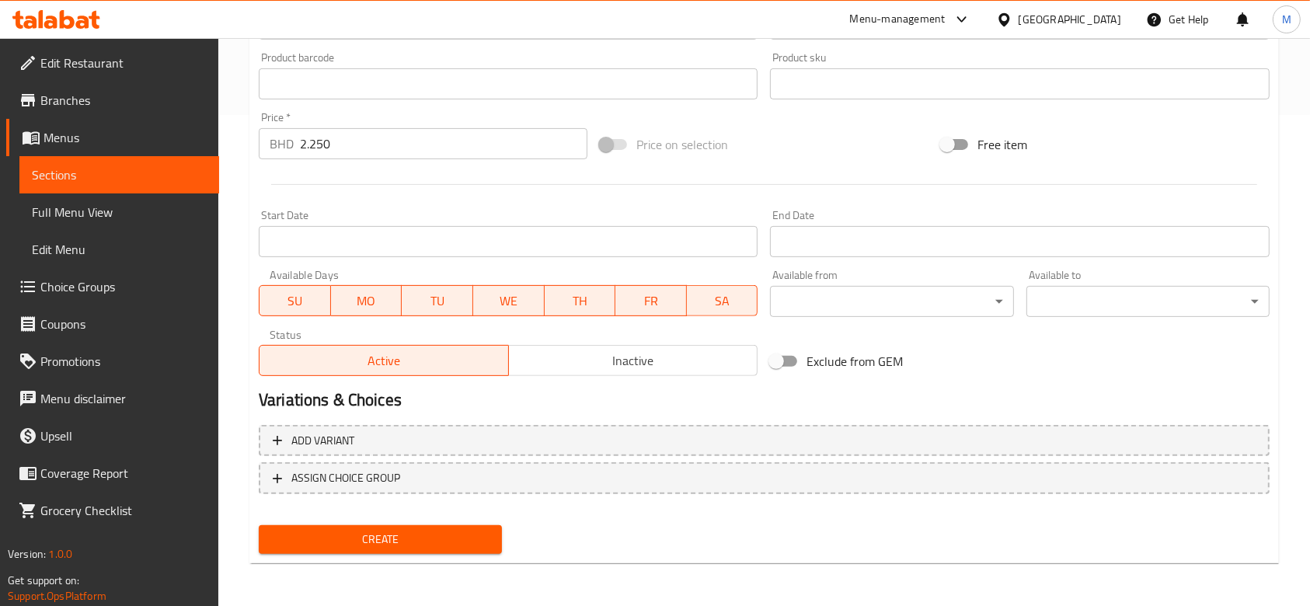
type input "Club Beef Sandwich"
click at [380, 539] on span "Create" at bounding box center [380, 539] width 218 height 19
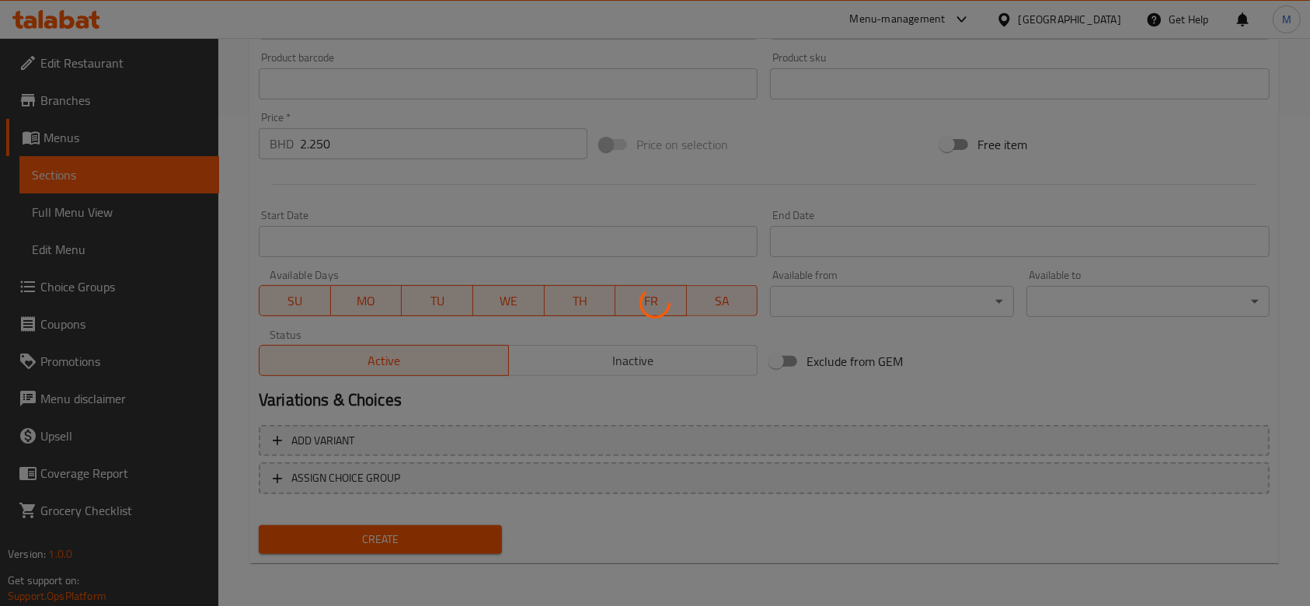
type input "0"
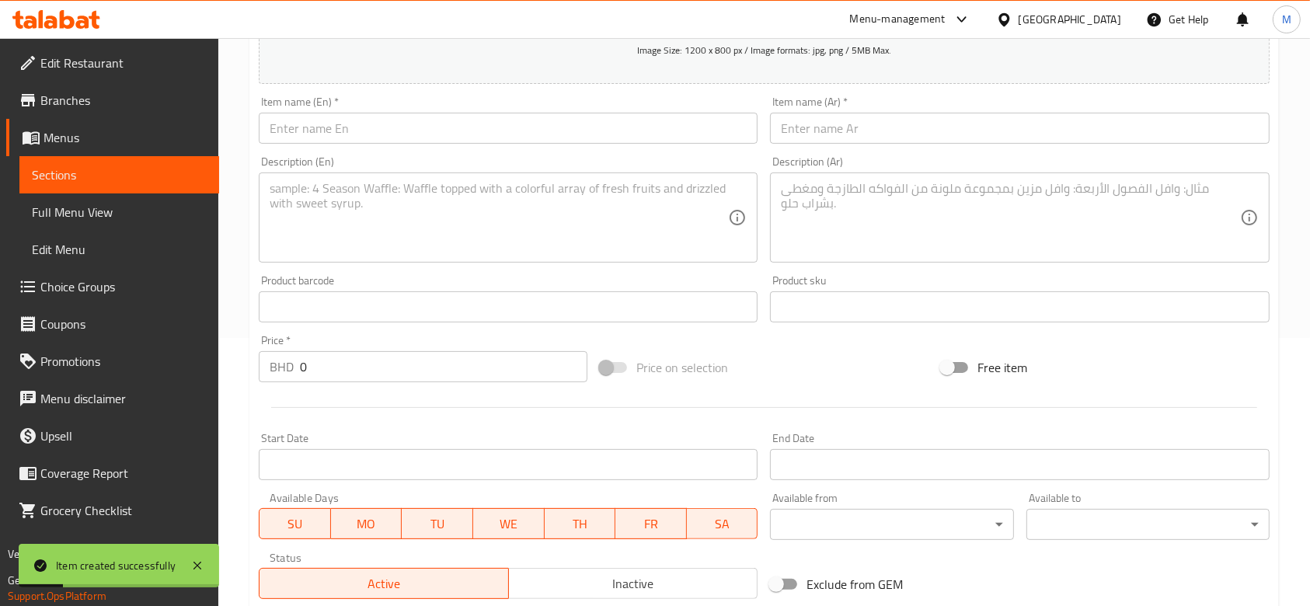
scroll to position [180, 0]
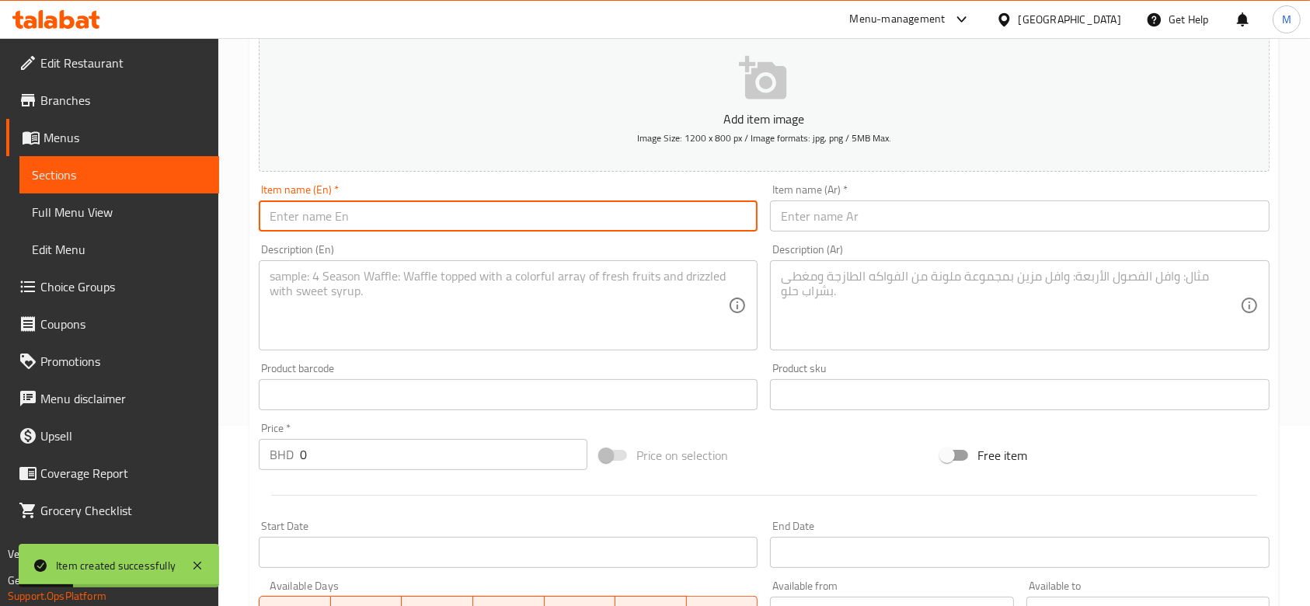
click at [388, 212] on input "text" at bounding box center [508, 216] width 499 height 31
paste input "Mix Tacos"
type input "Mix Tacos"
click at [792, 219] on input "text" at bounding box center [1019, 216] width 499 height 31
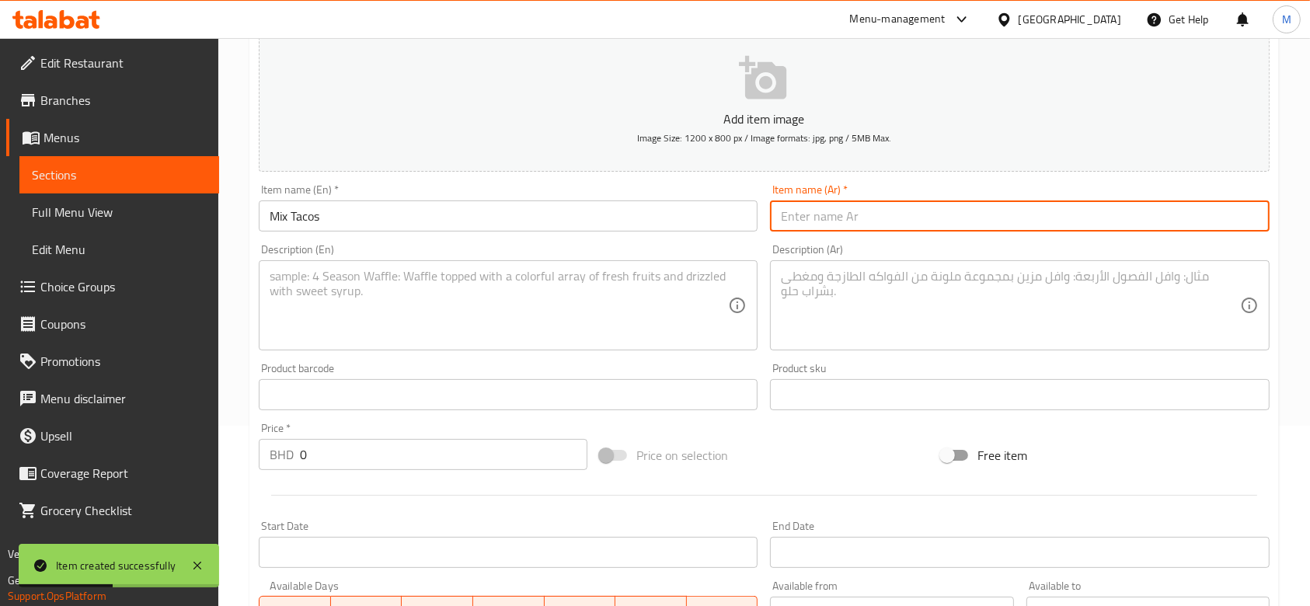
paste input "مِكس تاكوز (دجاج و لحم بقر)"
click at [791, 220] on input "مِكس تاكوز (دجاج و لحم بقر)" at bounding box center [1019, 216] width 499 height 31
drag, startPoint x: 792, startPoint y: 218, endPoint x: 803, endPoint y: 218, distance: 10.9
click at [796, 218] on input "مِكس تاكوز (دجاج و لحم بقر)" at bounding box center [1019, 216] width 499 height 31
click at [803, 218] on input "مِكس تاكوز (دجاج و لحم بقر)" at bounding box center [1019, 216] width 499 height 31
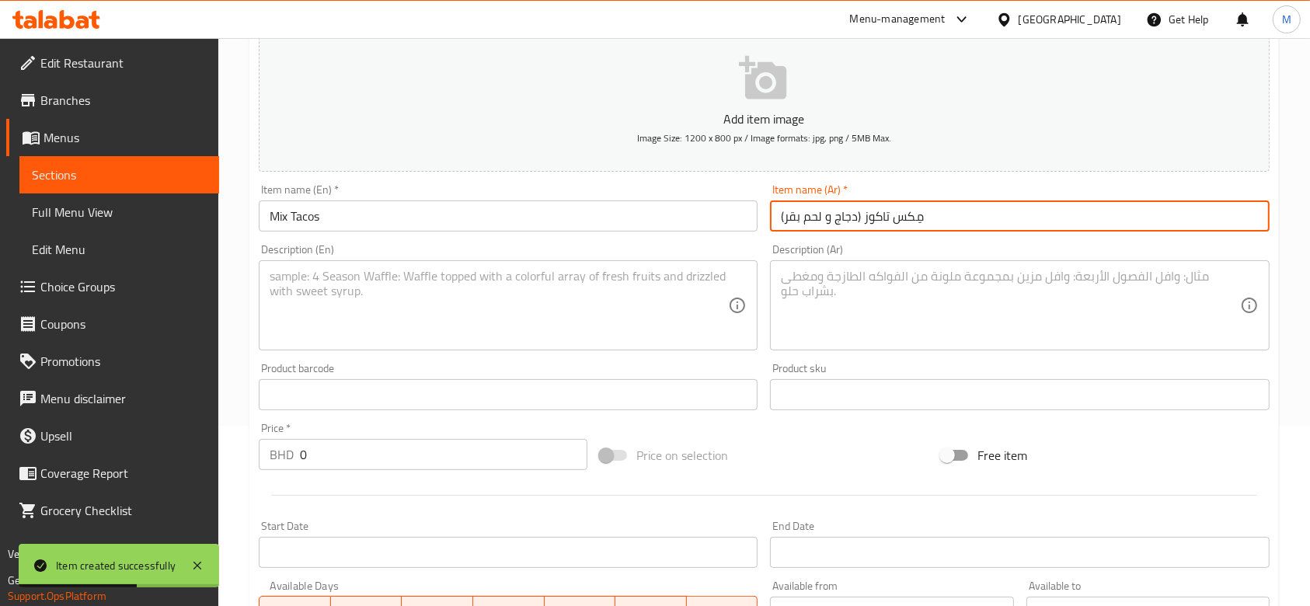
click at [826, 222] on input "مِكس تاكوز (دجاج و لحم بقر)" at bounding box center [1019, 216] width 499 height 31
click at [835, 231] on input "مِكس تاكوز (دجاج و لحم بقر)" at bounding box center [1019, 216] width 499 height 31
click at [857, 219] on input "مِكس تاكوز (دجاج و لحم بقر)" at bounding box center [1019, 216] width 499 height 31
click at [854, 214] on input "مِكس تاكوز (دجاج و لحم بقر)" at bounding box center [1019, 216] width 499 height 31
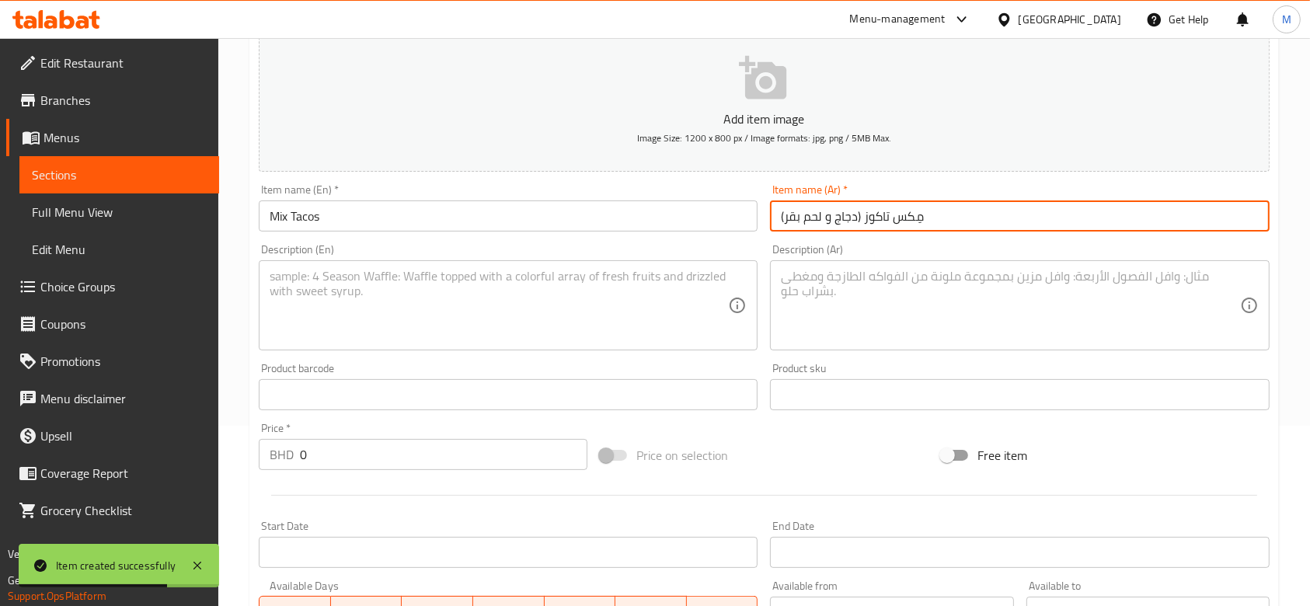
type input "مِكس تاكوز (دجاج و لحم بقر)"
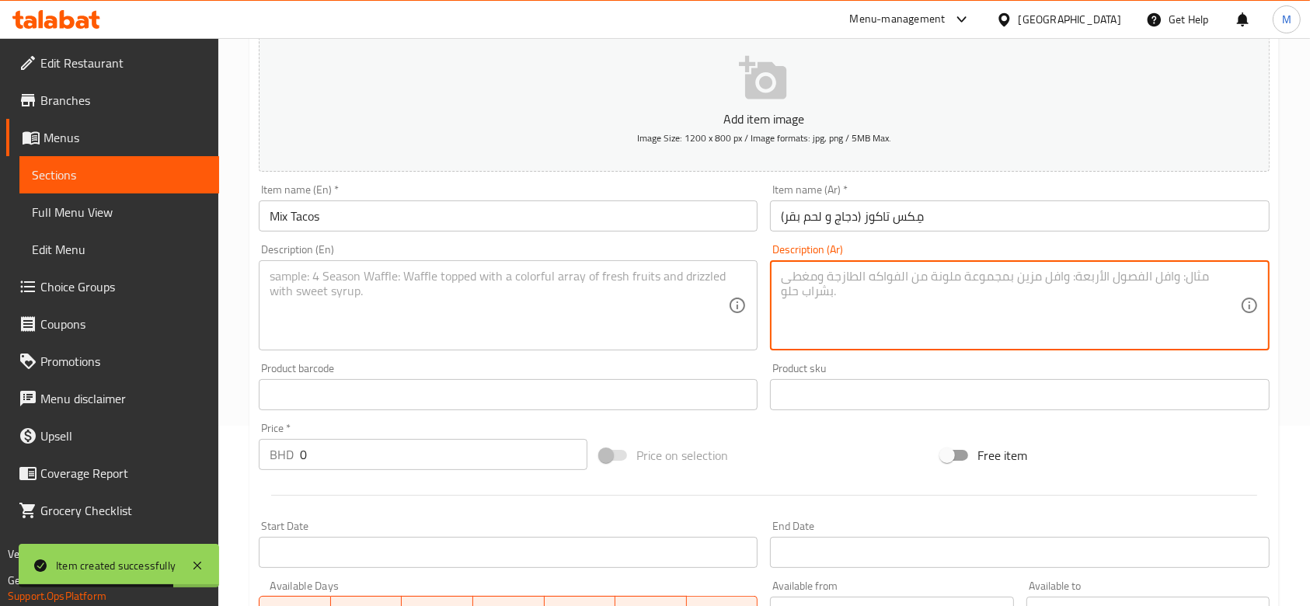
drag, startPoint x: 804, startPoint y: 289, endPoint x: 769, endPoint y: 300, distance: 36.6
click at [804, 290] on textarea at bounding box center [1010, 306] width 459 height 74
click at [651, 302] on textarea at bounding box center [499, 306] width 459 height 74
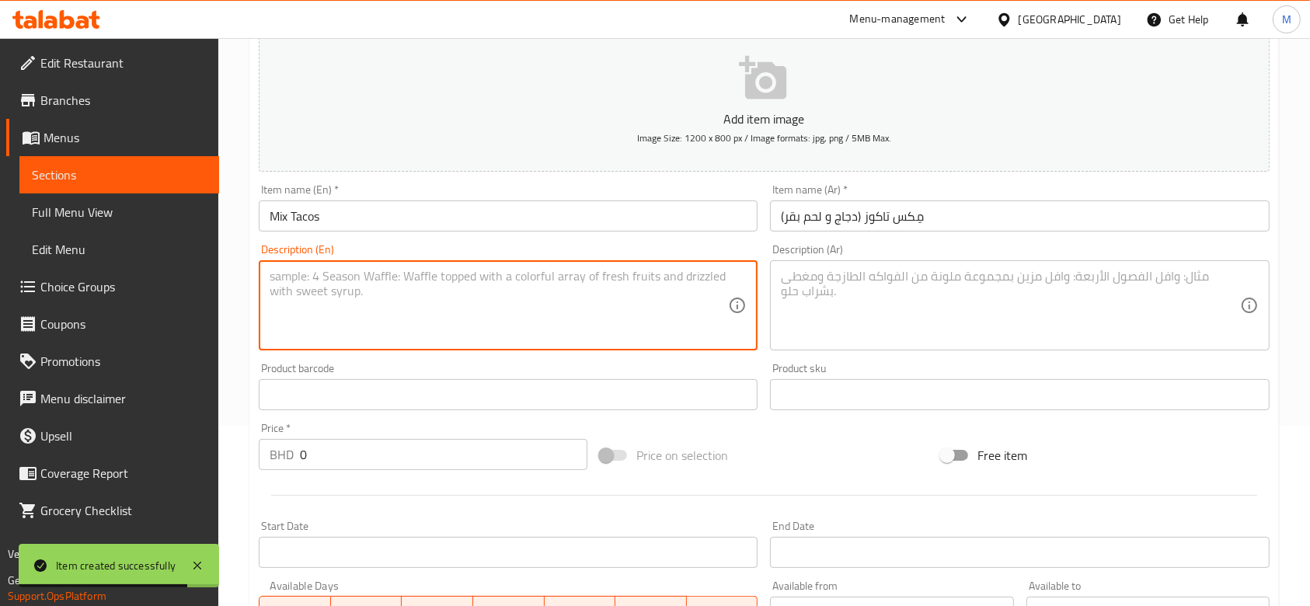
drag, startPoint x: 916, startPoint y: 182, endPoint x: 910, endPoint y: 191, distance: 11.2
click at [916, 183] on div "Item name (Ar)   * مِكس تاكوز (دجاج و لحم بقر) Item name (Ar) *" at bounding box center [1019, 208] width 511 height 60
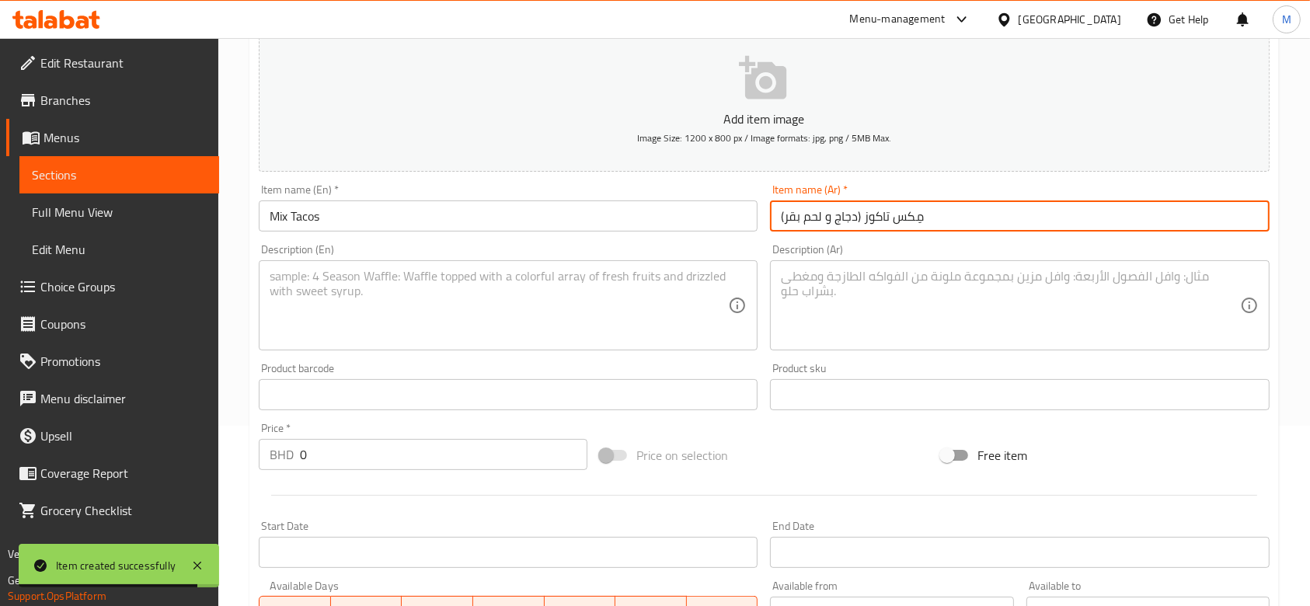
click at [889, 210] on input "مِكس تاكوز (دجاج و لحم بقر)" at bounding box center [1019, 216] width 499 height 31
click at [643, 302] on textarea at bounding box center [499, 306] width 459 height 74
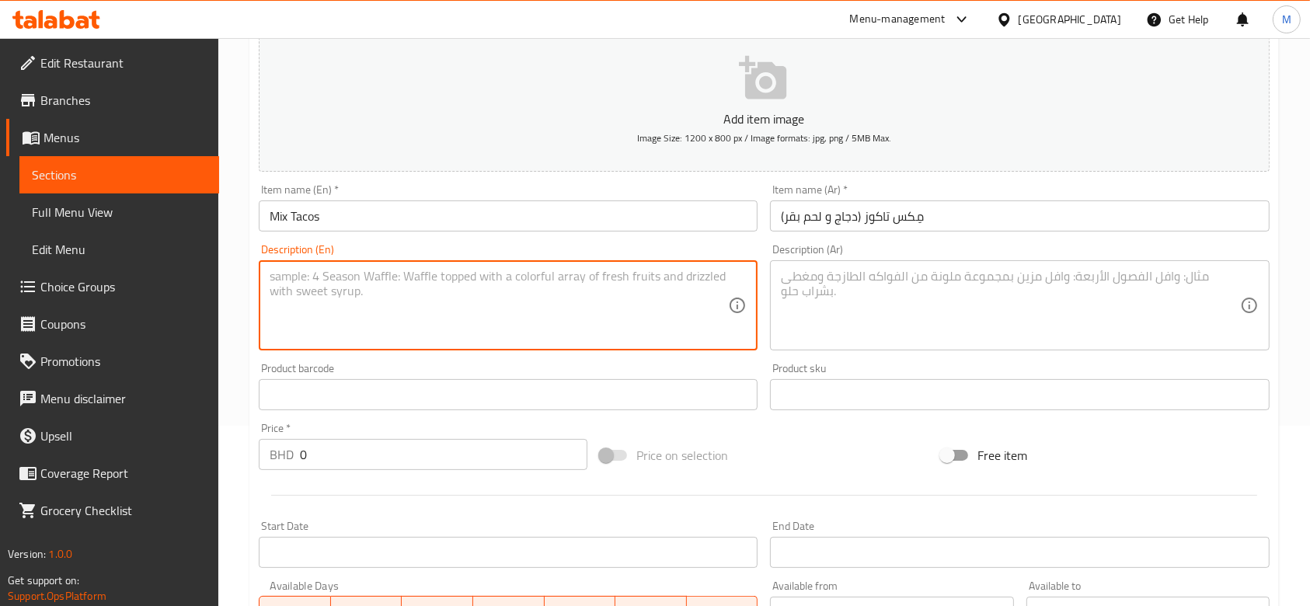
click at [325, 457] on input "0" at bounding box center [444, 454] width 288 height 31
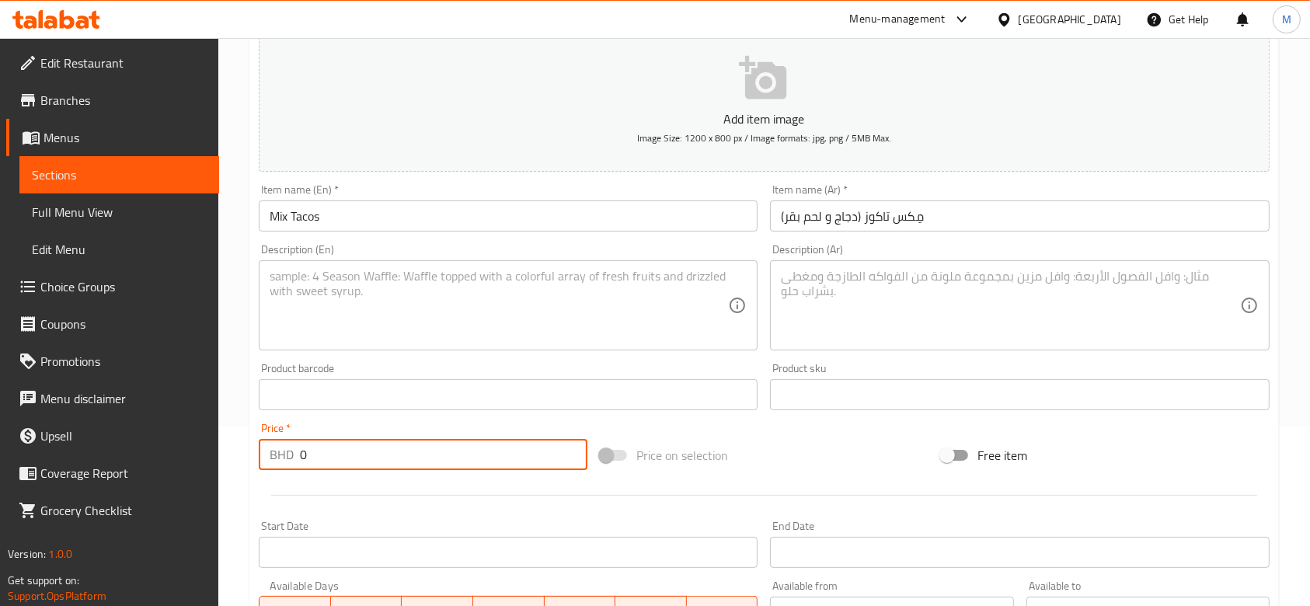
click at [323, 457] on input "0" at bounding box center [444, 454] width 288 height 31
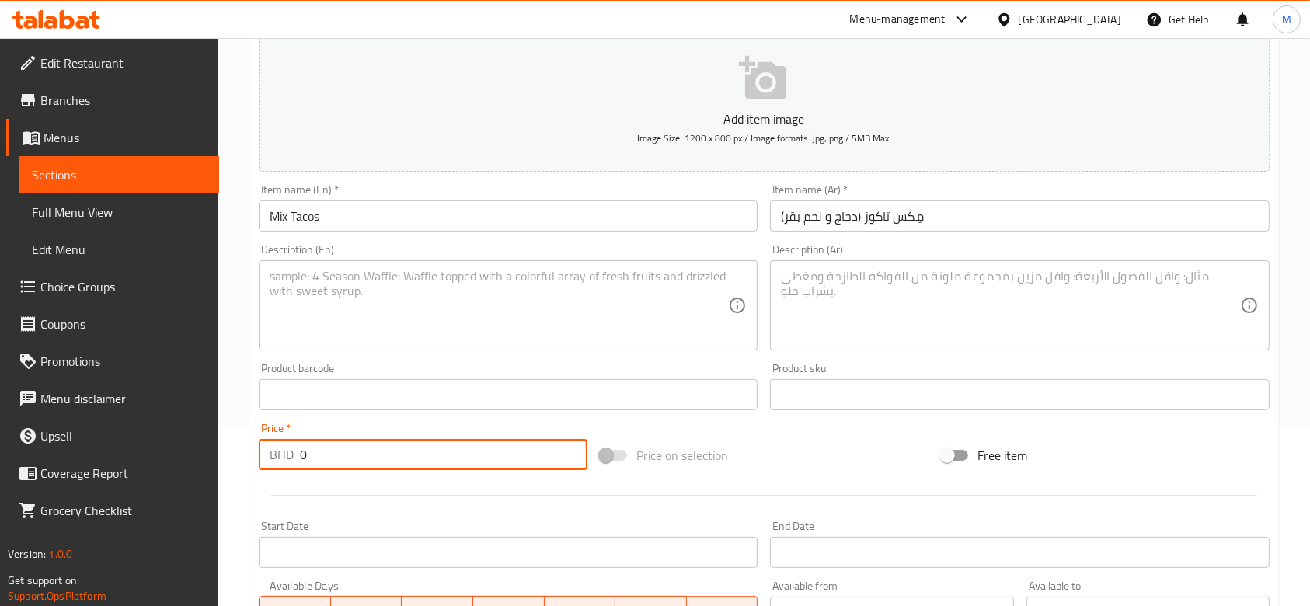
paste input "2.40"
type input "2.400"
click at [441, 309] on textarea at bounding box center [499, 306] width 459 height 74
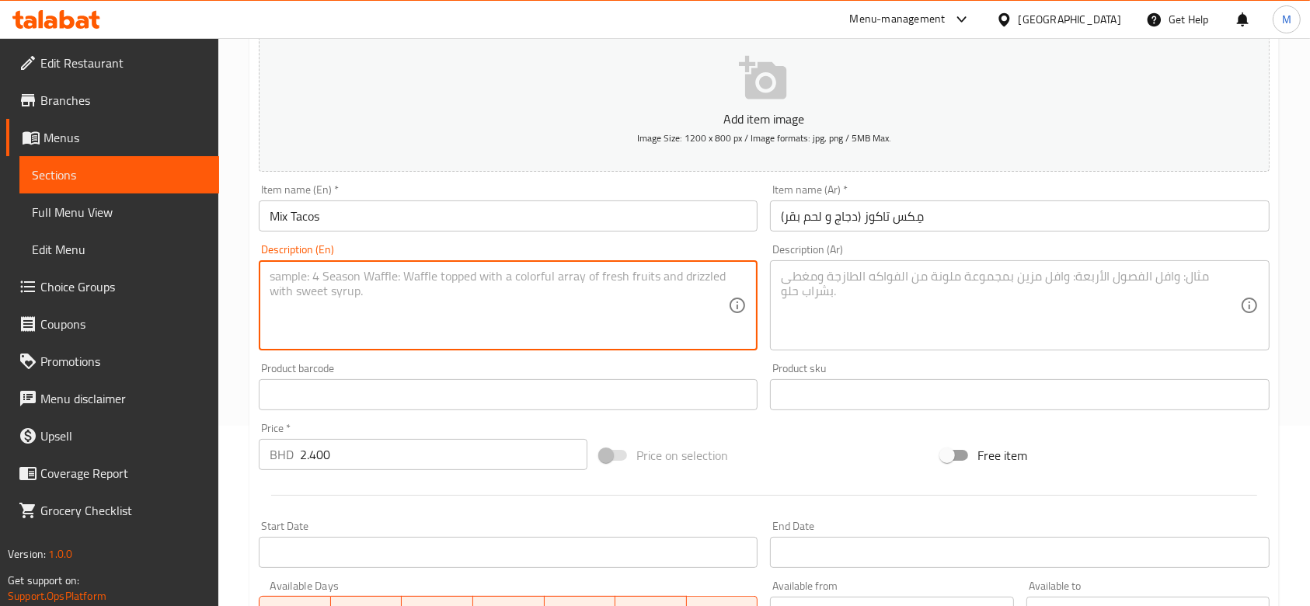
paste textarea "Delicious tacos filled with a mix of tender chicken and seasoned beef, served w…"
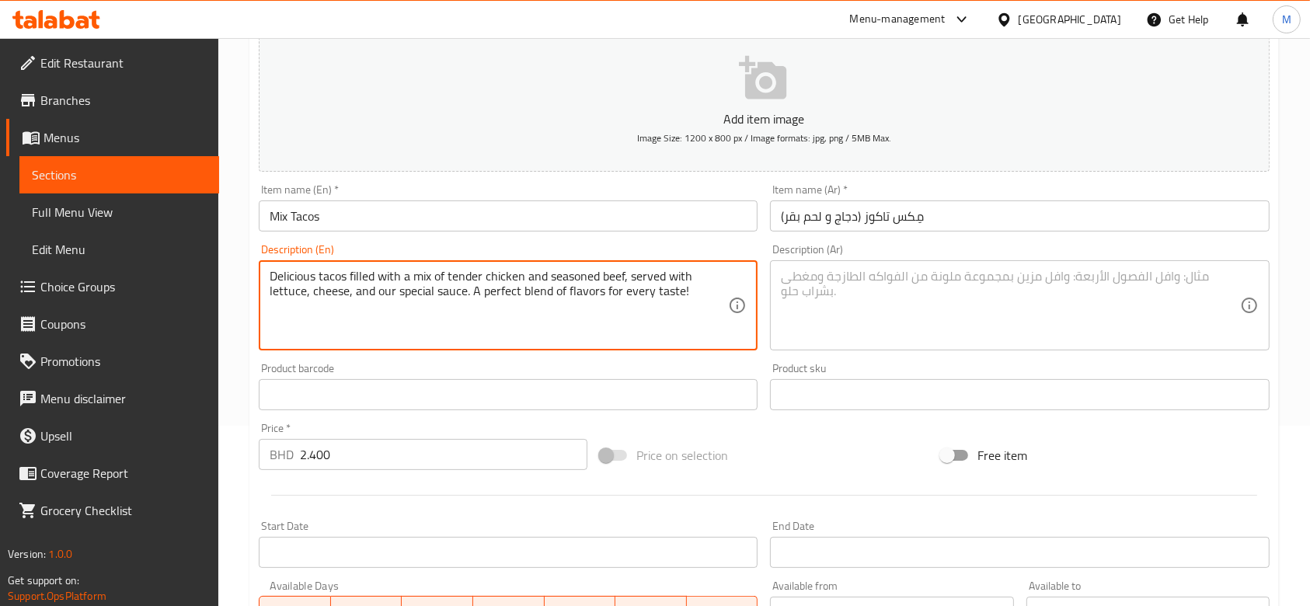
type textarea "Delicious tacos filled with a mix of tender chicken and seasoned beef, served w…"
click at [924, 284] on textarea at bounding box center [1010, 306] width 459 height 74
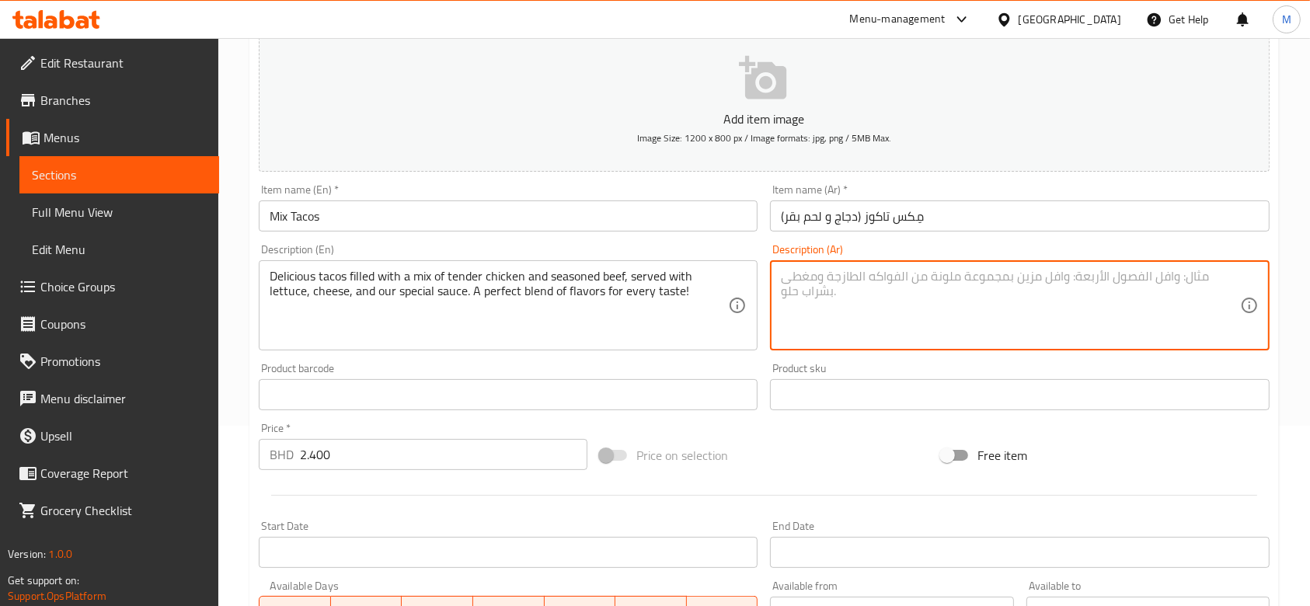
paste textarea "تاكوز لذيذة محشوة بمزيج من دجاج طري ولحم بقر متبّل، تُقدَّم مع الخس، الجبن، وال…"
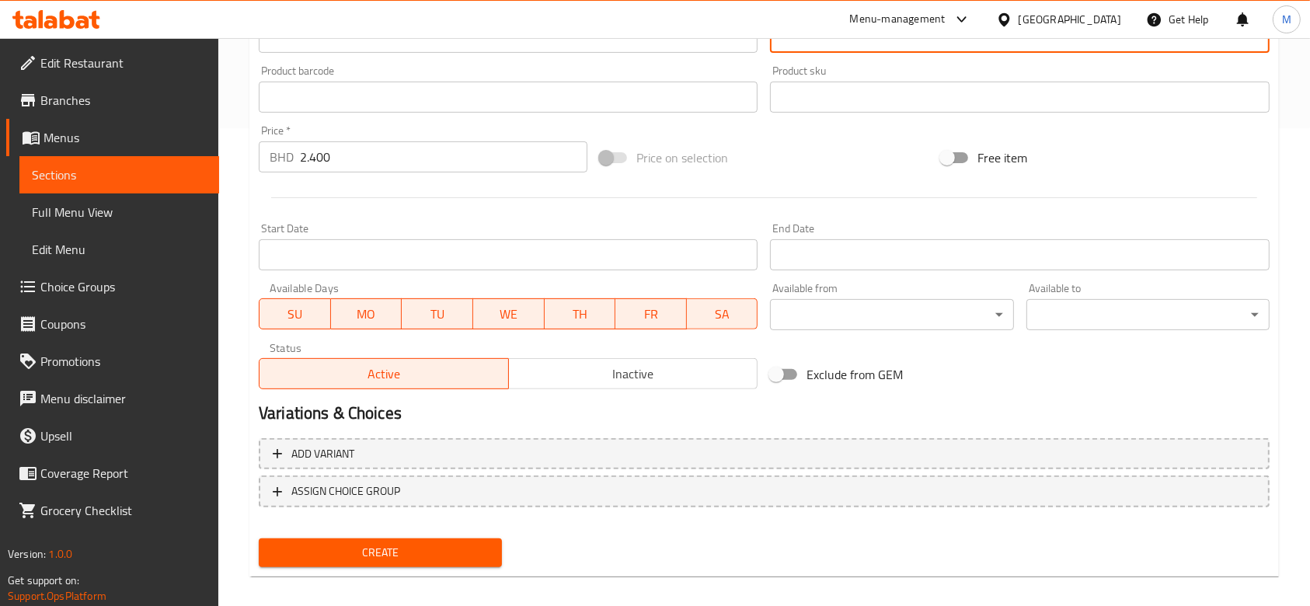
scroll to position [491, 0]
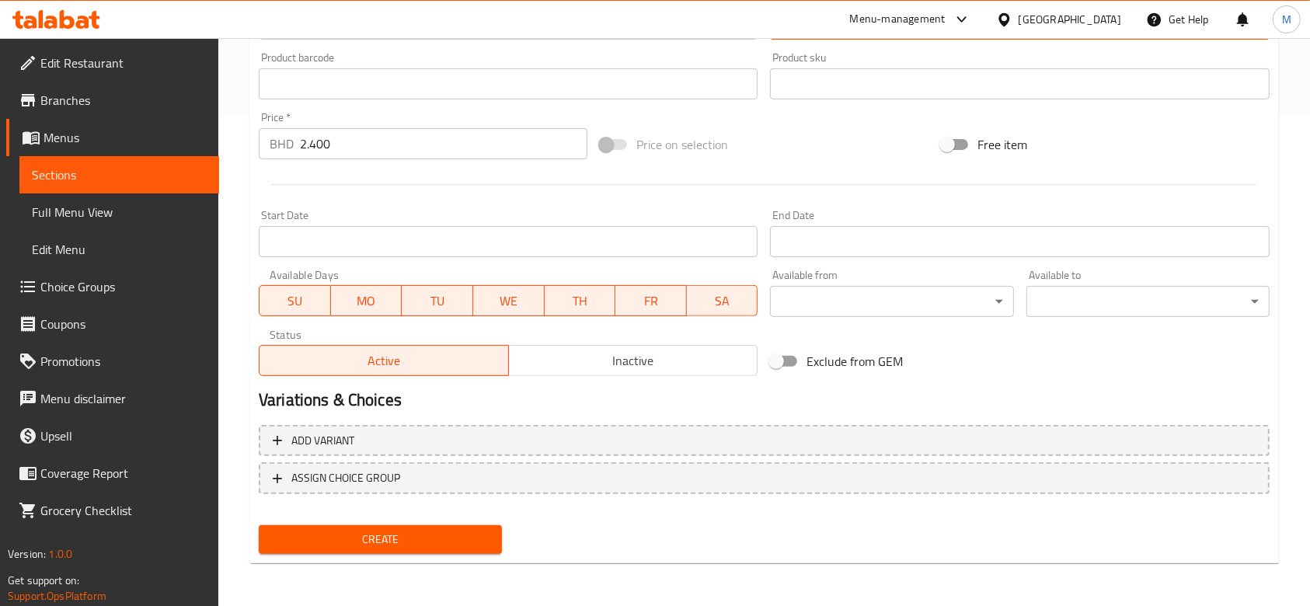
type textarea "تاكوز لذيذة محشوة بمزيج من دجاج طري ولحم بقر متبّل، تُقدَّم مع الخس، الجبن، وال…"
click at [423, 543] on span "Create" at bounding box center [380, 539] width 218 height 19
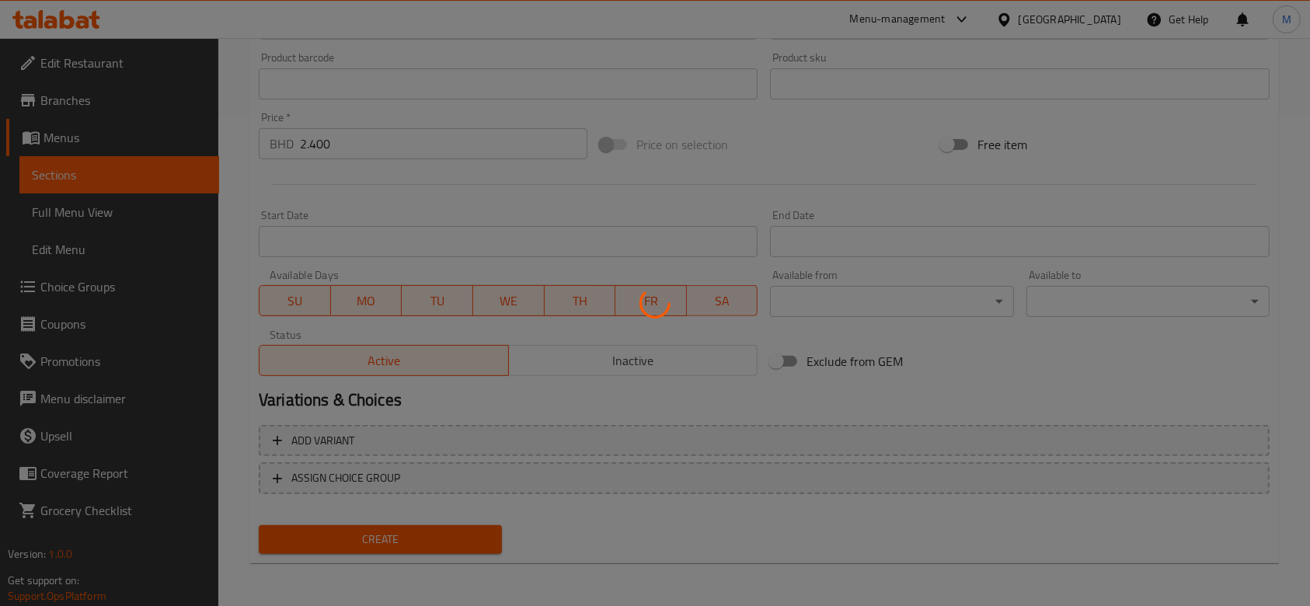
type input "0"
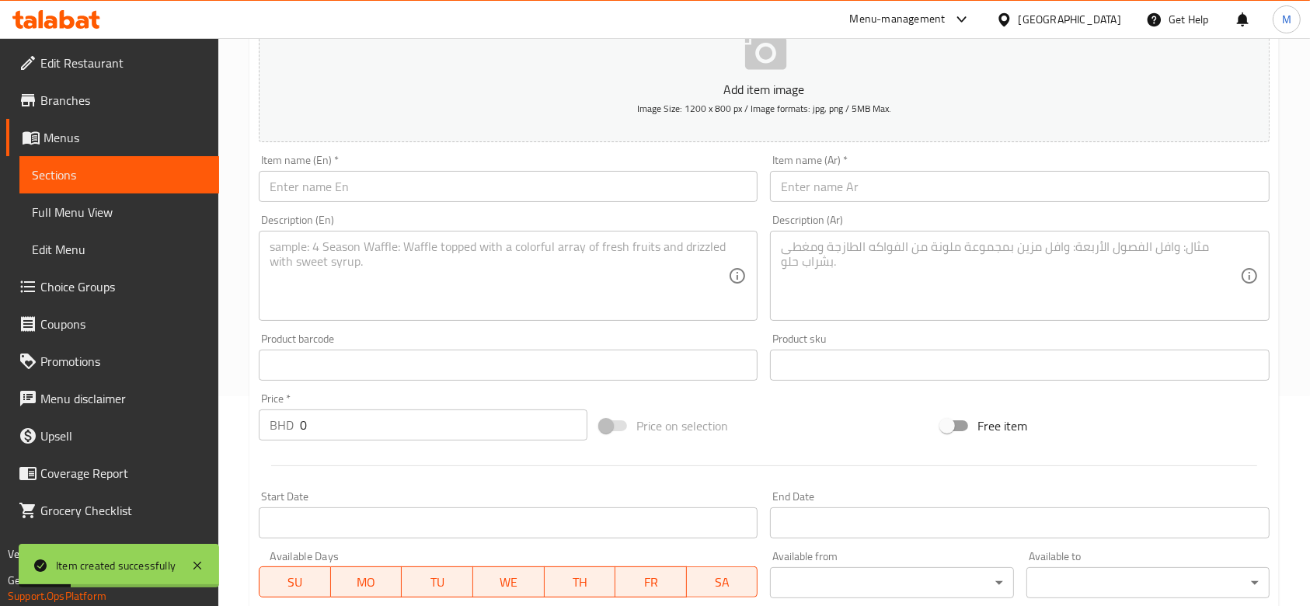
scroll to position [180, 0]
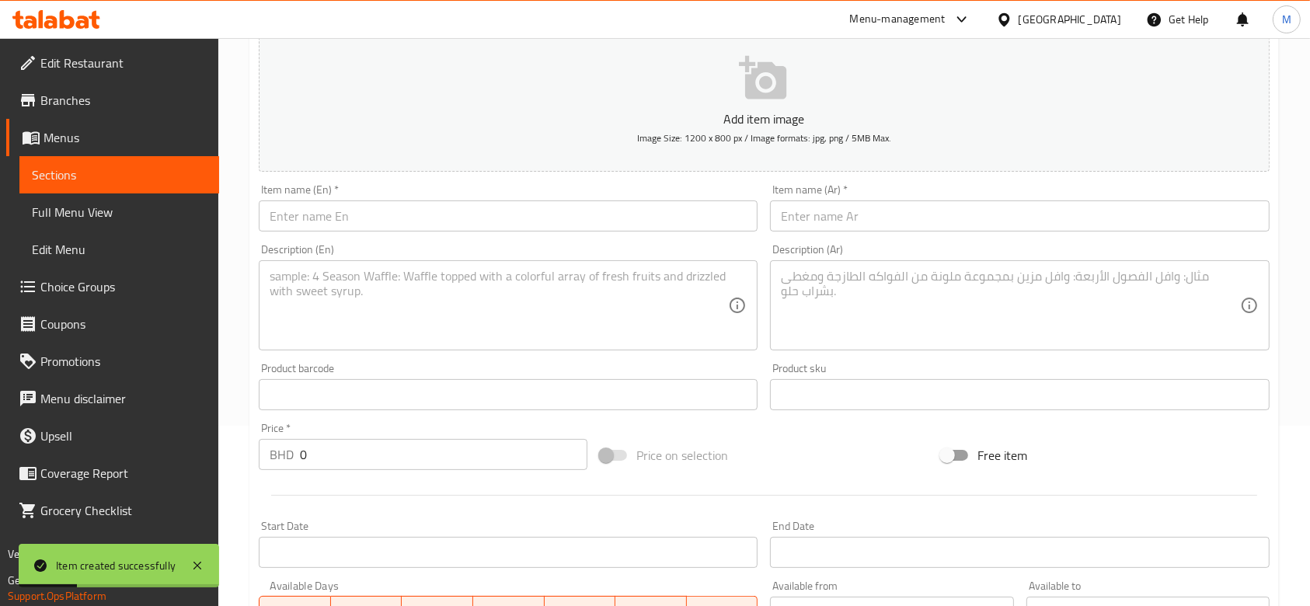
click at [927, 338] on textarea at bounding box center [1010, 306] width 459 height 74
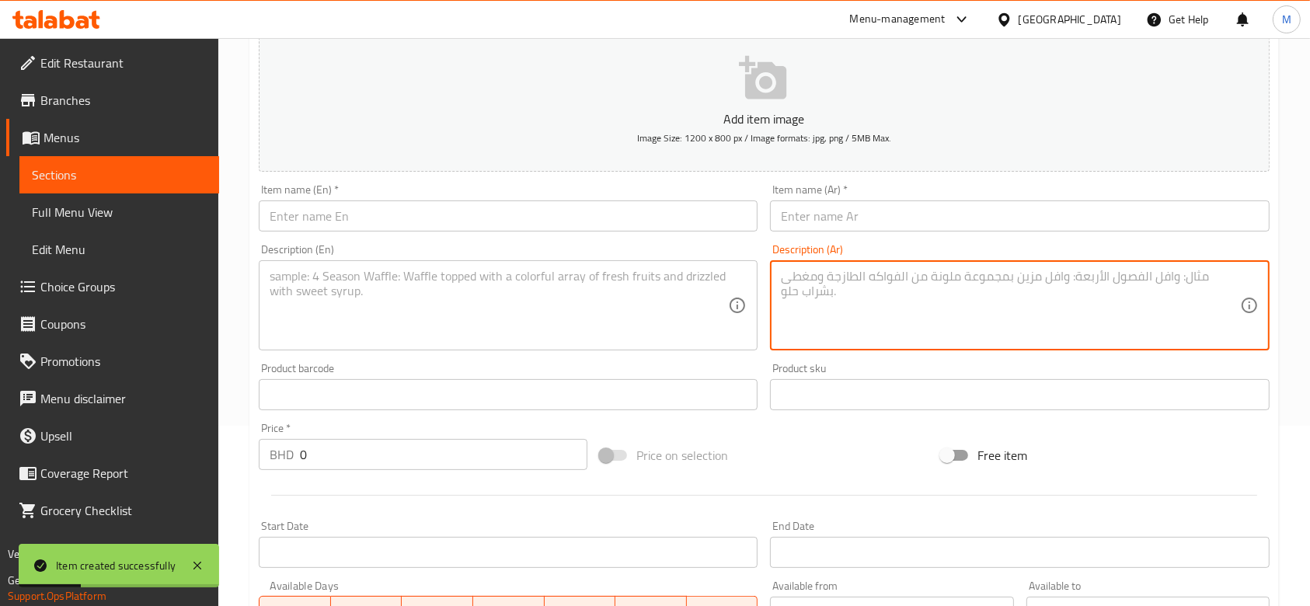
paste textarea "دجاج طري وعصير مغطى بطبقة مقرمشة ذهبية، يُقدَّم مع مقبلات طازجة وصوصاتنا المميز…"
type textarea "دجاج طري وعصير مغطى بطبقة مقرمشة ذهبية، يُقدَّم مع مقبلات طازجة وصوصاتنا المميز…"
click at [603, 309] on textarea at bounding box center [499, 306] width 459 height 74
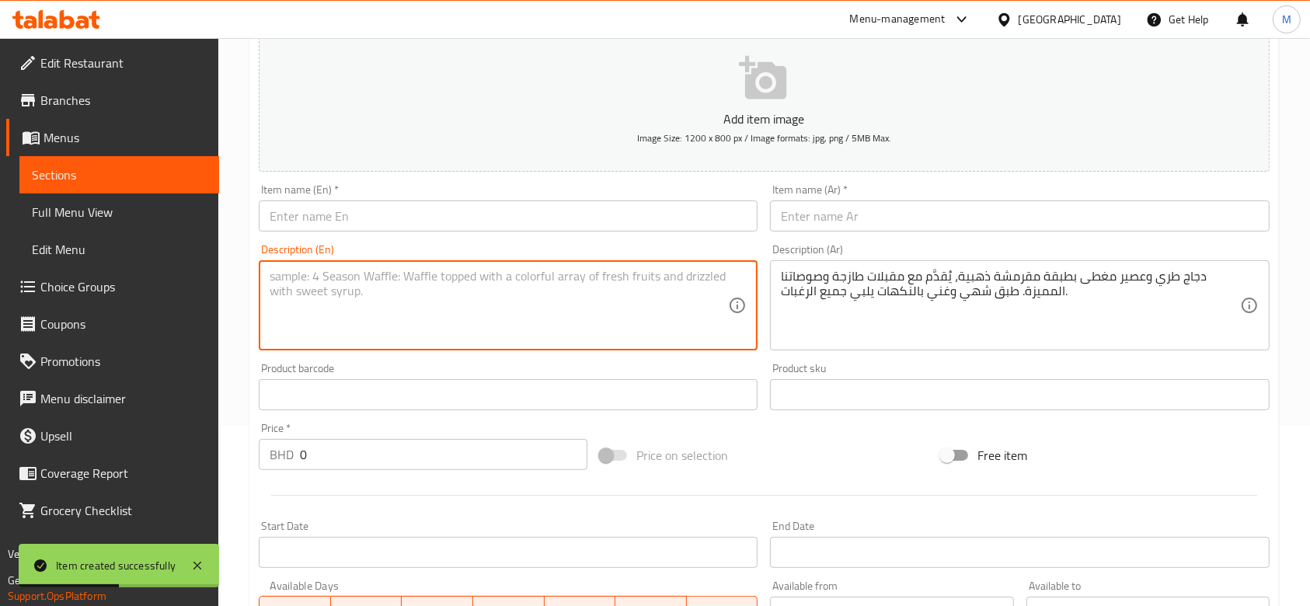
paste textarea "Juicy, tender chicken coated in a golden crunchy crust, served with fresh sides…"
type textarea "Juicy, tender chicken coated in a golden crunchy crust, served with fresh sides…"
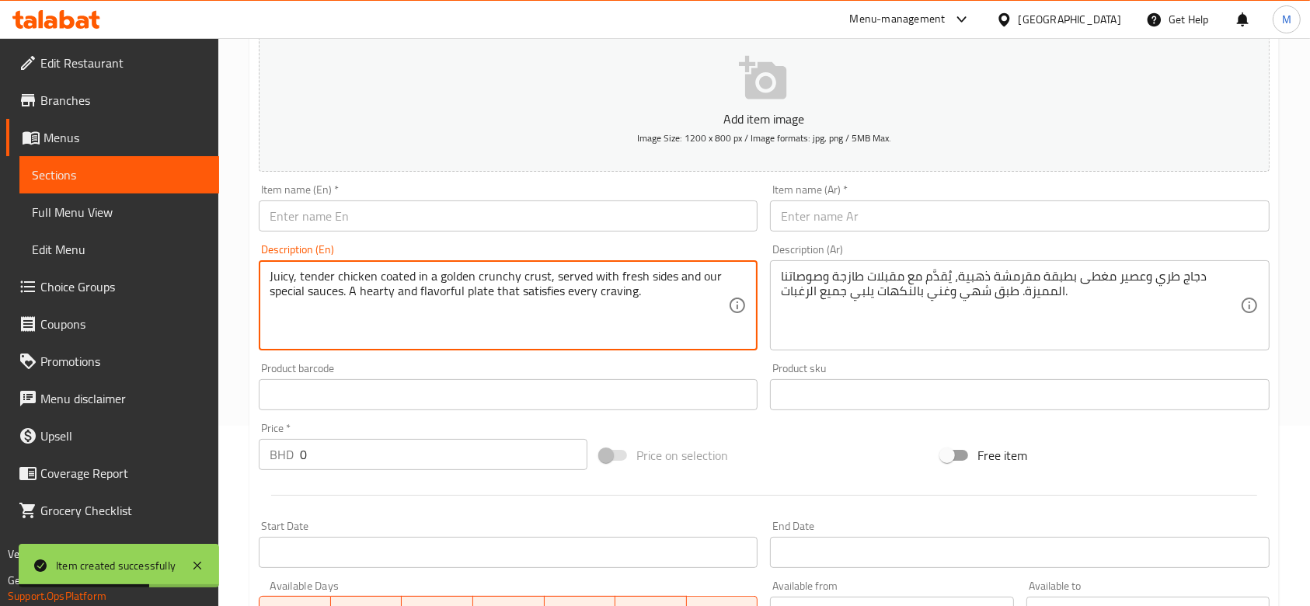
click at [332, 468] on input "0" at bounding box center [444, 454] width 288 height 31
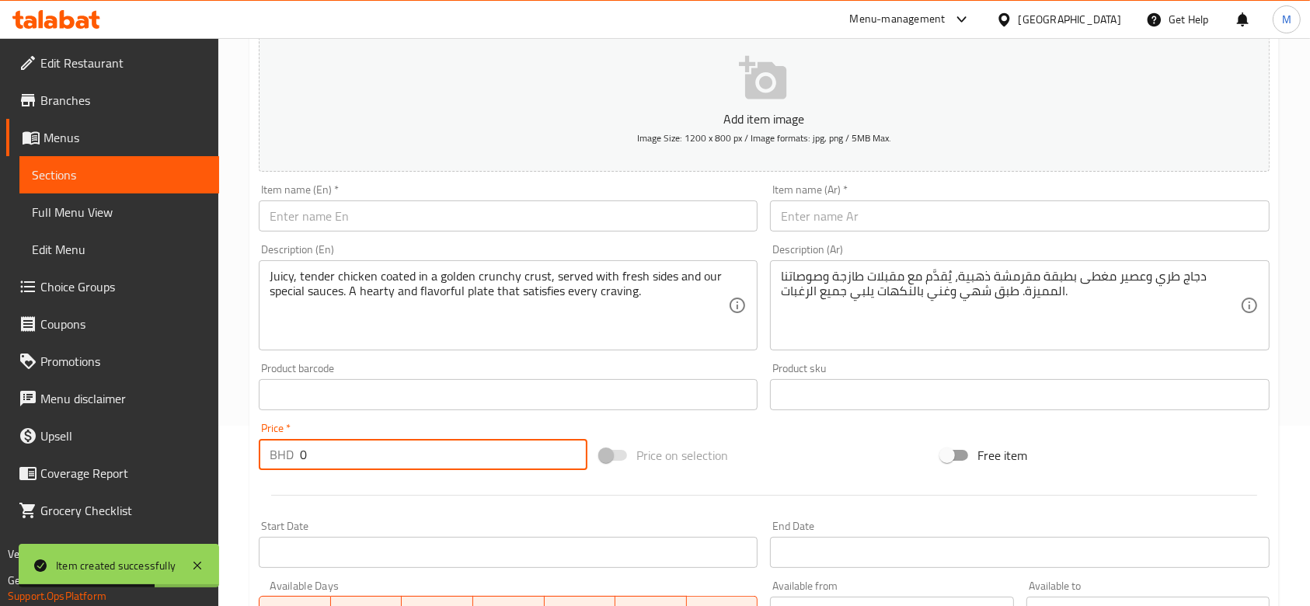
click at [331, 460] on input "0" at bounding box center [444, 454] width 288 height 31
paste input "2.43"
type input "2.43"
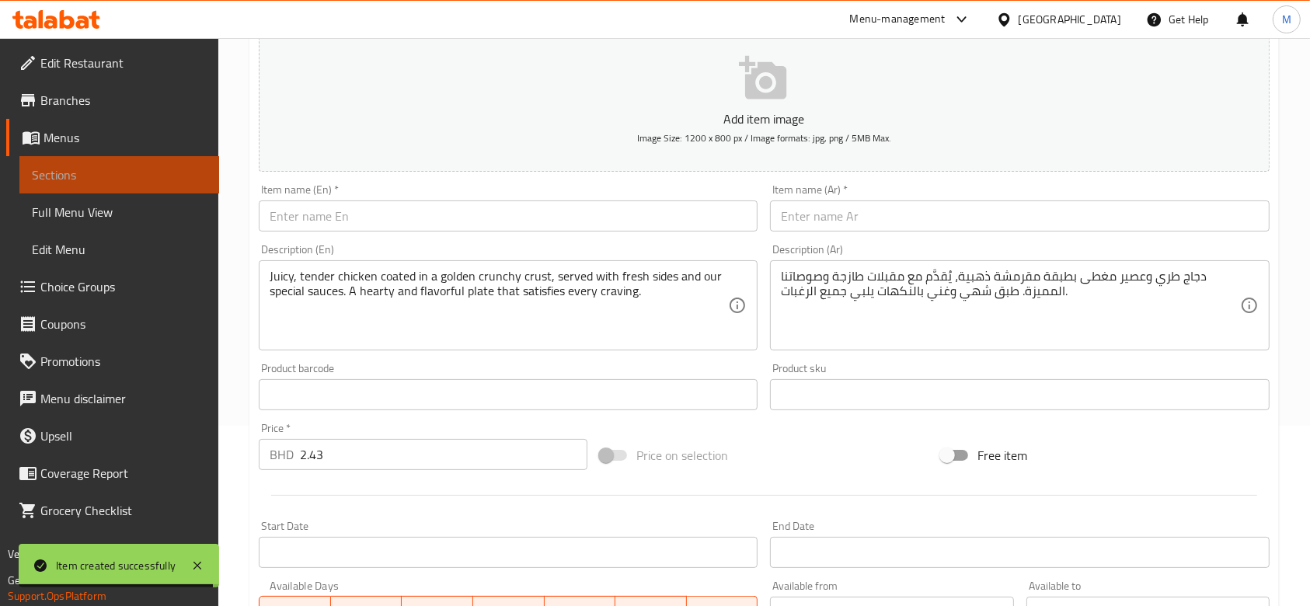
click at [110, 182] on span "Sections" at bounding box center [119, 175] width 175 height 19
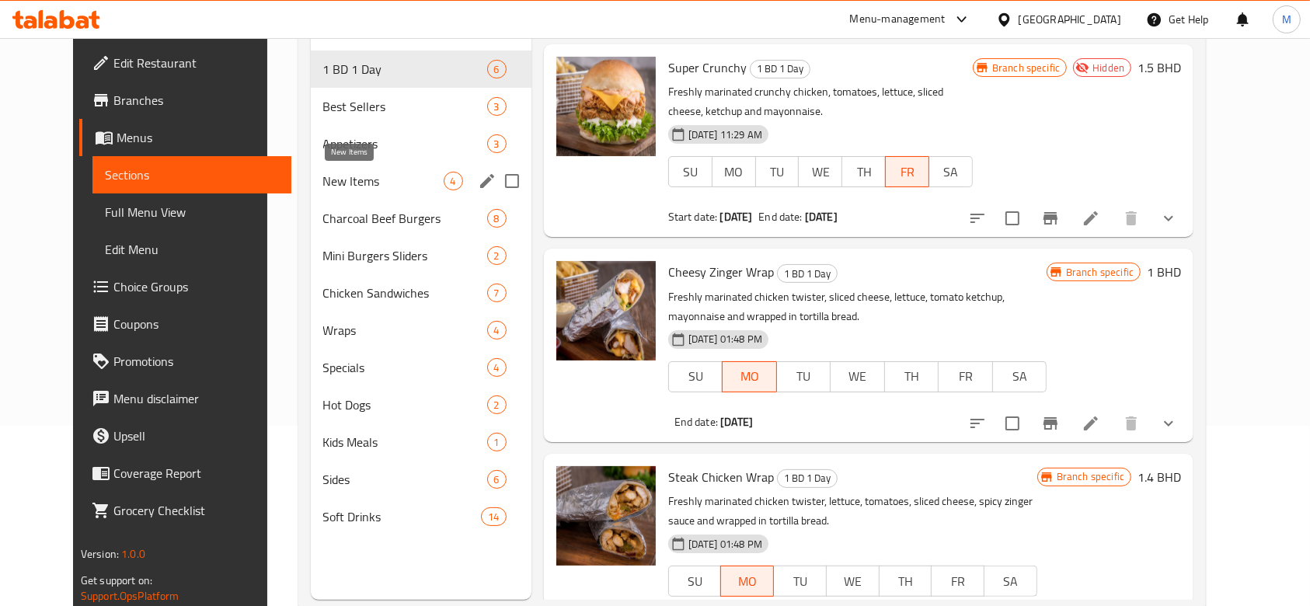
click at [342, 188] on span "New Items" at bounding box center [383, 181] width 120 height 19
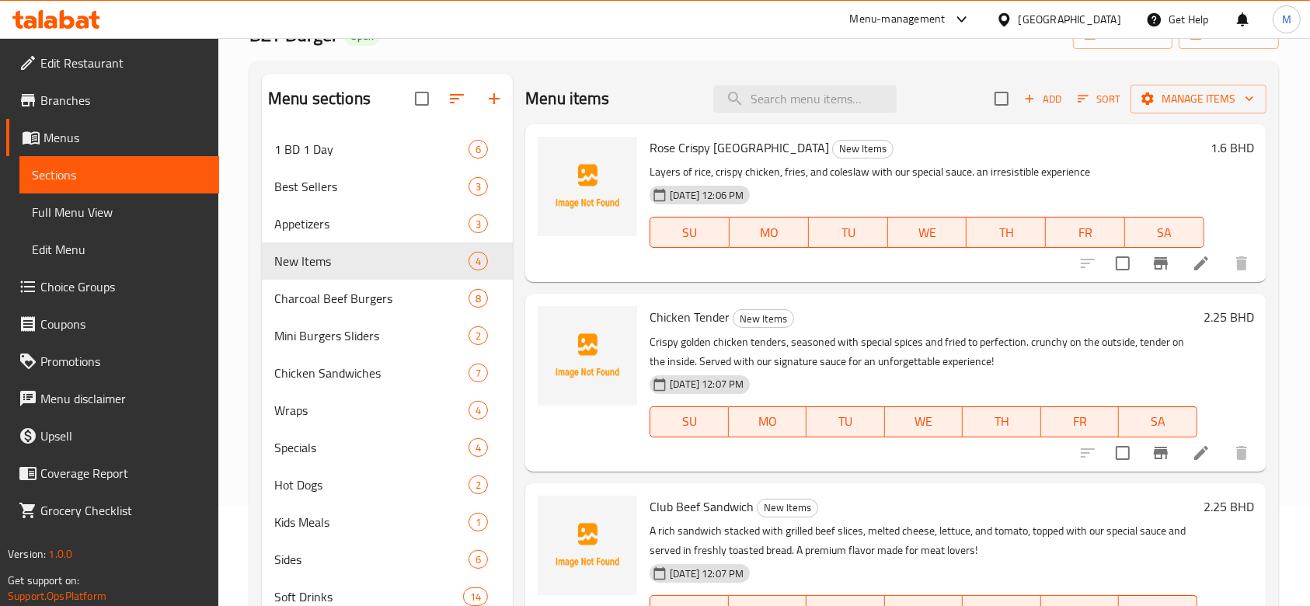
scroll to position [77, 0]
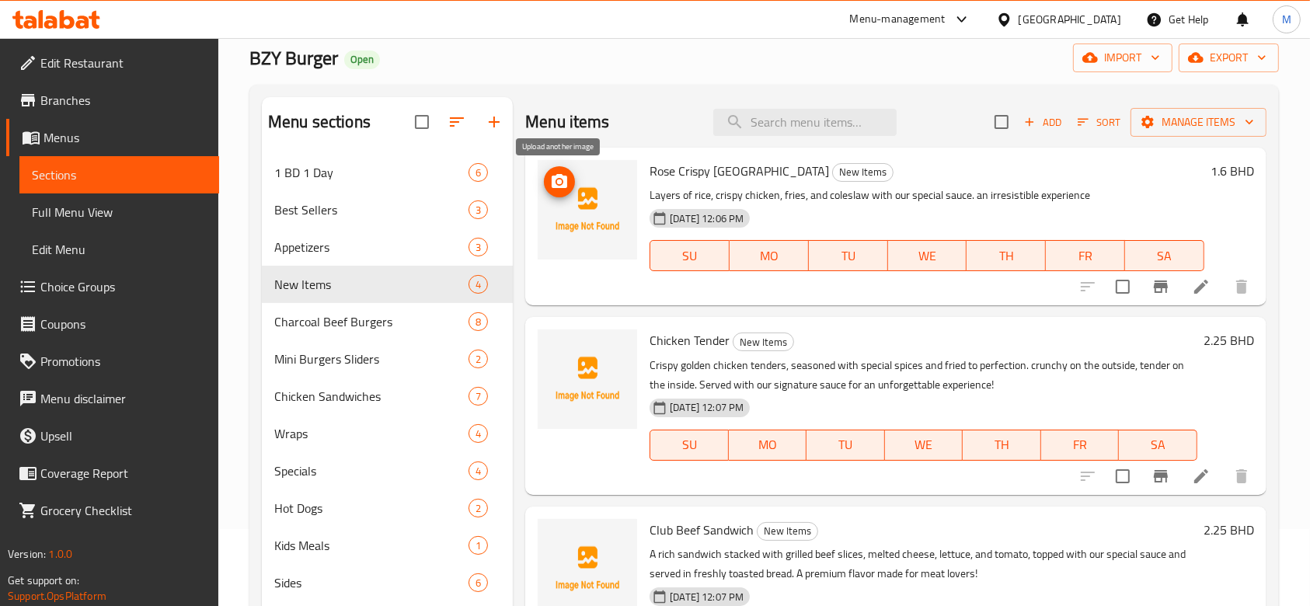
click at [565, 185] on icon "upload picture" at bounding box center [560, 181] width 16 height 14
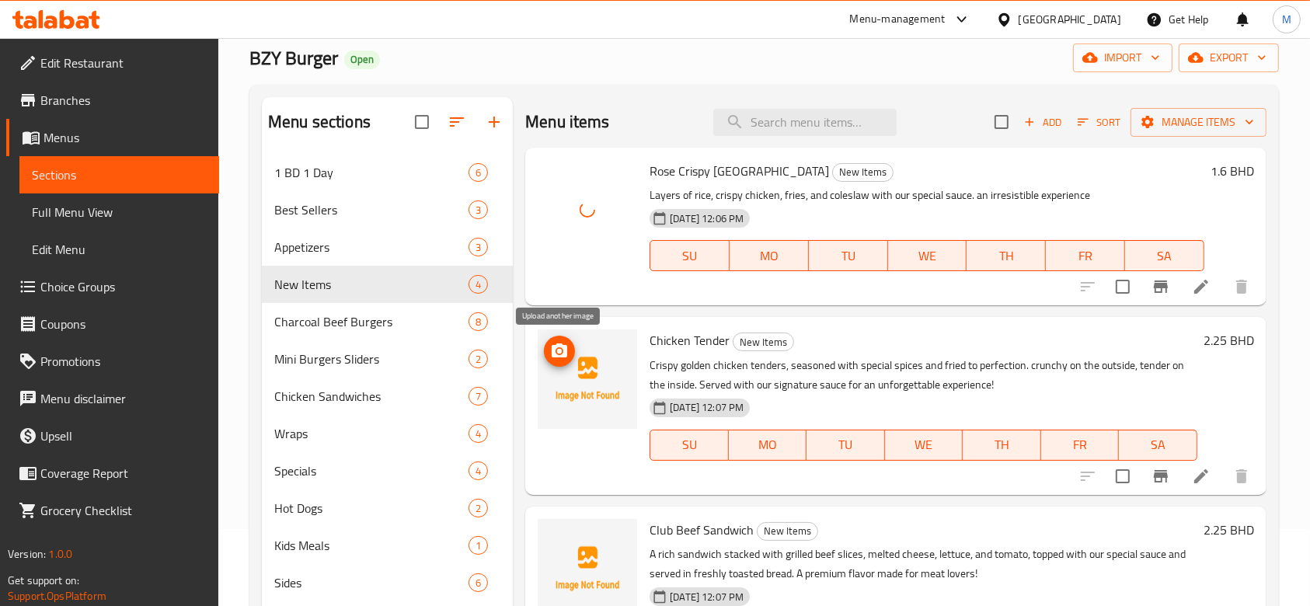
click at [554, 349] on icon "upload picture" at bounding box center [560, 351] width 16 height 14
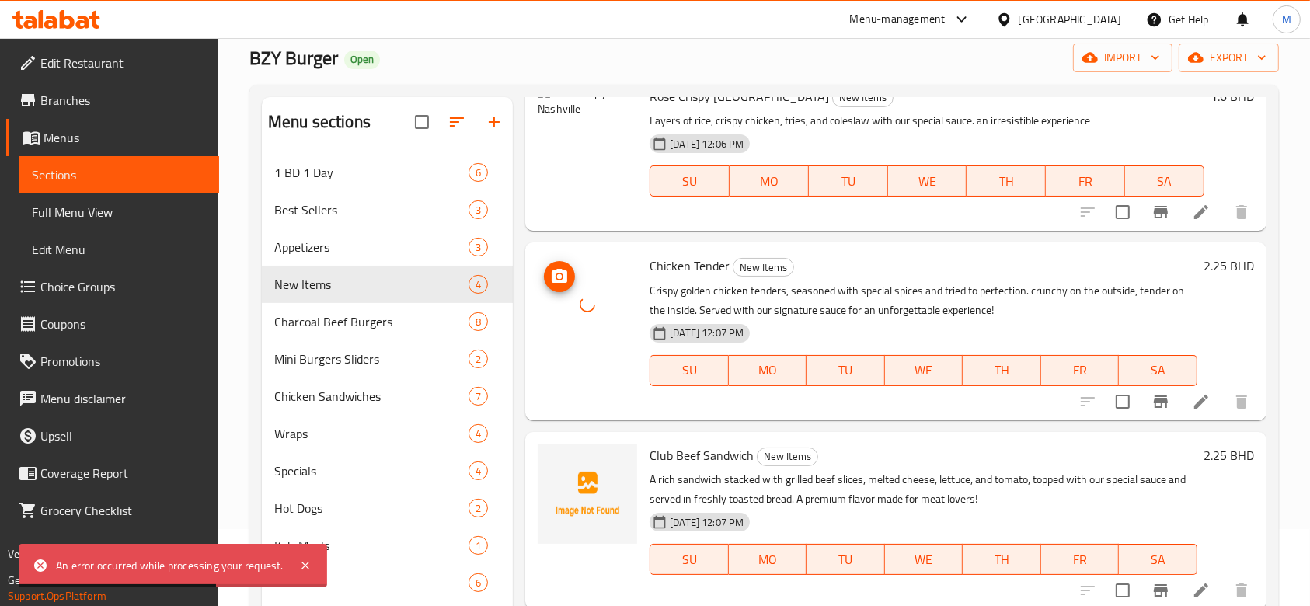
scroll to position [103, 0]
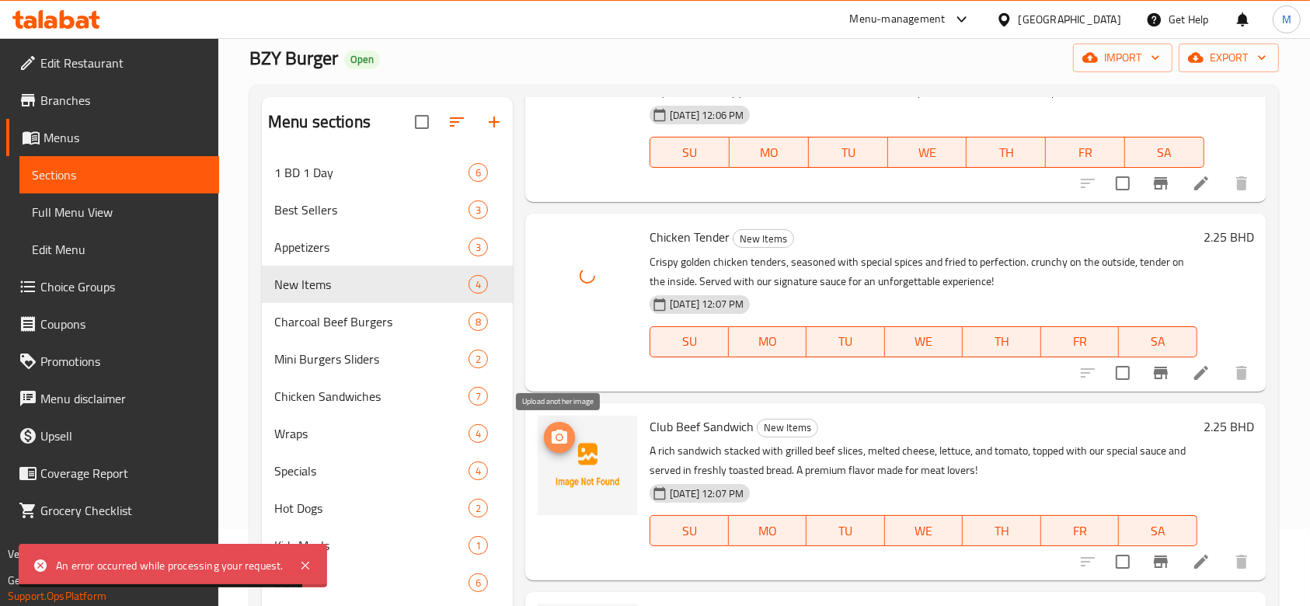
click at [564, 437] on icon "upload picture" at bounding box center [560, 437] width 16 height 14
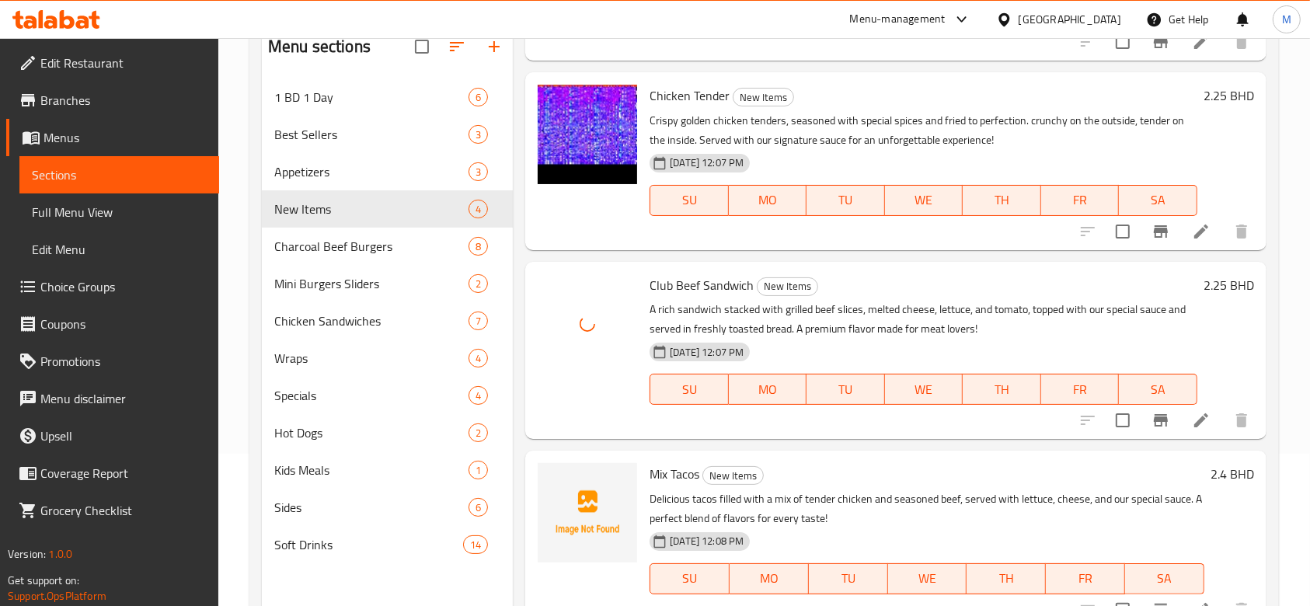
scroll to position [180, 0]
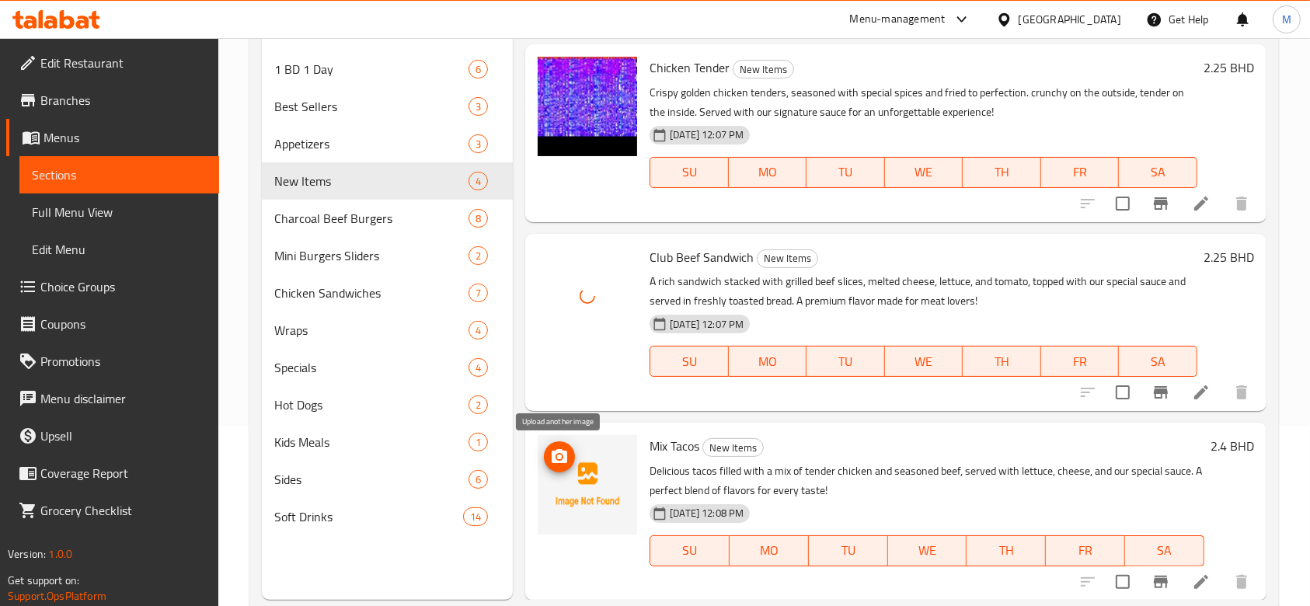
click at [560, 463] on icon "upload picture" at bounding box center [559, 457] width 19 height 19
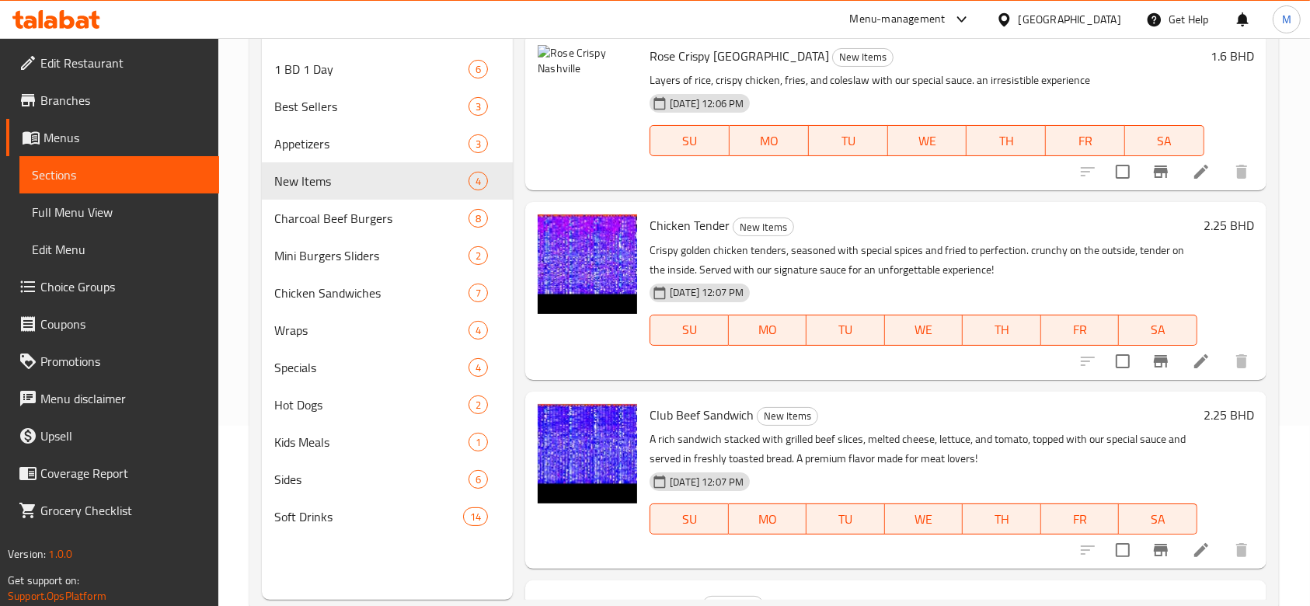
scroll to position [0, 0]
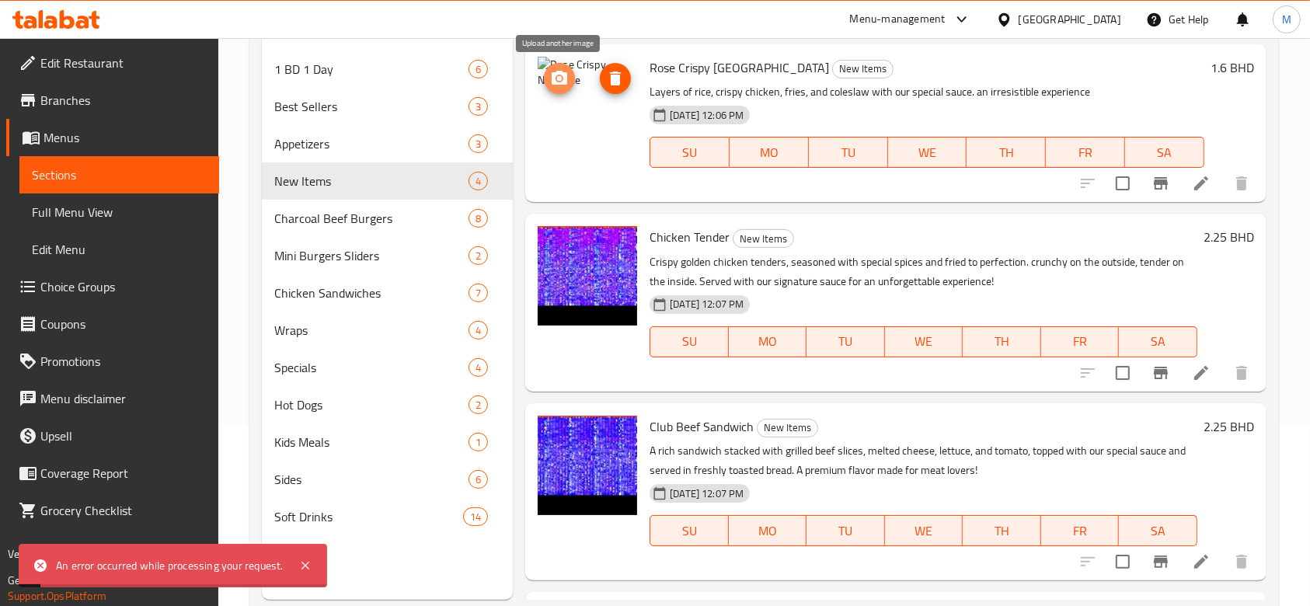
click at [556, 83] on icon "upload picture" at bounding box center [560, 78] width 16 height 14
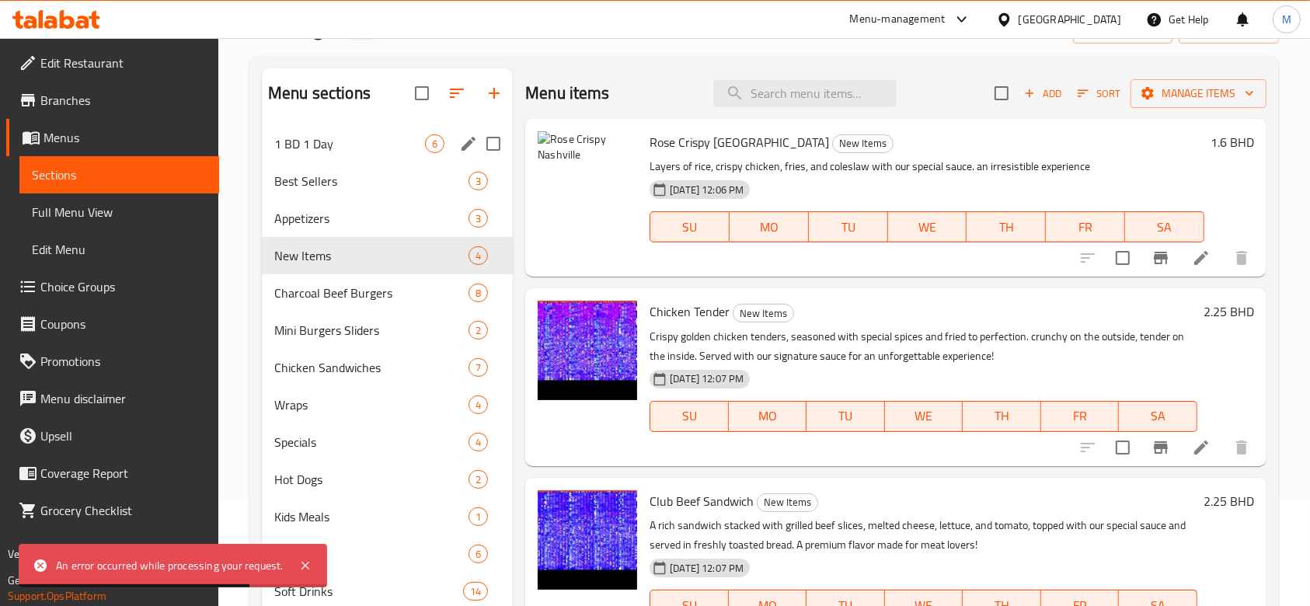
scroll to position [77, 0]
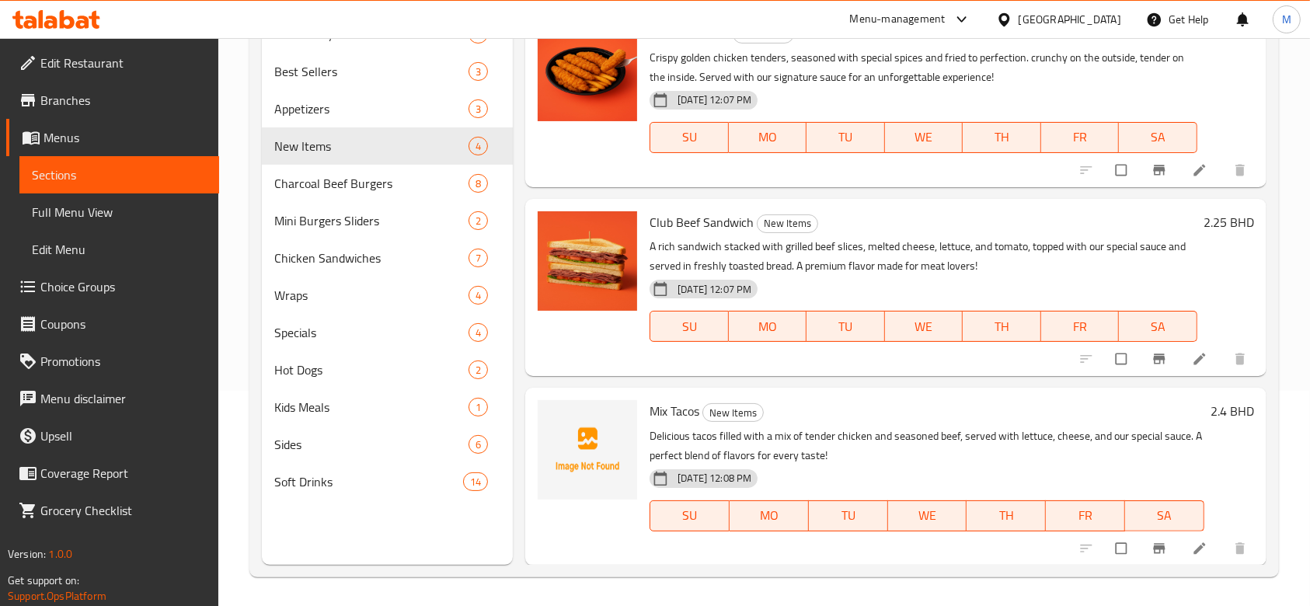
scroll to position [218, 0]
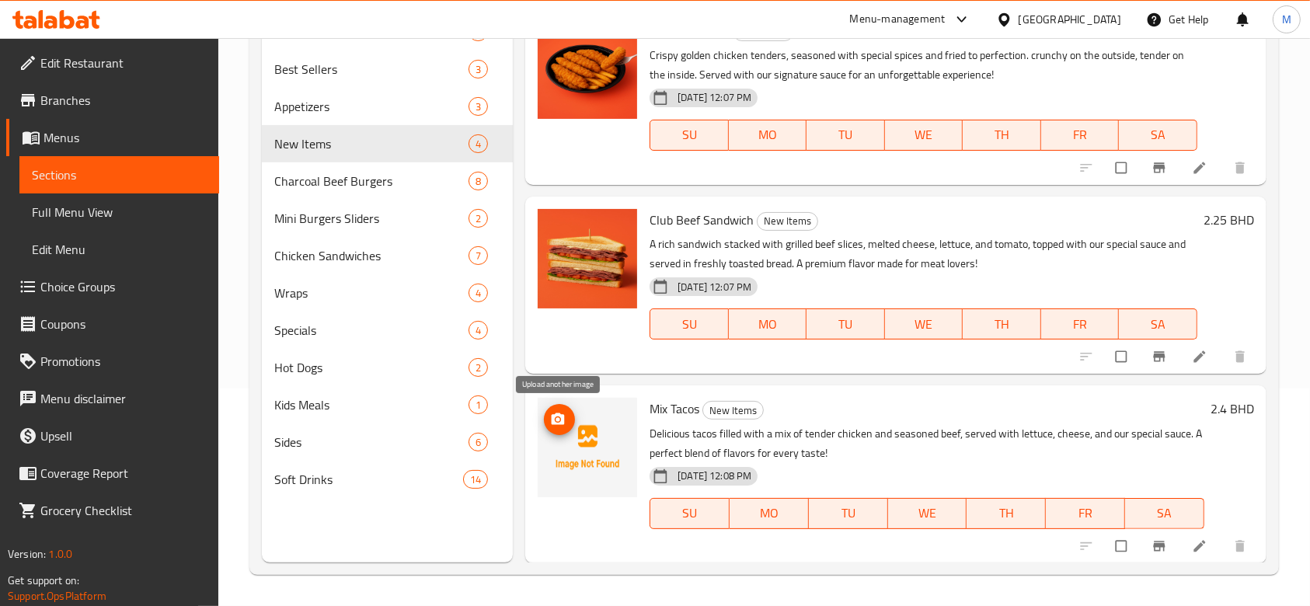
click at [553, 421] on icon "upload picture" at bounding box center [558, 420] width 13 height 12
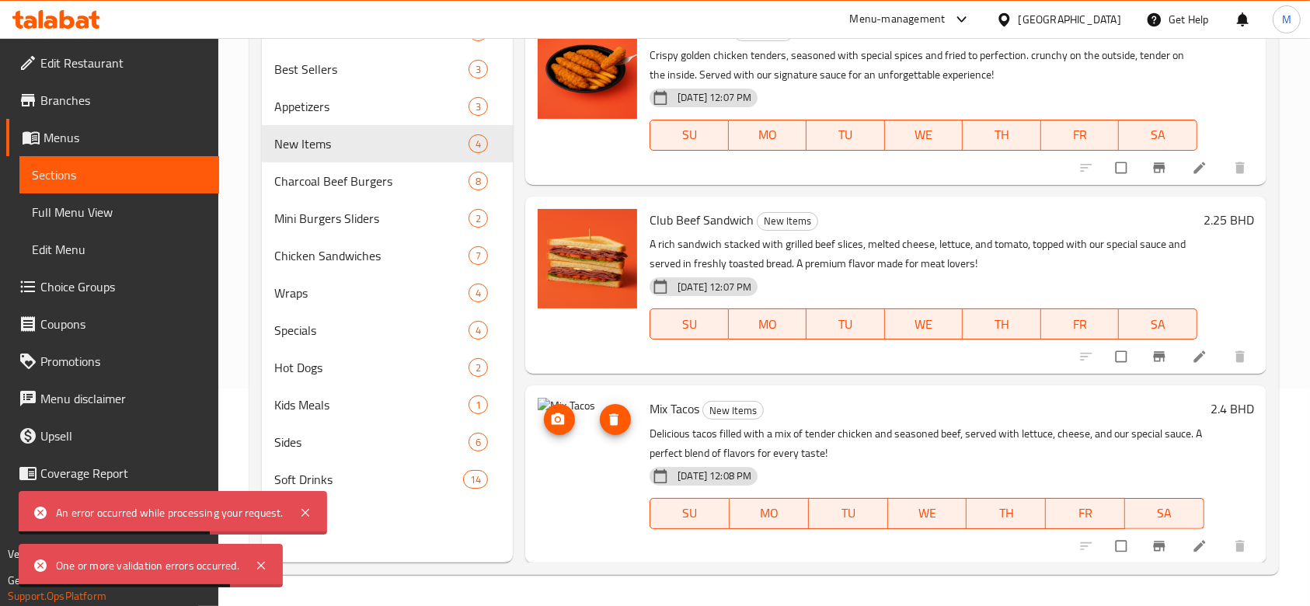
click at [560, 425] on icon "upload picture" at bounding box center [558, 420] width 16 height 16
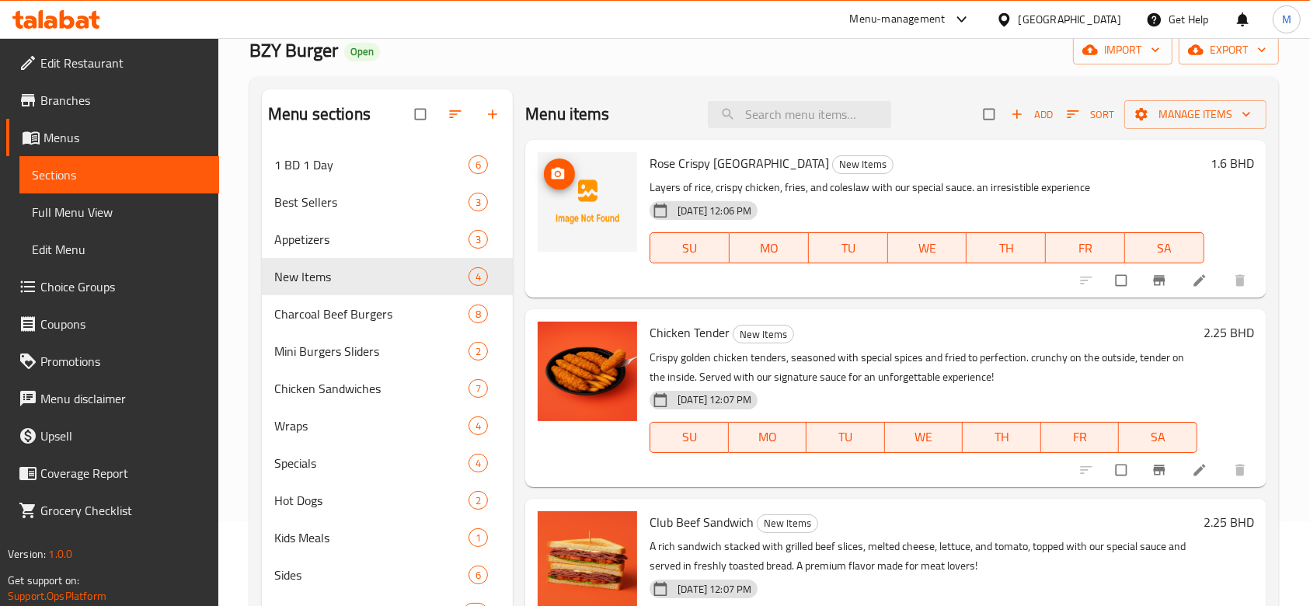
scroll to position [10, 0]
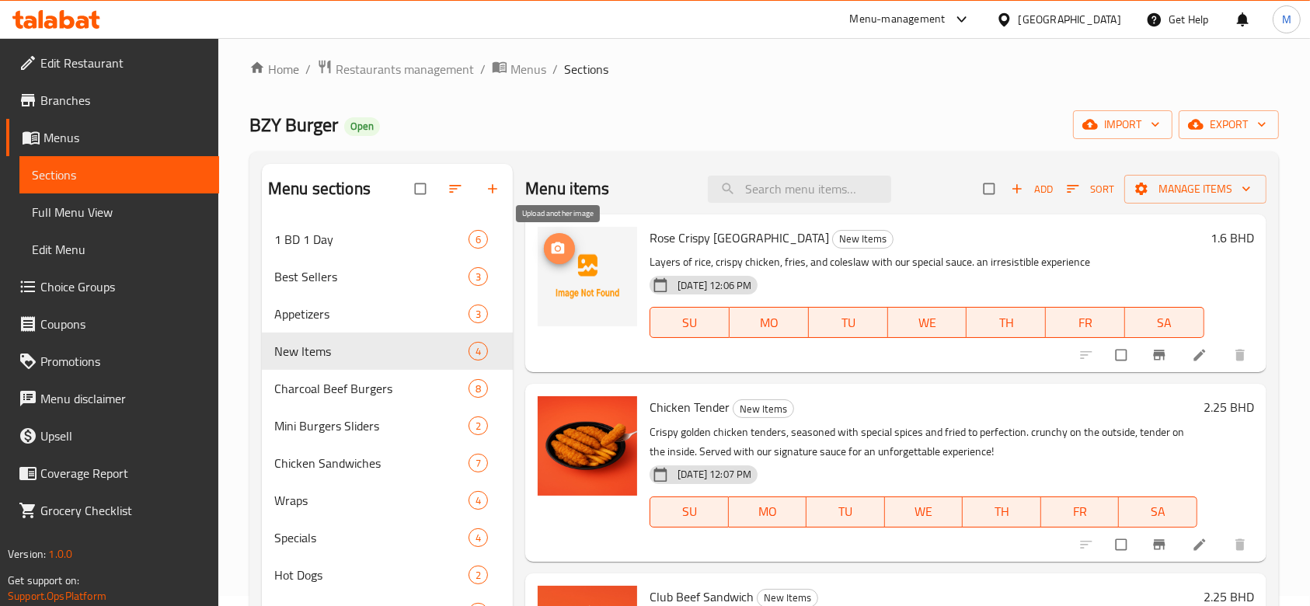
click at [556, 252] on icon "upload picture" at bounding box center [558, 249] width 13 height 12
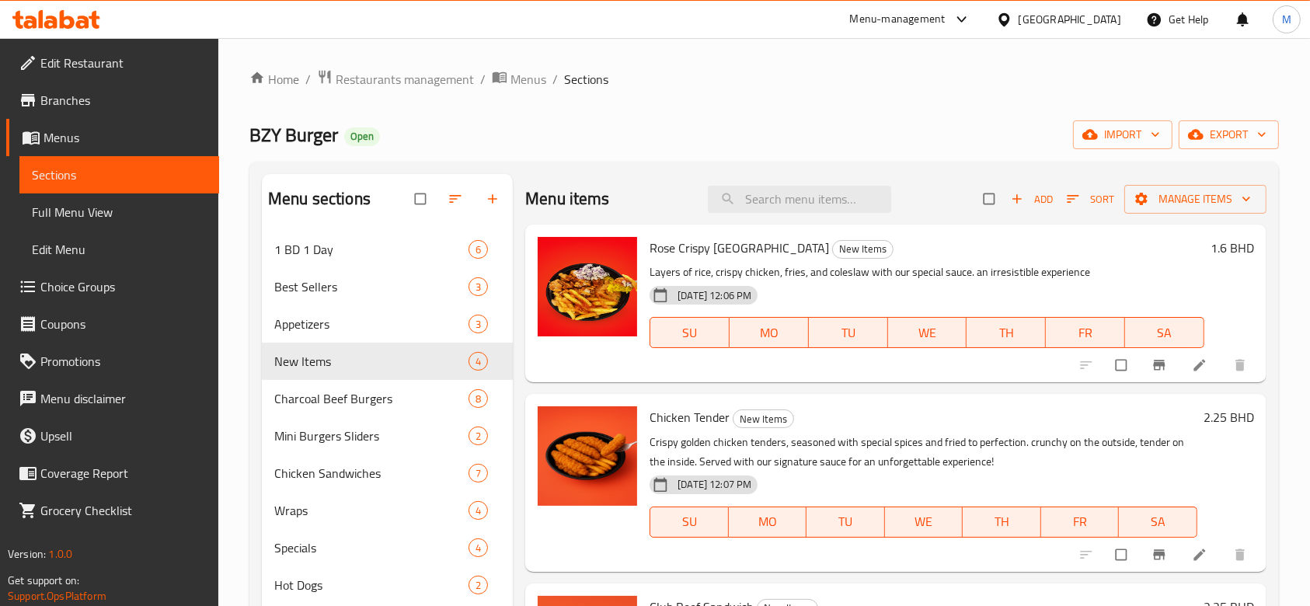
click at [693, 89] on ol "Home / Restaurants management / Menus / Sections" at bounding box center [765, 79] width 1030 height 20
